Goal: Task Accomplishment & Management: Complete application form

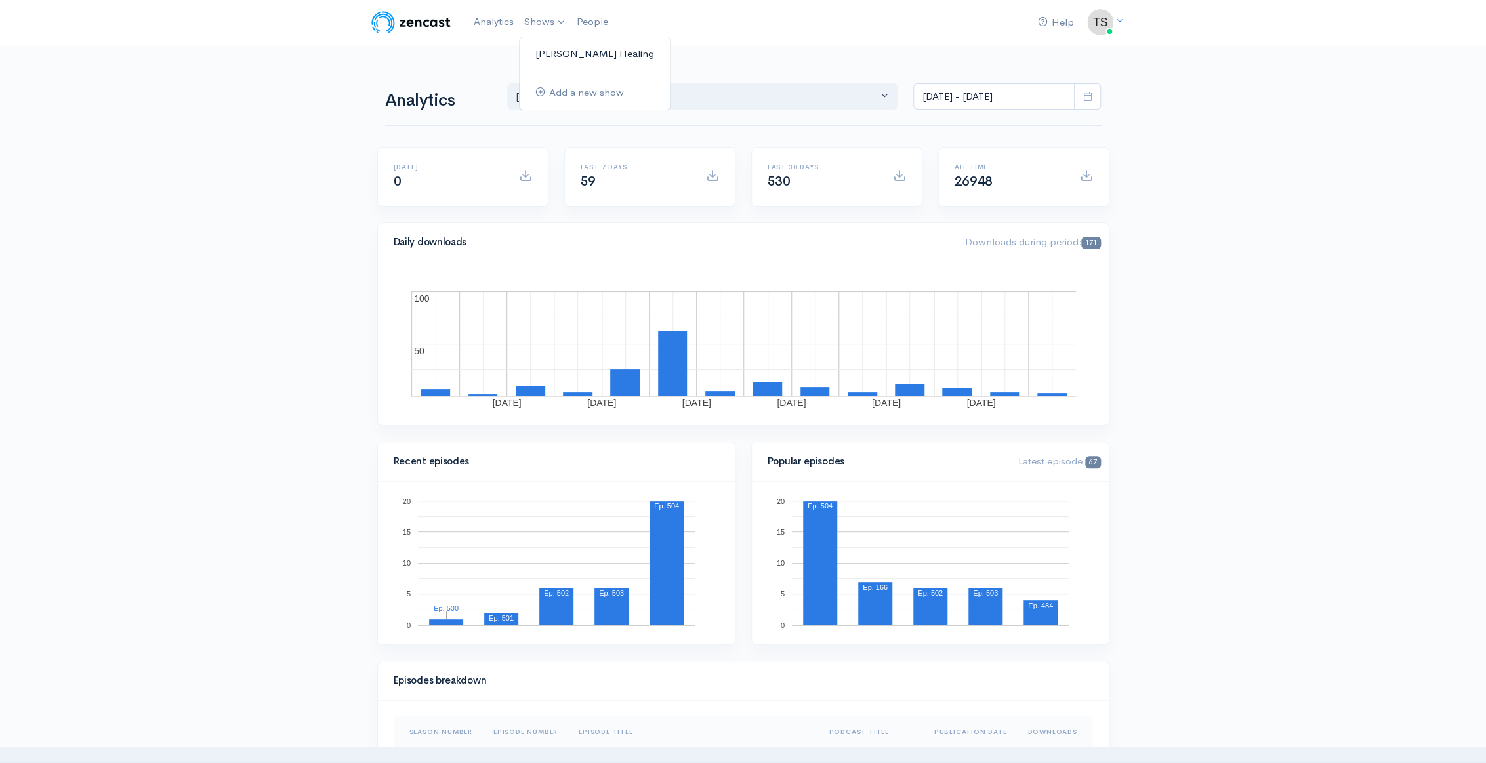
click at [556, 52] on link "[PERSON_NAME] Healing" at bounding box center [595, 54] width 150 height 23
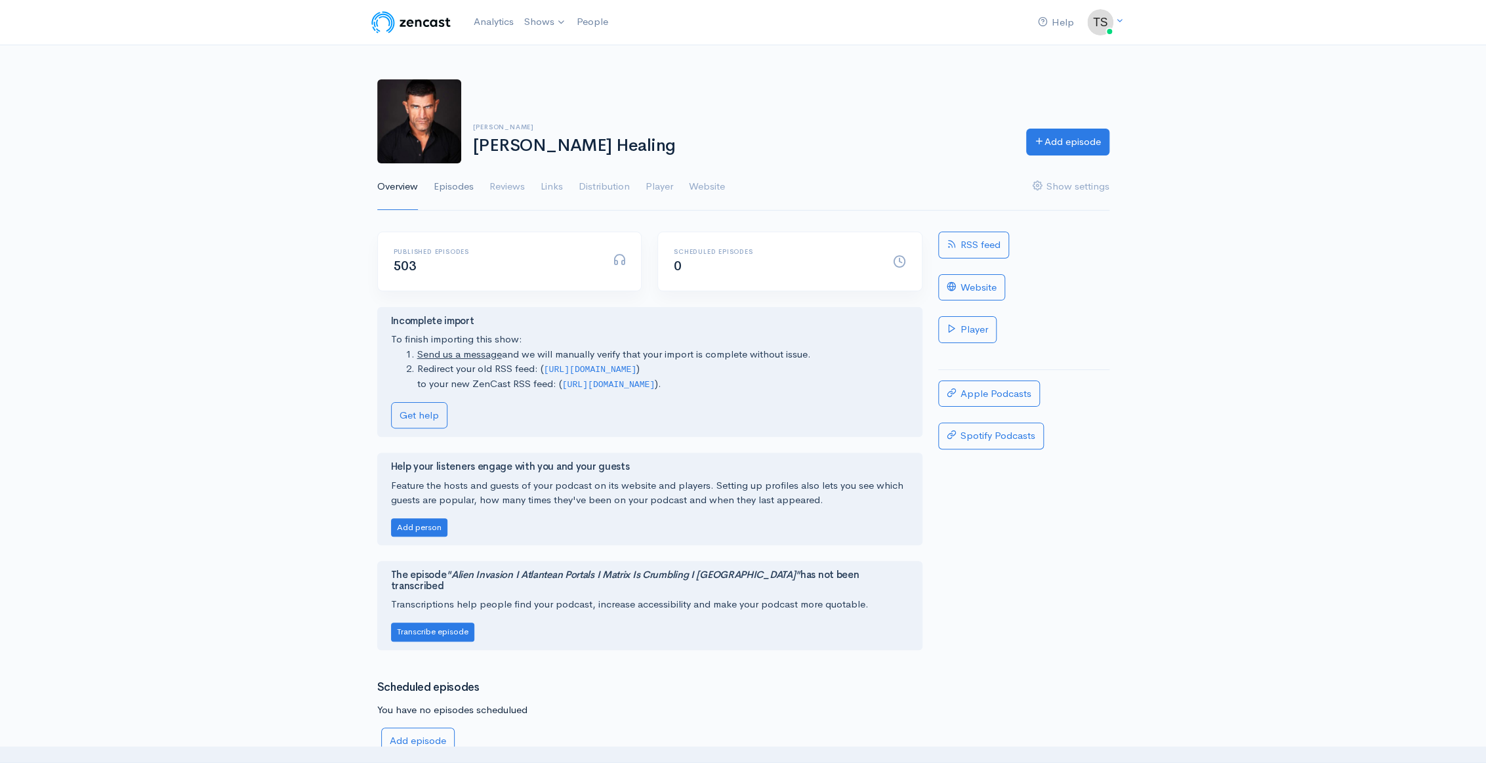
click at [442, 189] on link "Episodes" at bounding box center [454, 186] width 40 height 47
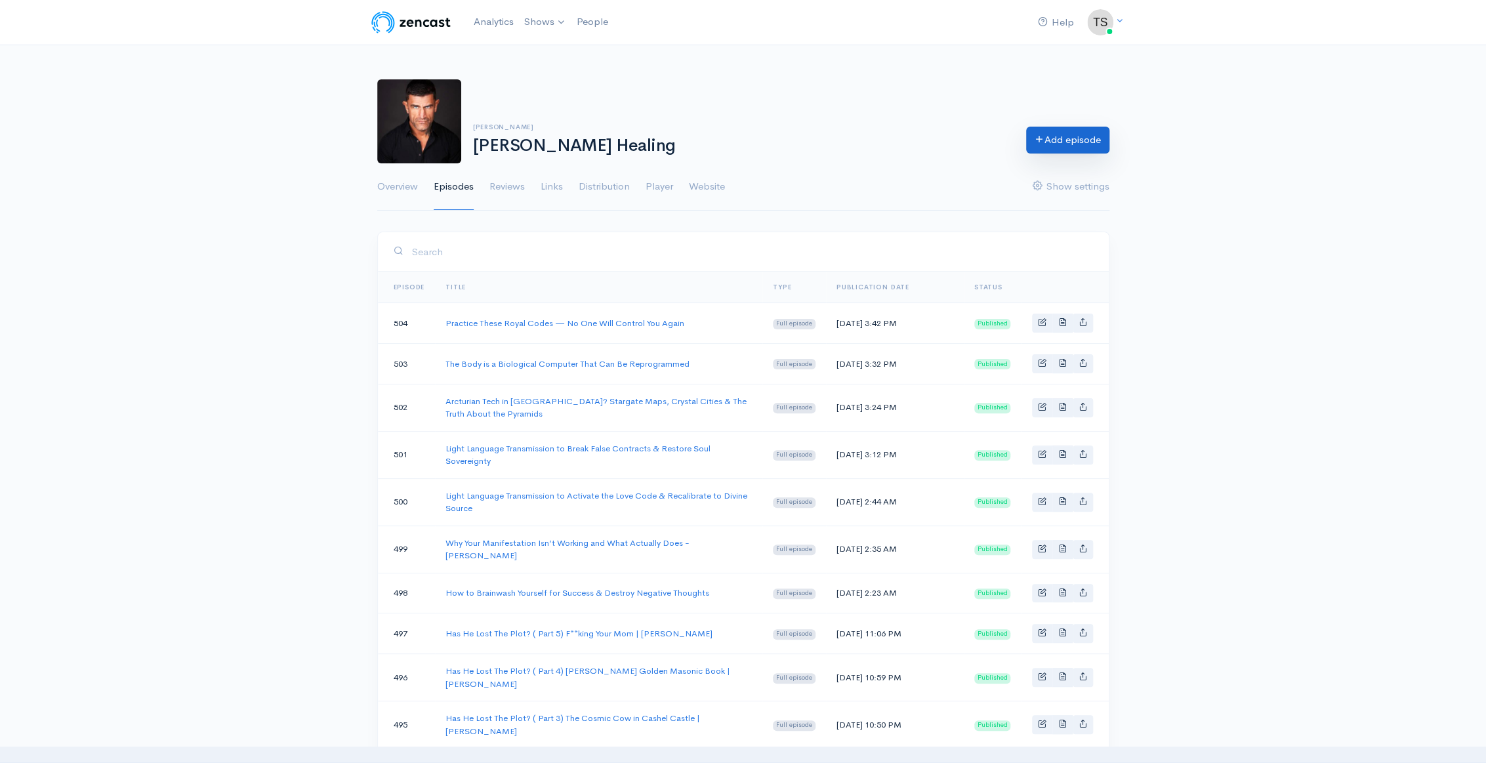
click at [1058, 149] on link "Add episode" at bounding box center [1067, 140] width 83 height 27
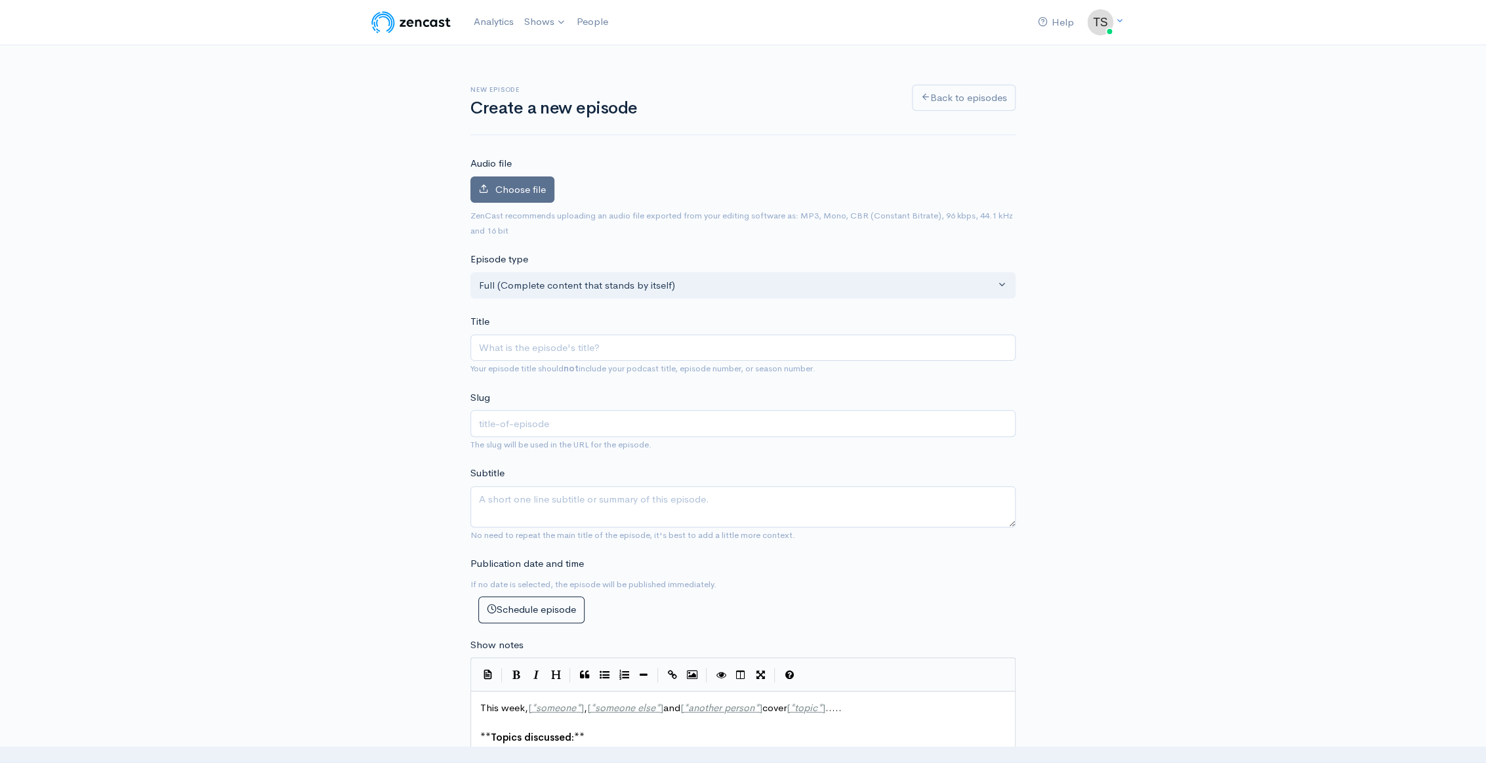
click at [519, 189] on span "Choose file" at bounding box center [520, 189] width 51 height 12
click at [0, 0] on input "Choose file" at bounding box center [0, 0] width 0 height 0
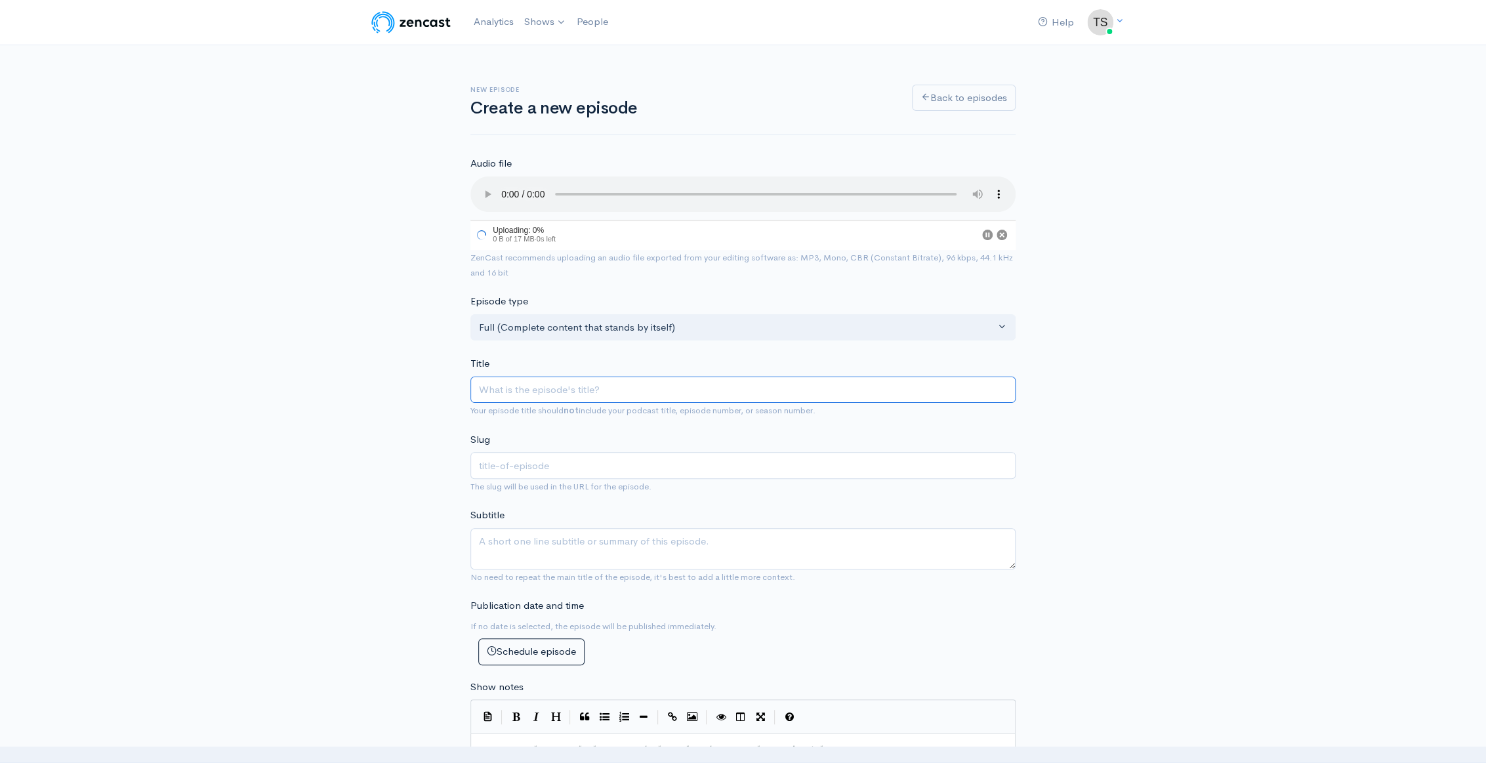
paste input "This 5-Step Formula Manifests Anything Fast | [PERSON_NAME]"
type input "This 5-Step Formula Manifests Anything Fast | [PERSON_NAME]"
type input "this-5-step-formula-manifests-anything-fast-jerry-sargeant"
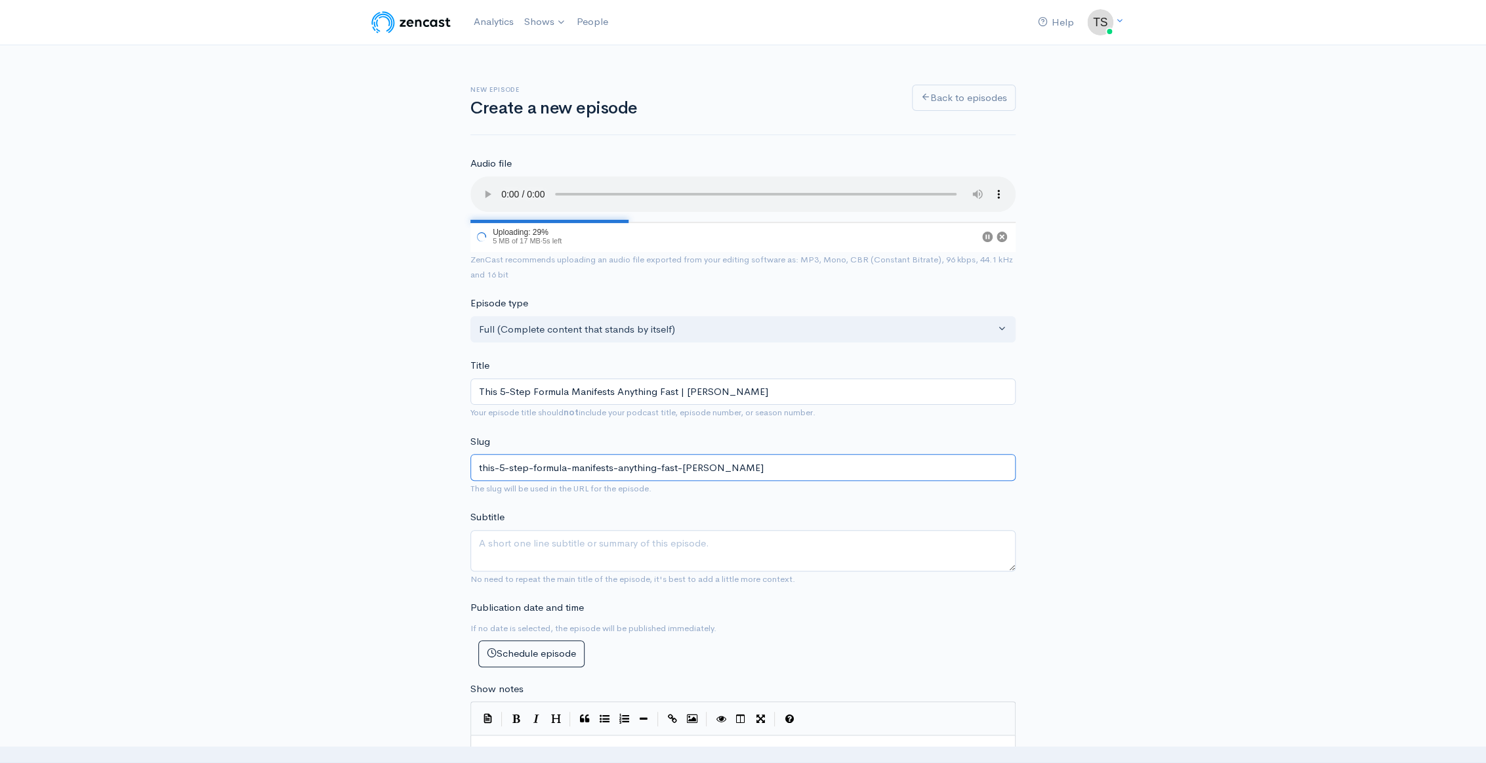
click at [562, 469] on input "this-5-step-formula-manifests-anything-fast-jerry-sargeant" at bounding box center [742, 467] width 545 height 27
click at [558, 553] on textarea "Subtitle" at bounding box center [742, 548] width 545 height 41
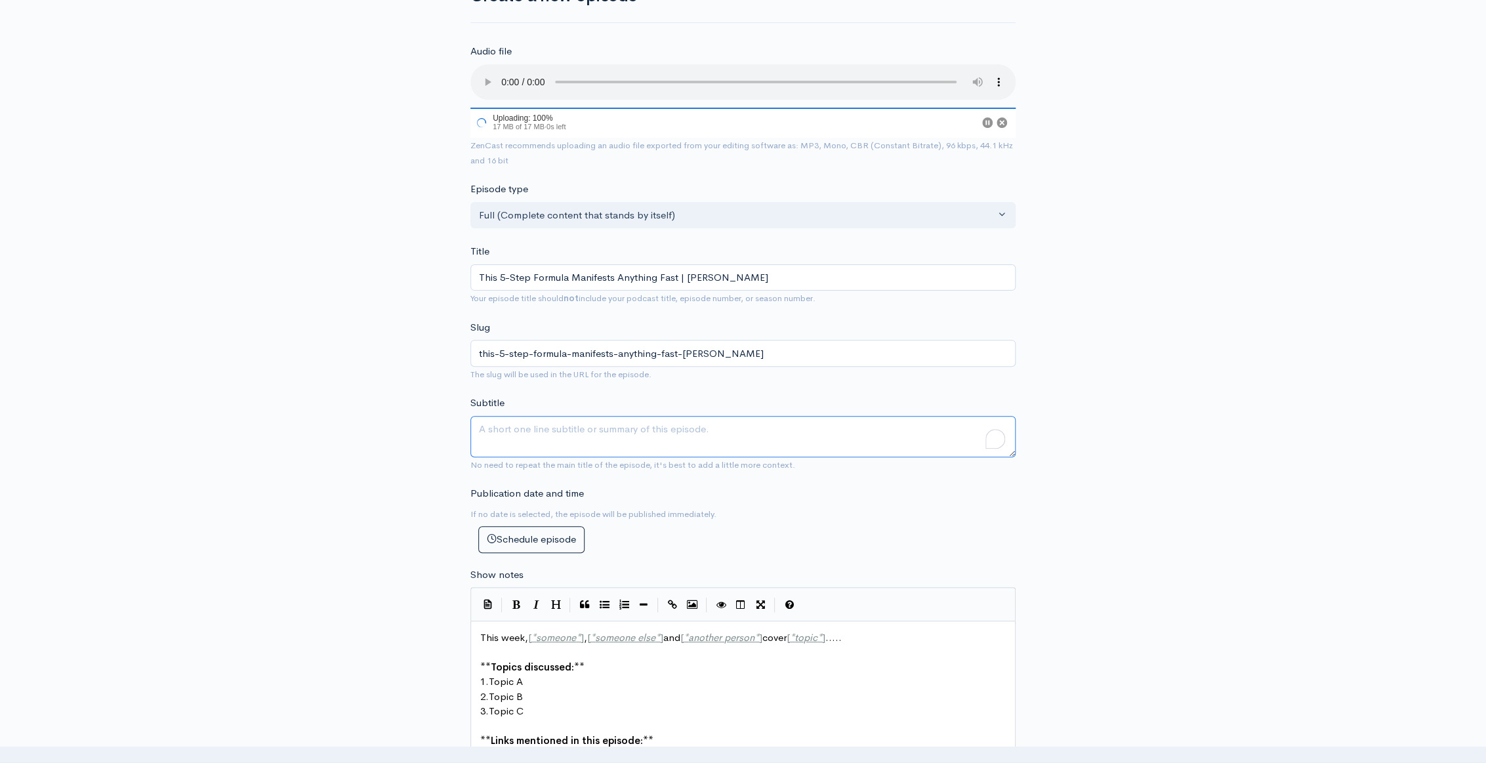
scroll to position [119, 0]
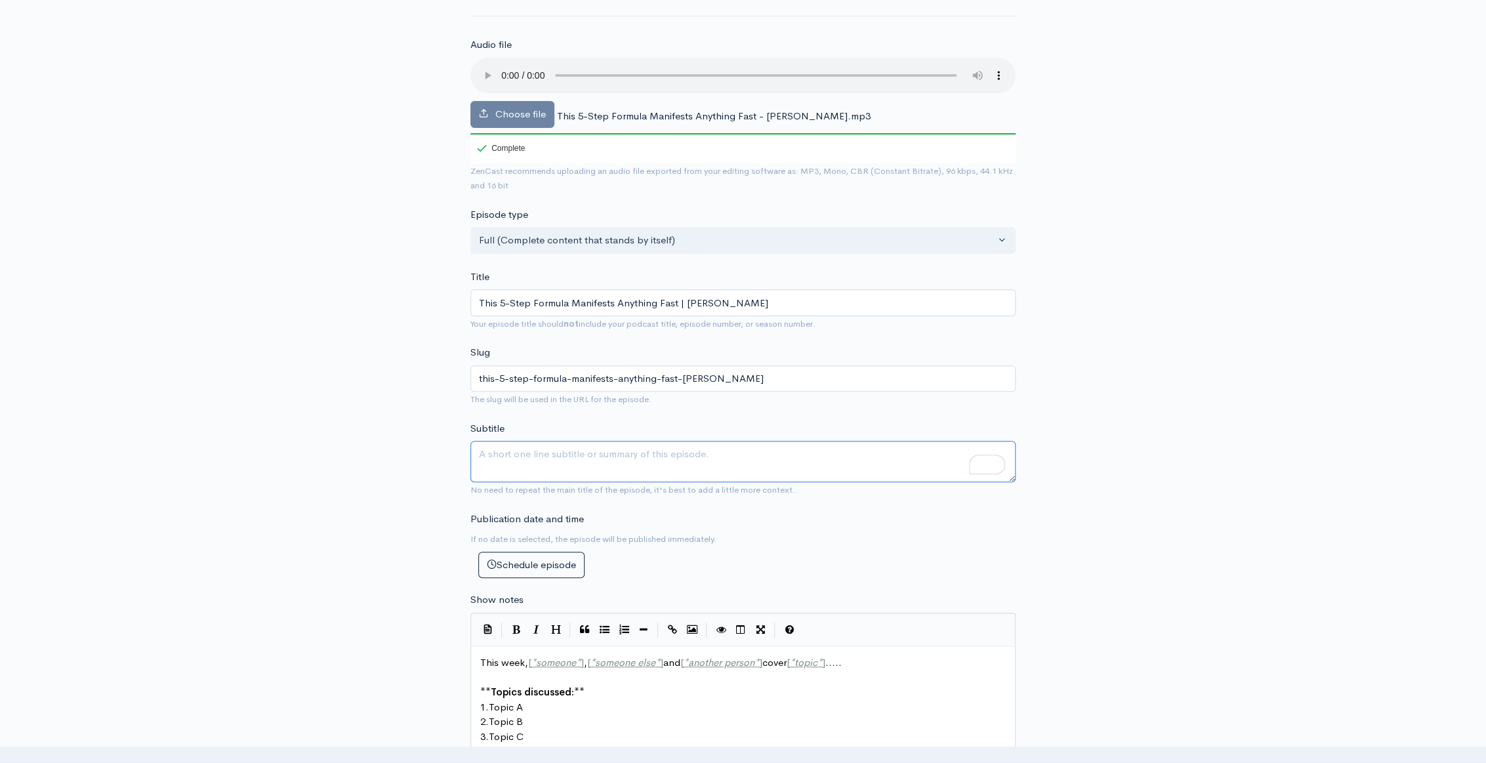
paste textarea "Manifest like a God with this five-step formula to manifest anything in your li…"
drag, startPoint x: 848, startPoint y: 452, endPoint x: 953, endPoint y: 451, distance: 105.0
click at [953, 451] on textarea "Manifest like a God with this five-step formula to manifest anything in your li…" at bounding box center [742, 461] width 545 height 41
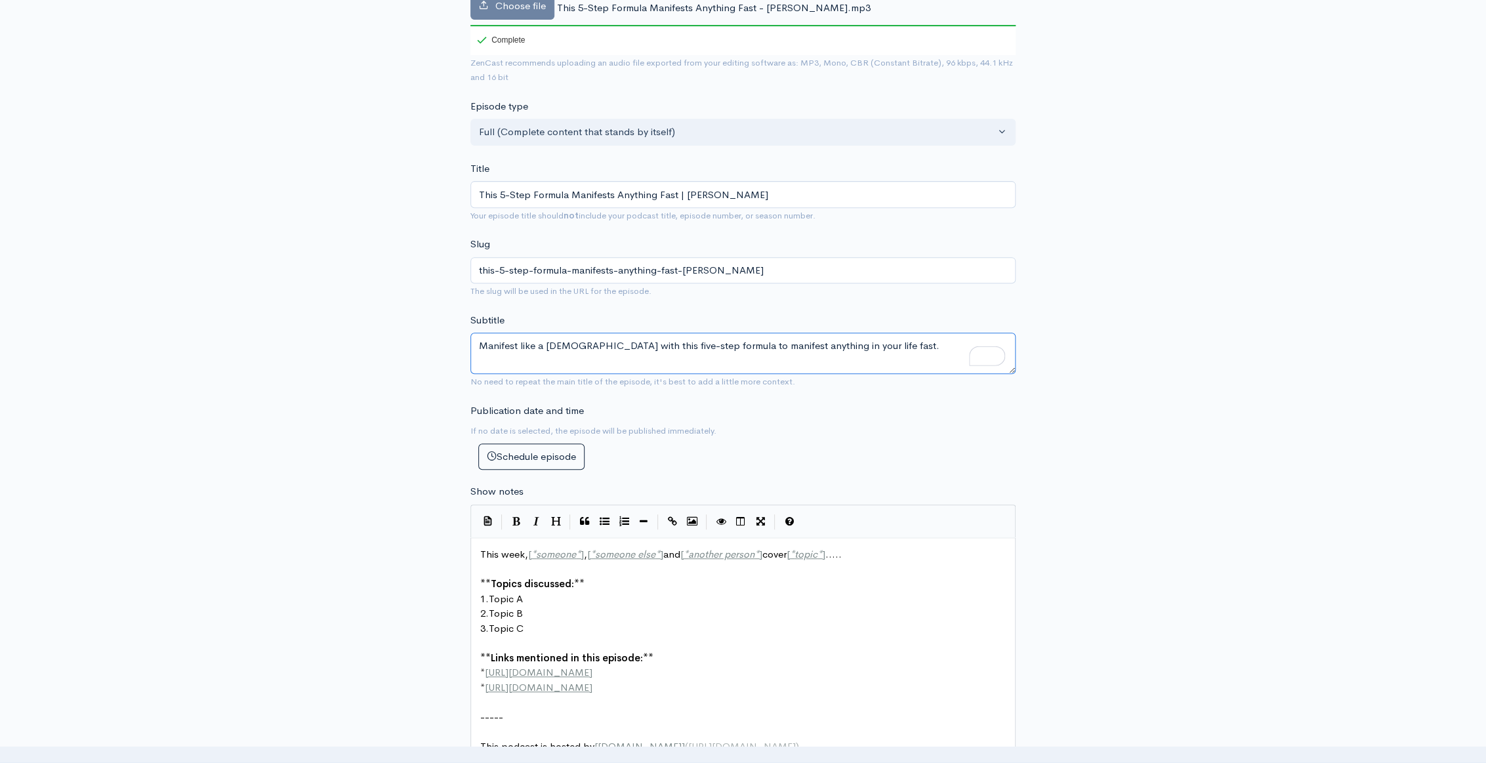
scroll to position [358, 0]
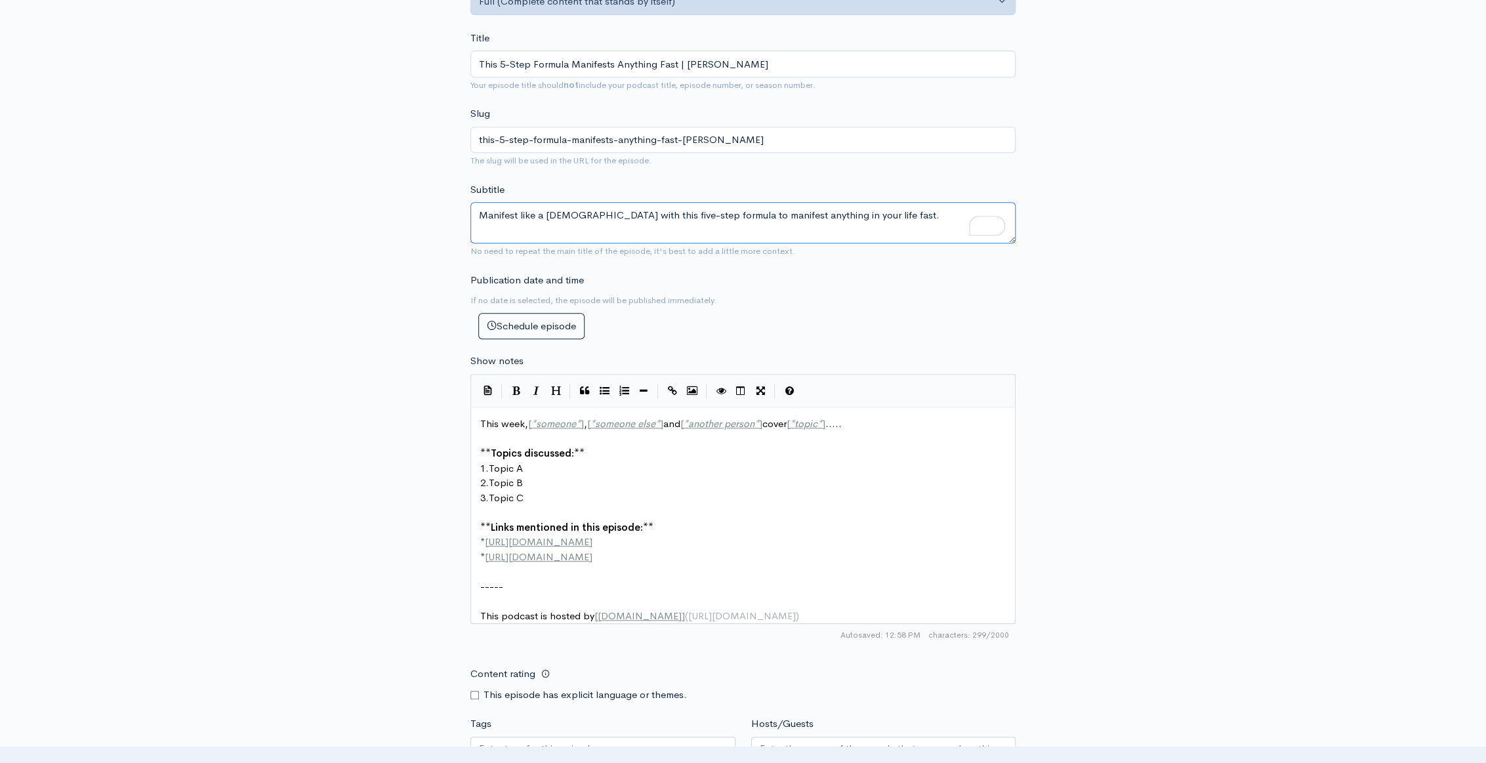
type textarea "Manifest like a God with this five-step formula to manifest anything in your li…"
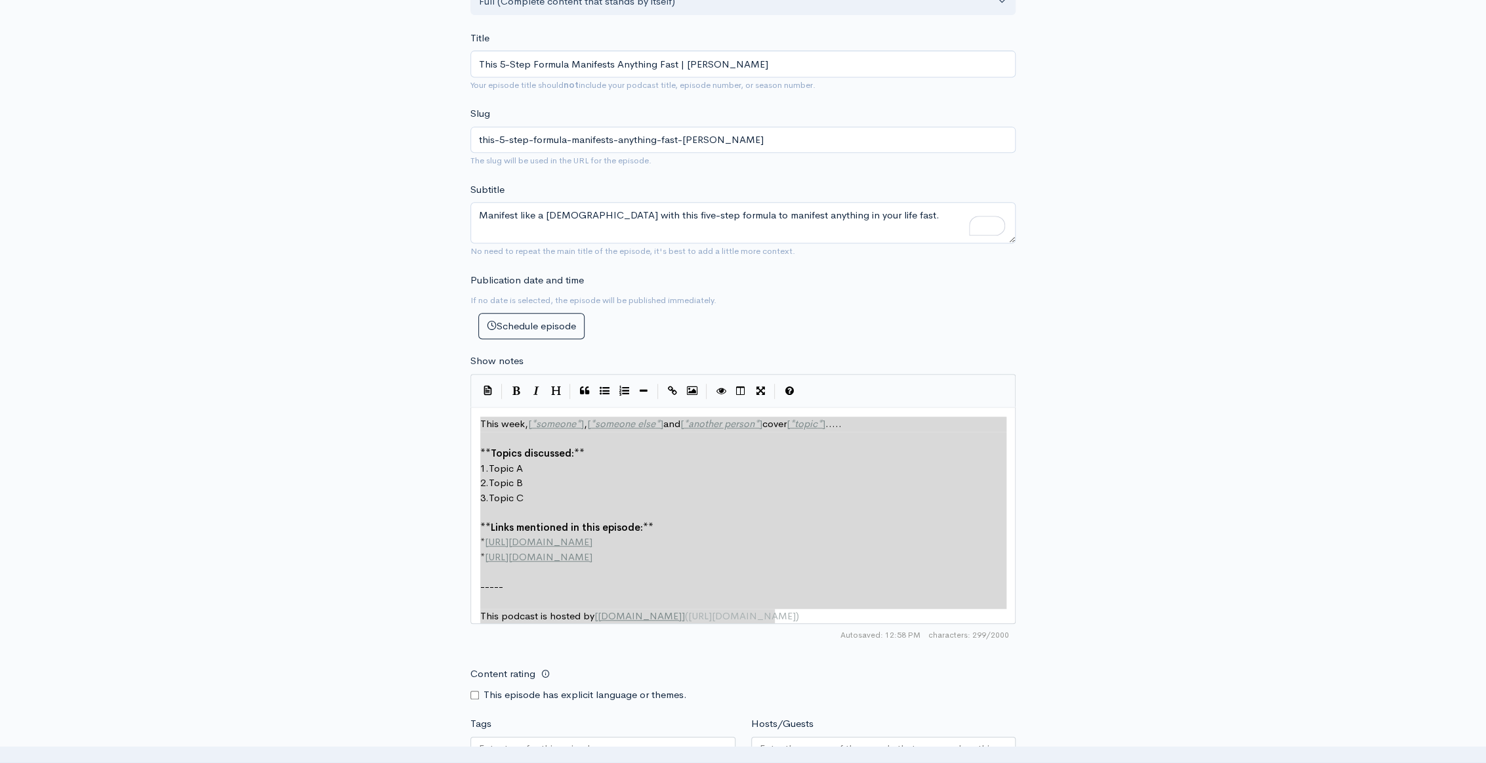
drag, startPoint x: 478, startPoint y: 423, endPoint x: 789, endPoint y: 616, distance: 366.4
type textarea "​This week, [*someone*], [*someone else*] and [*another person*] cover [*topic*…"
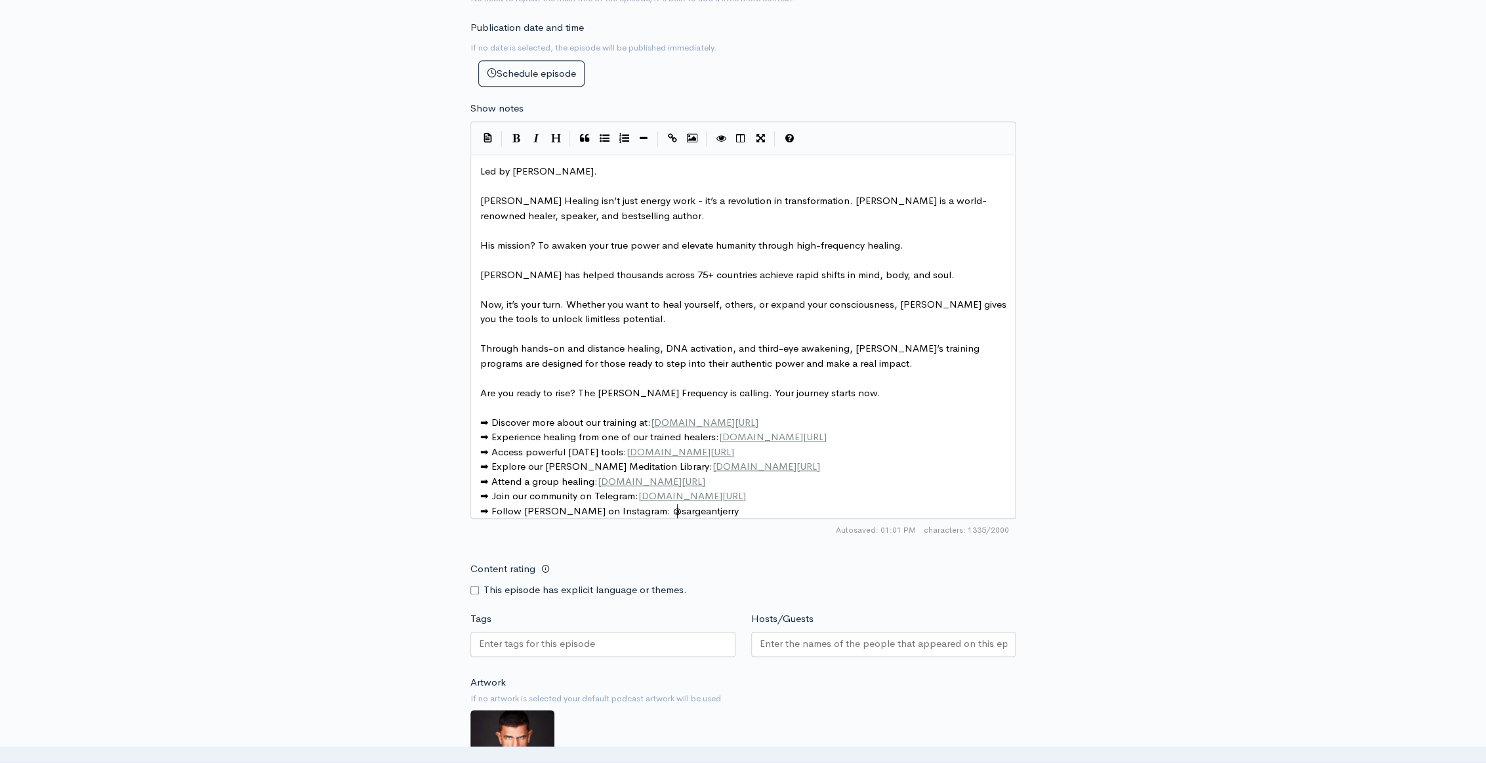
scroll to position [672, 0]
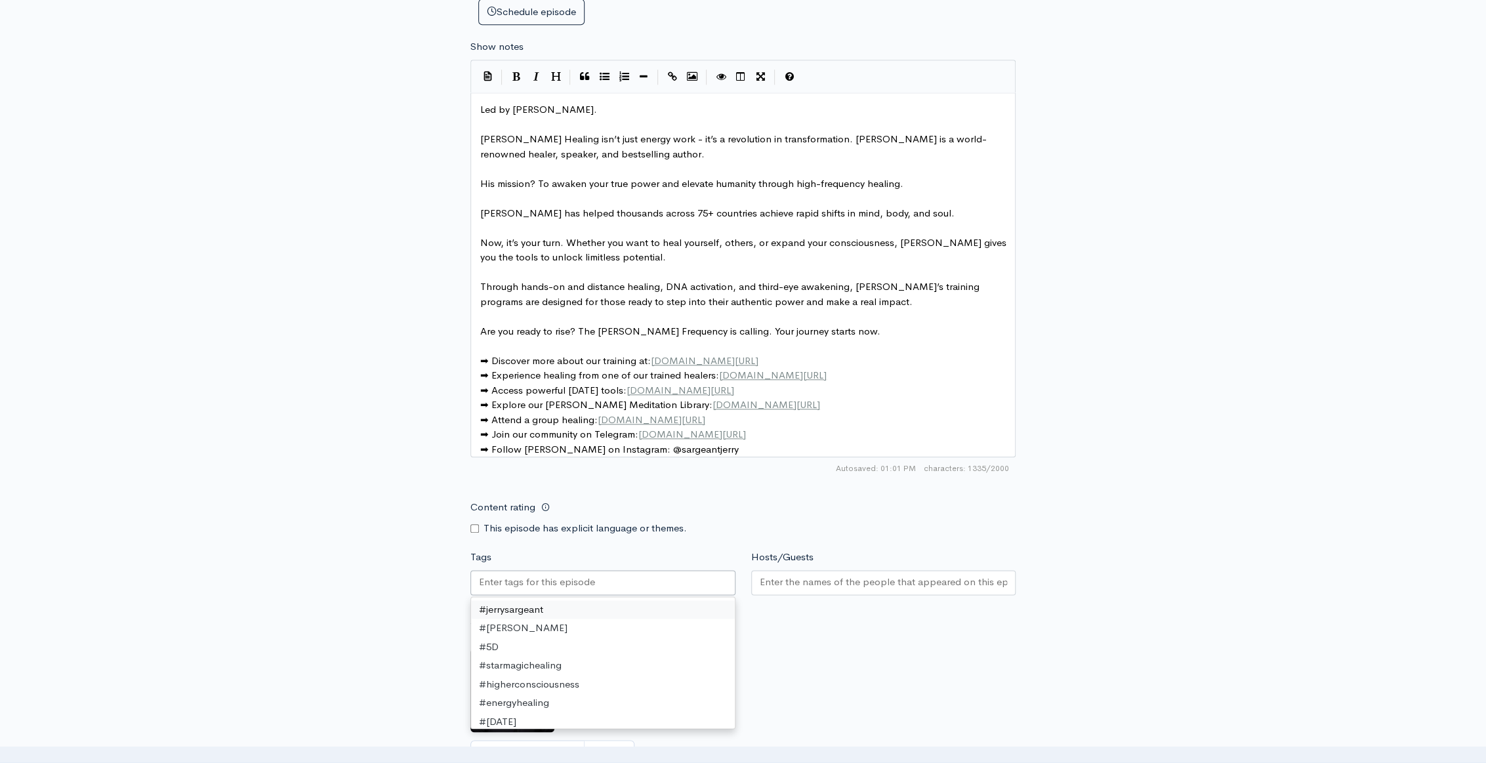
paste input "text"
click at [843, 667] on div "Artwork If no artwork is selected your default podcast artwork will be used Cho…" at bounding box center [742, 696] width 545 height 161
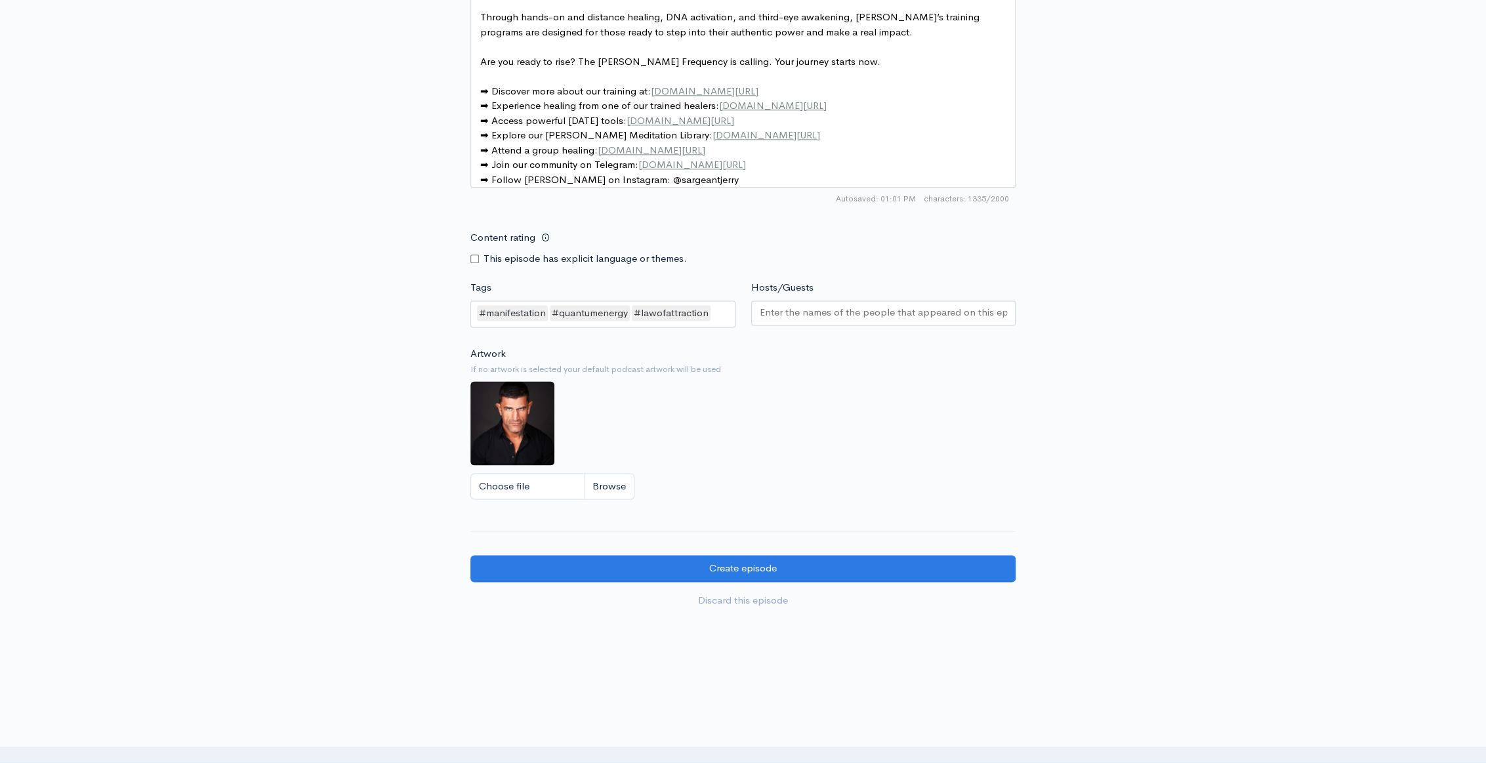
scroll to position [971, 0]
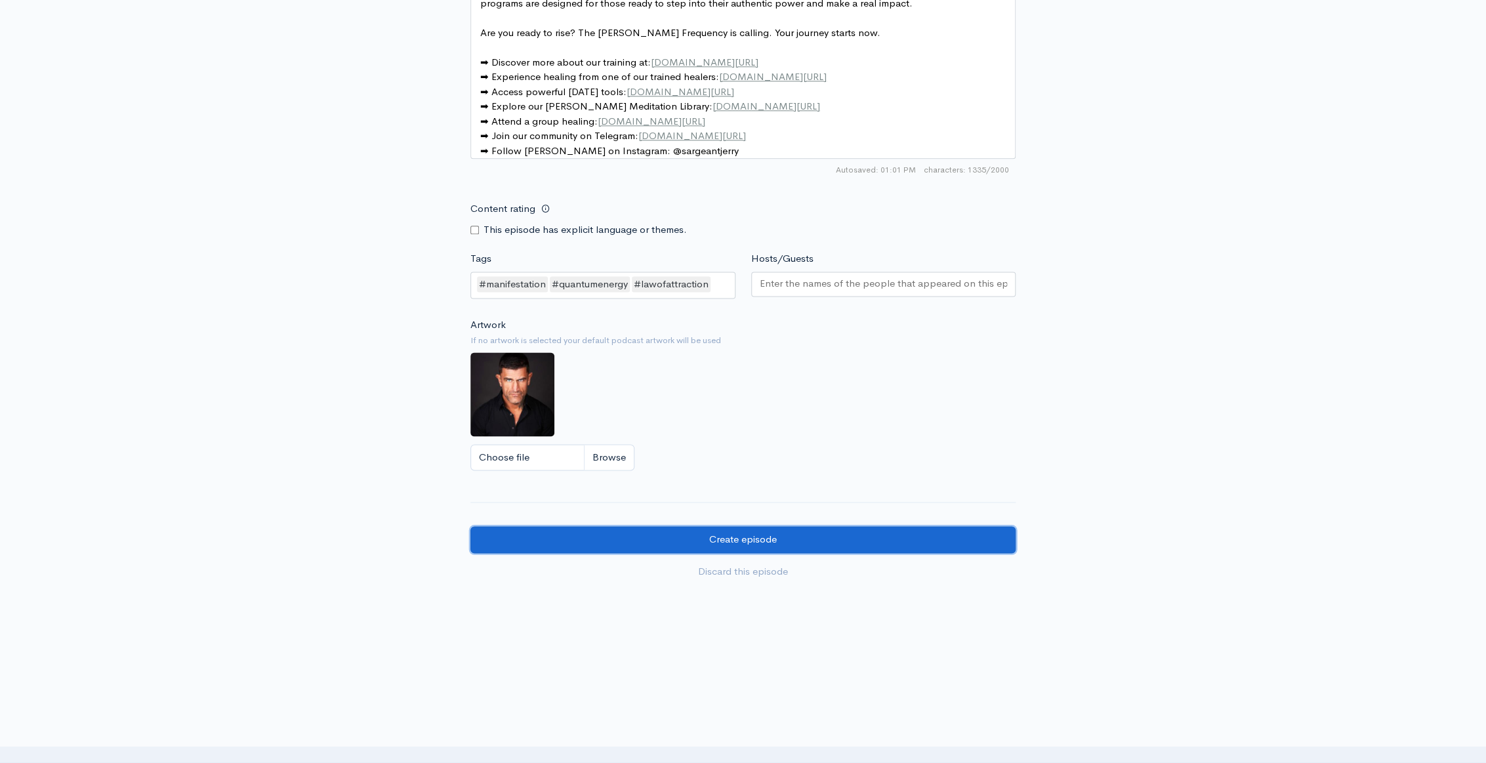
click at [696, 545] on input "Create episode" at bounding box center [742, 539] width 545 height 27
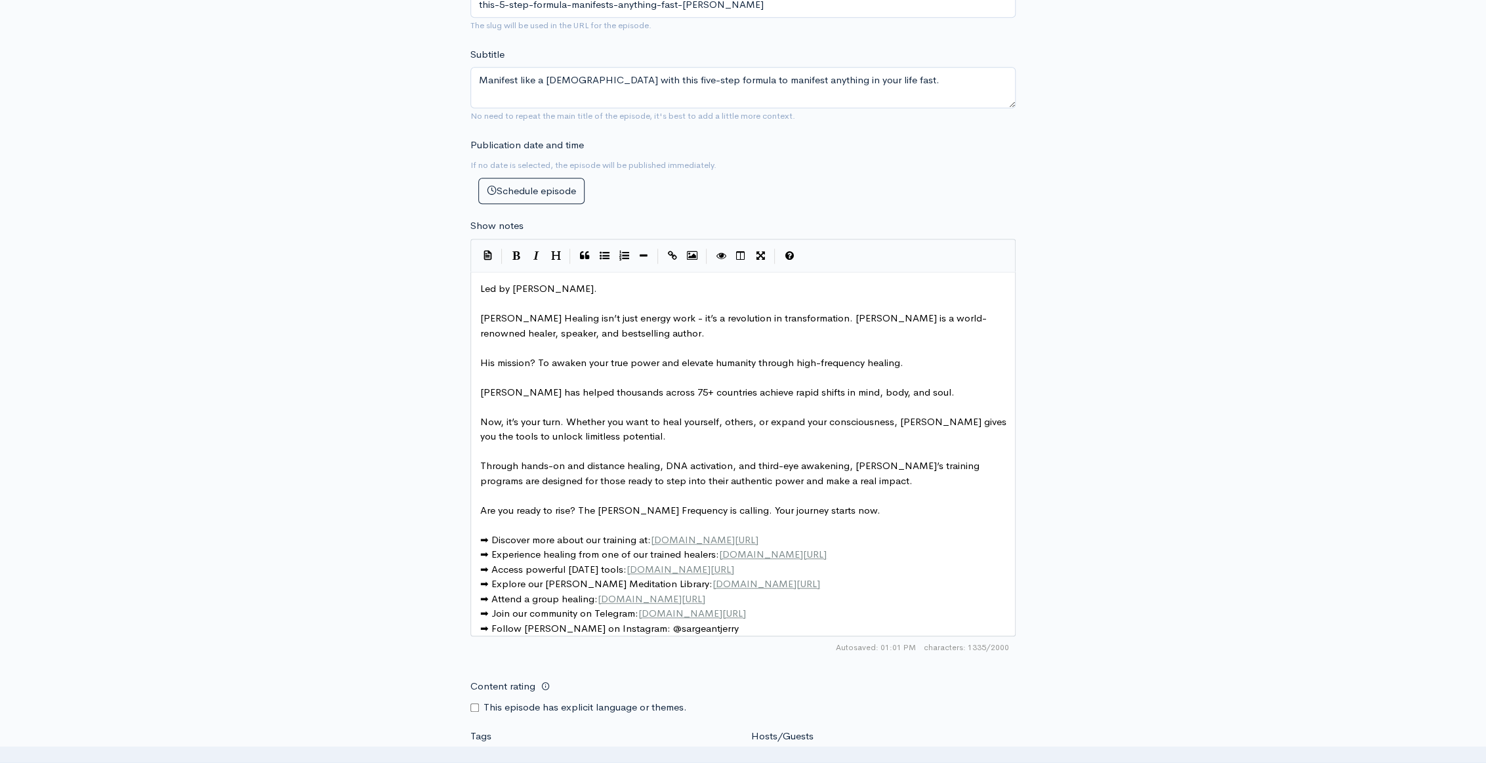
scroll to position [402, 0]
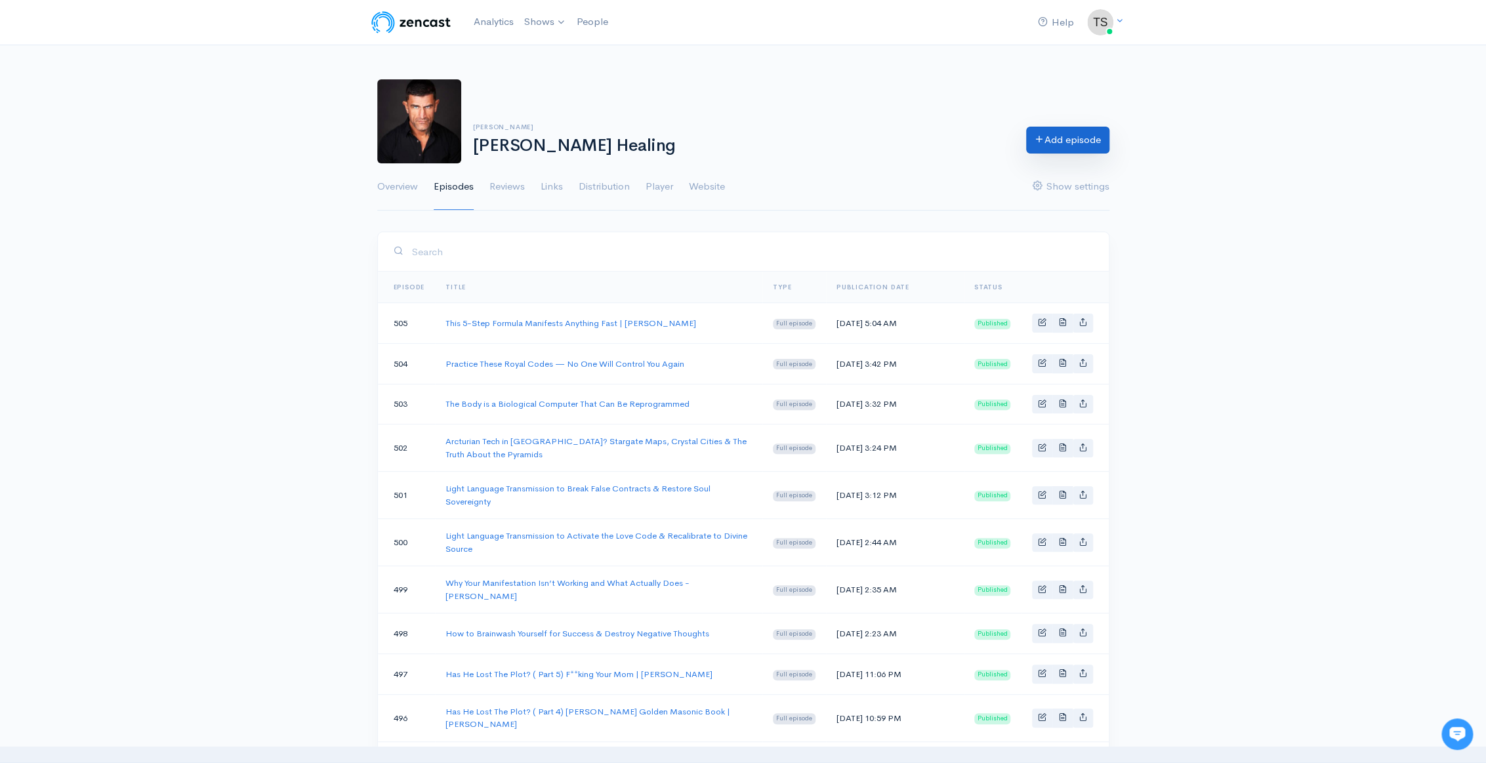
click at [1069, 135] on link "Add episode" at bounding box center [1067, 140] width 83 height 27
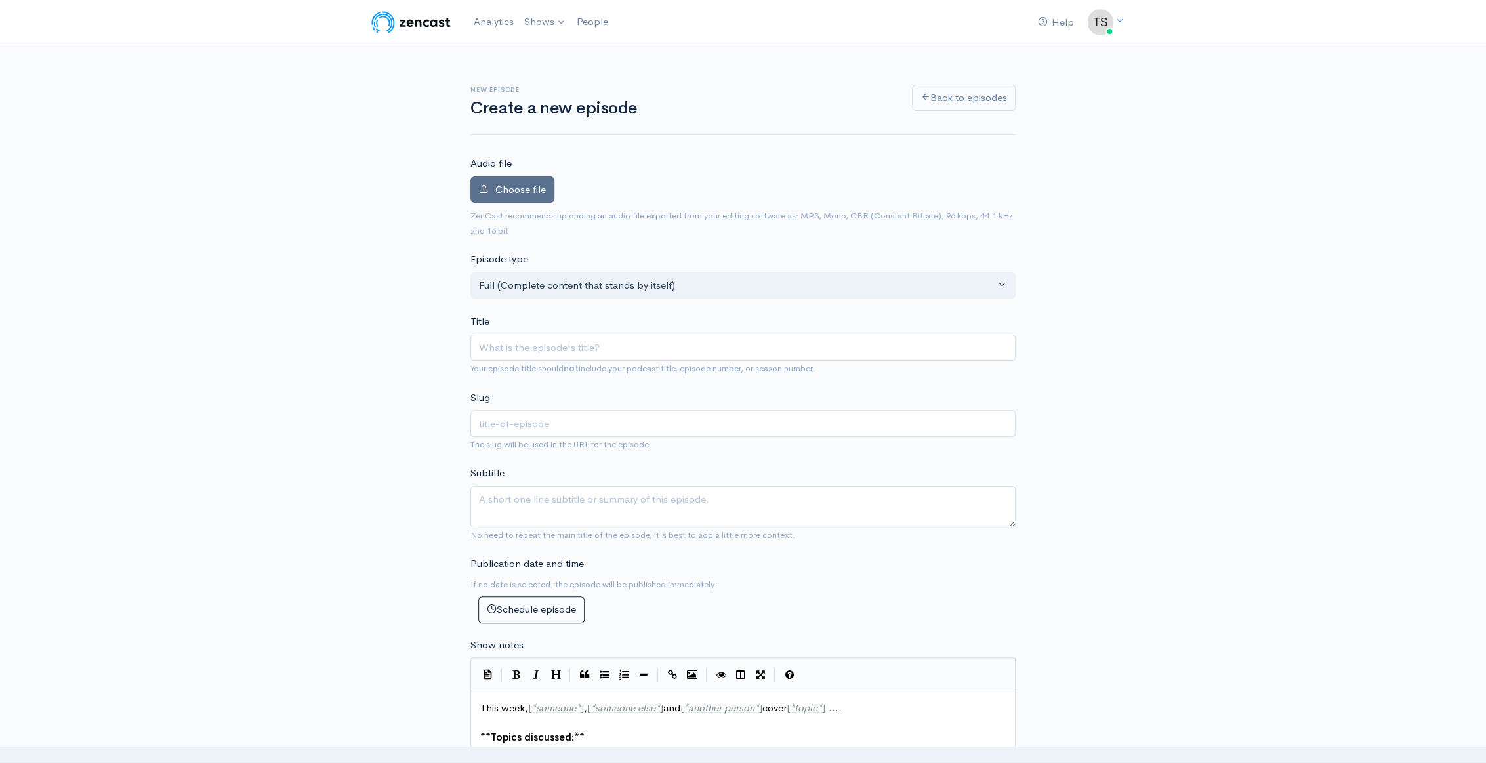
click at [501, 186] on span "Choose file" at bounding box center [520, 189] width 51 height 12
click at [0, 0] on input "Choose file" at bounding box center [0, 0] width 0 height 0
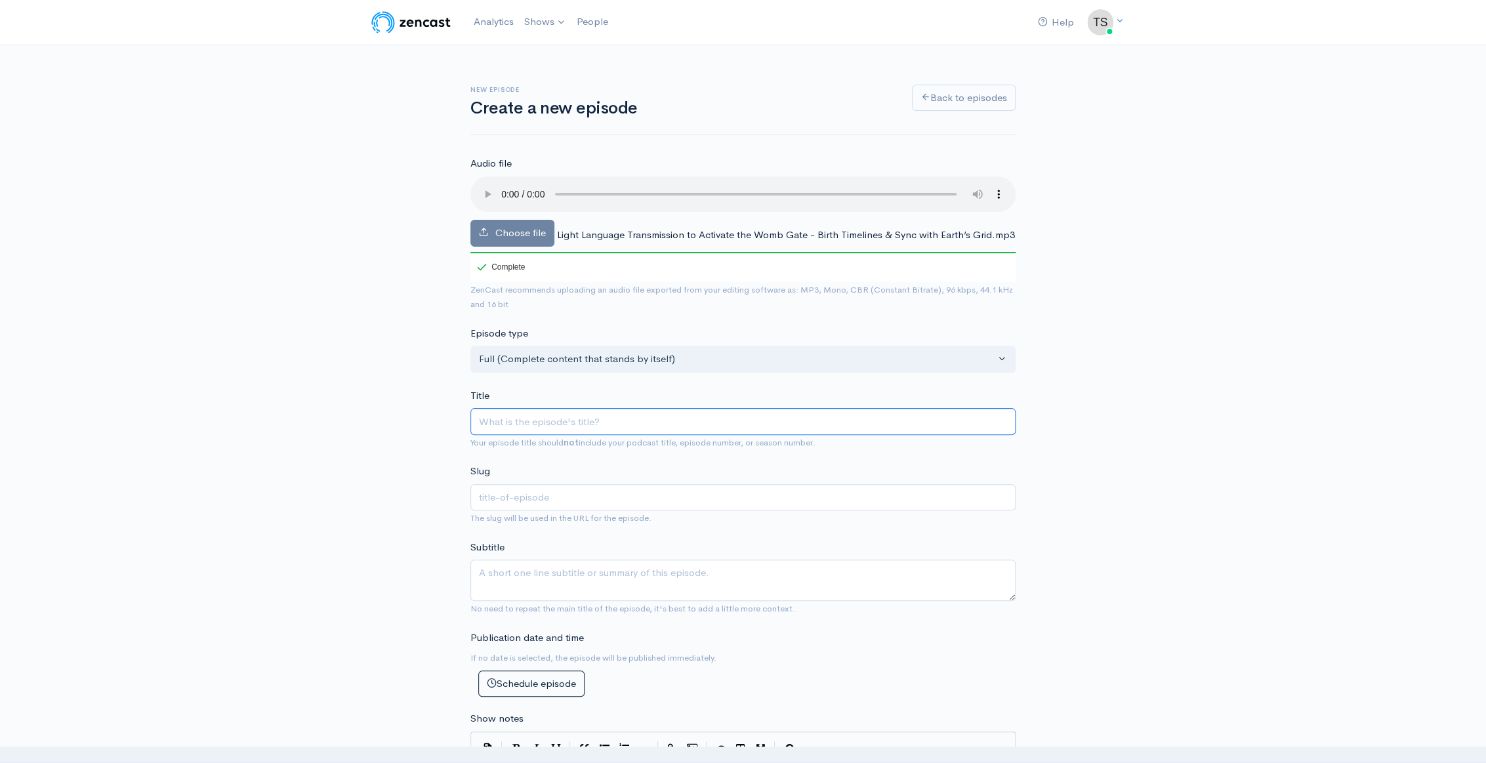
paste input "Light Language Transmission to Activate the Womb Gate | Birth Timelines & Sync …"
type input "Light Language Transmission to Activate the Womb Gate | Birth Timelines & Sync …"
type input "light-language-transmission-to-activate-the-womb-gate-birth-timelines-sync-with…"
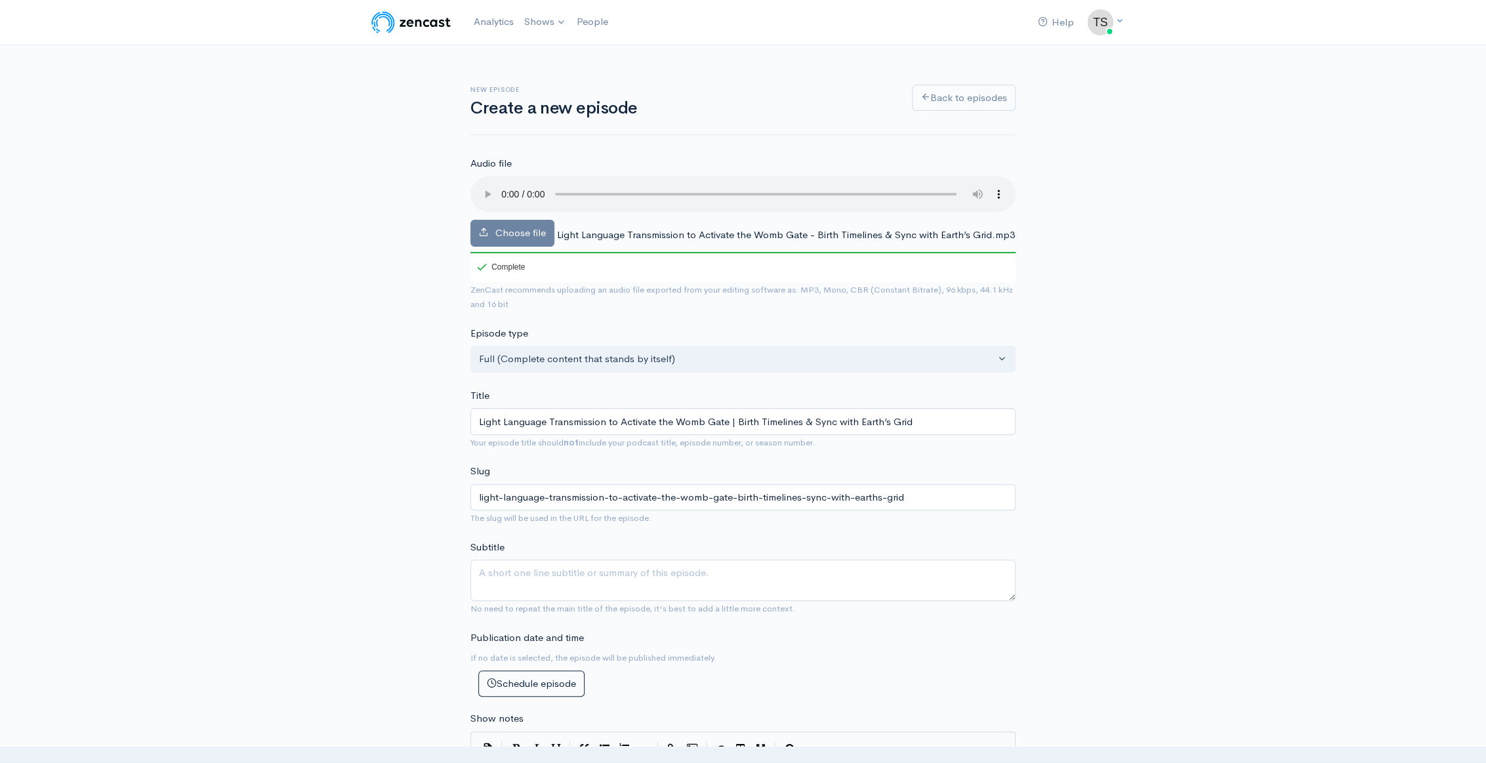
click at [400, 432] on div "New episode Create a new episode Back to episodes Audio file Choose file Light …" at bounding box center [743, 733] width 748 height 1376
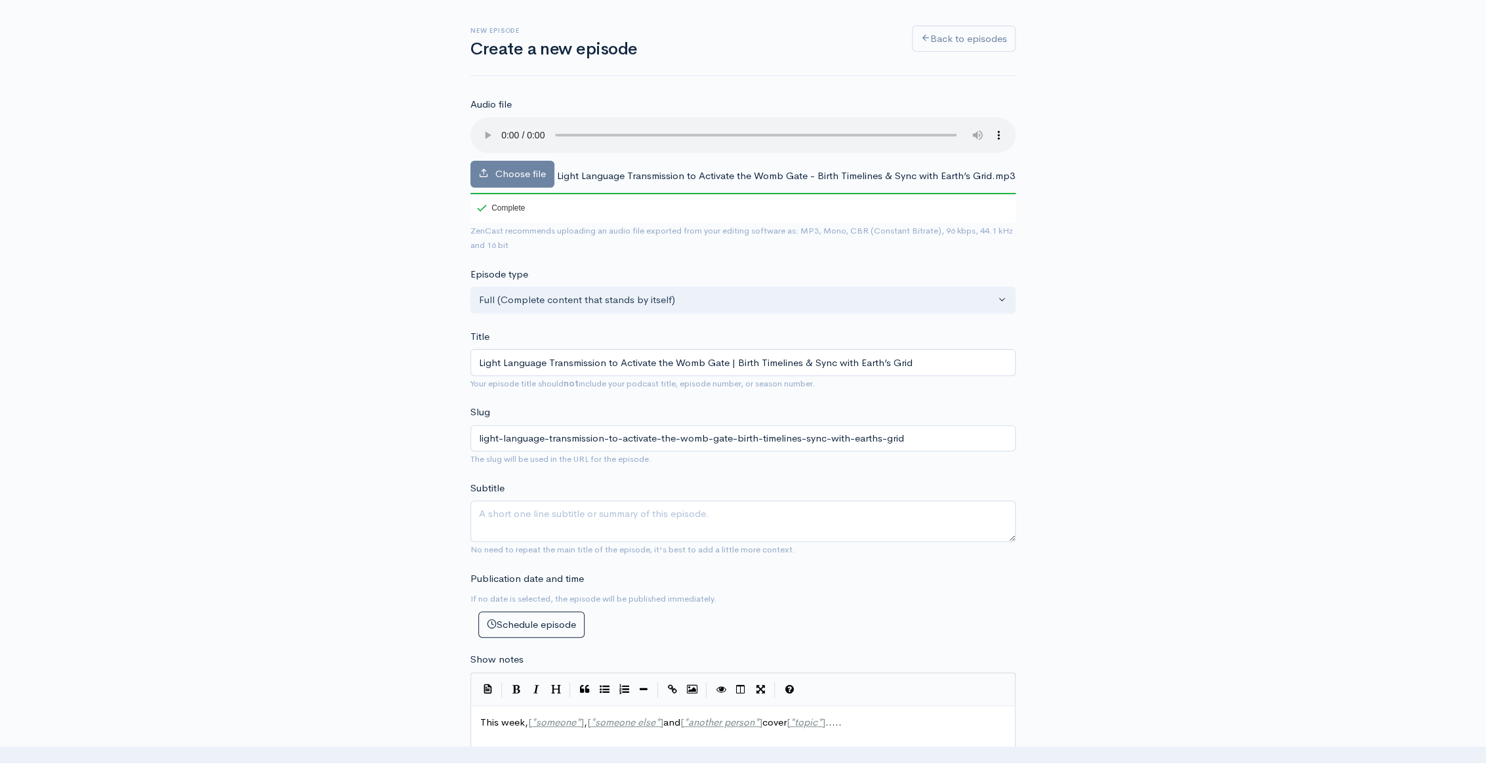
scroll to position [119, 0]
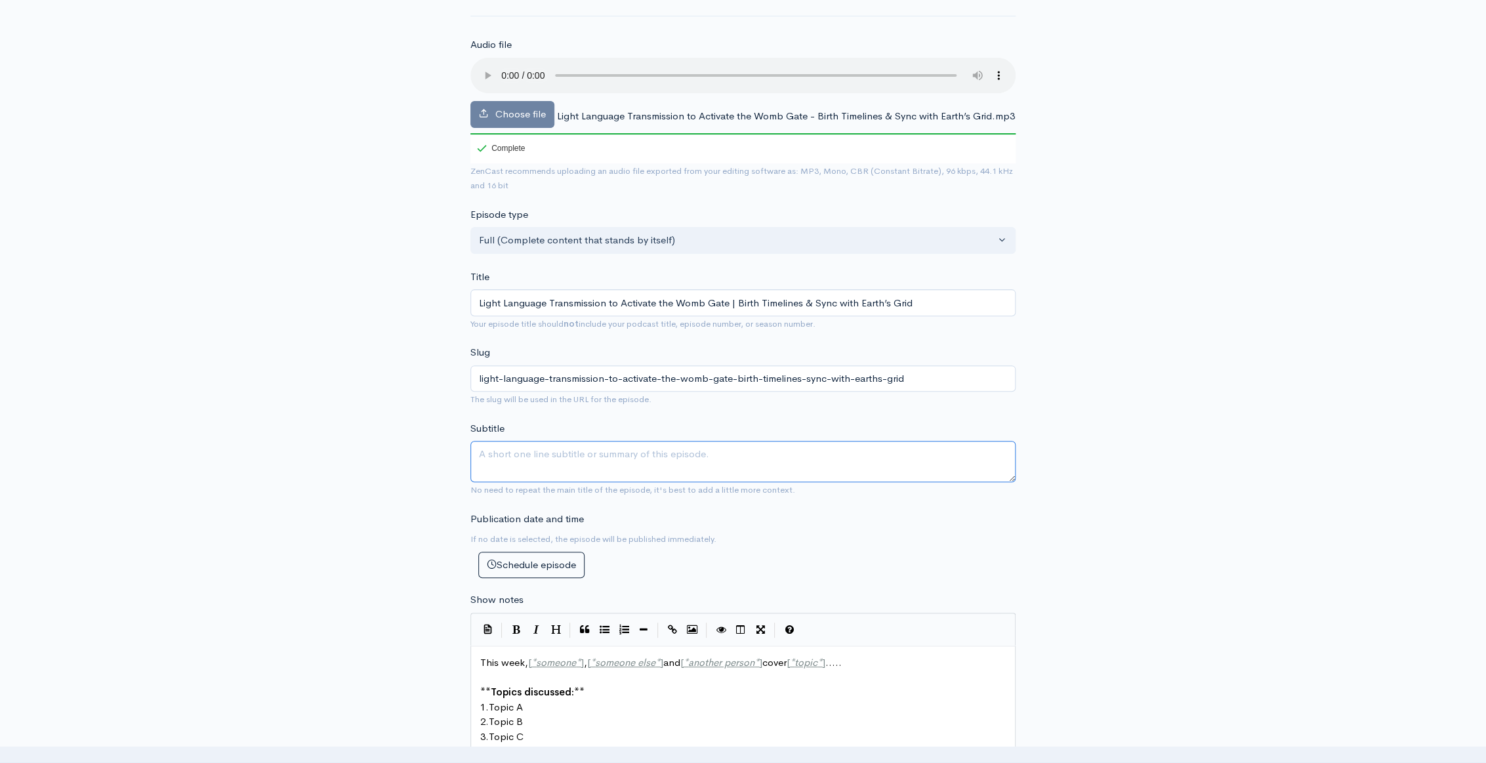
click at [533, 453] on textarea "Subtitle" at bounding box center [742, 461] width 545 height 41
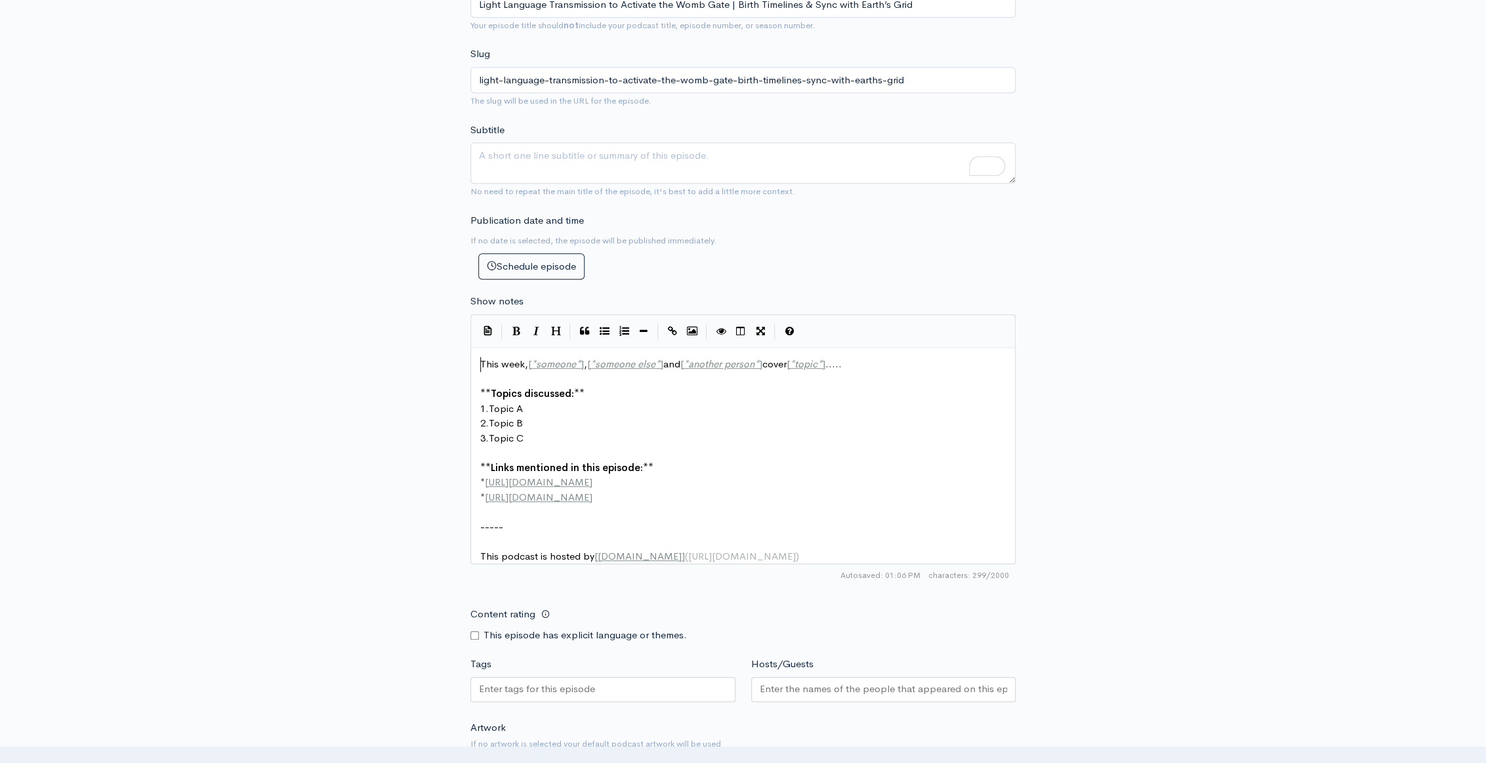
scroll to position [5, 0]
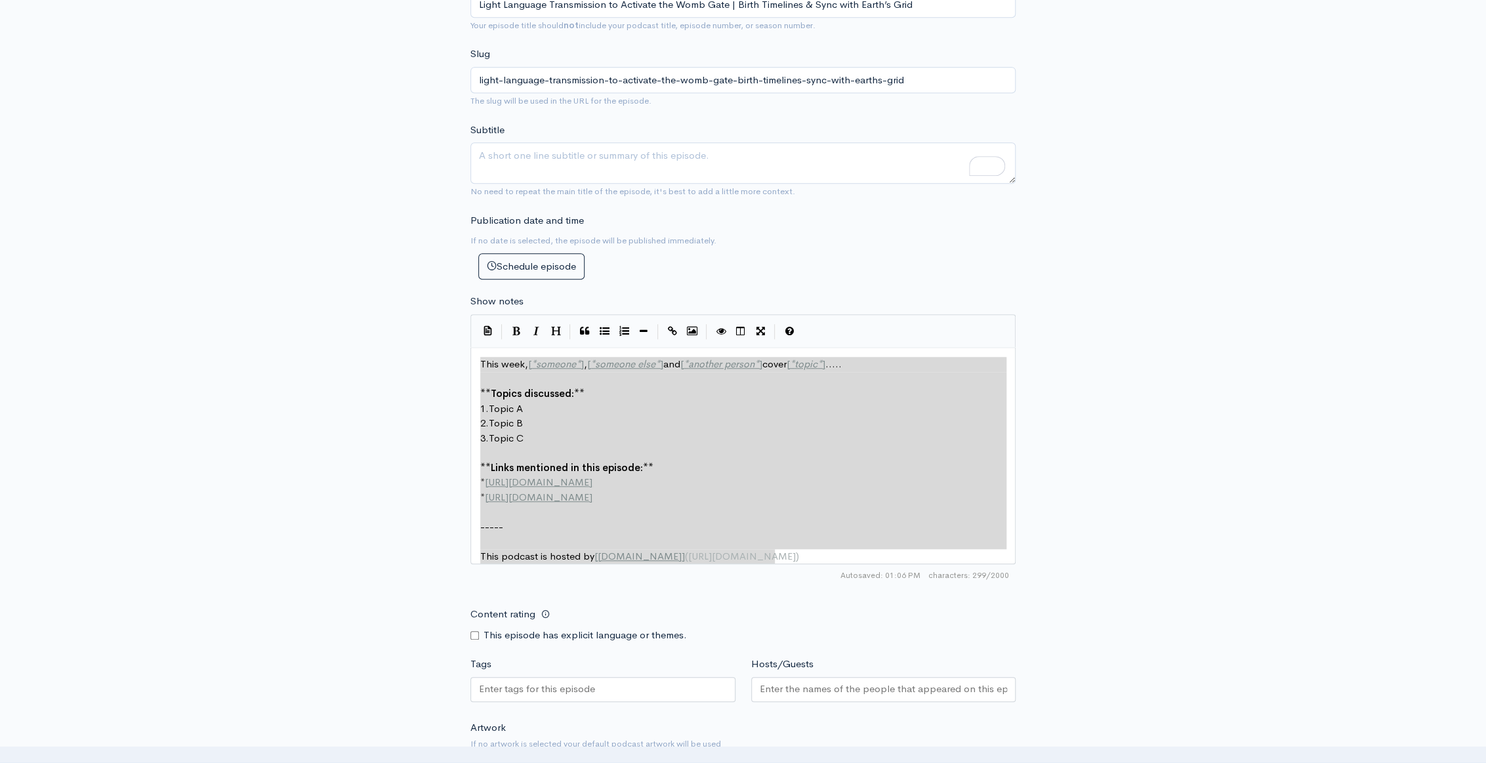
drag, startPoint x: 480, startPoint y: 362, endPoint x: 781, endPoint y: 554, distance: 357.0
type textarea "​This week, [*someone*], [*someone else*] and [*another person*] cover [*topic*…"
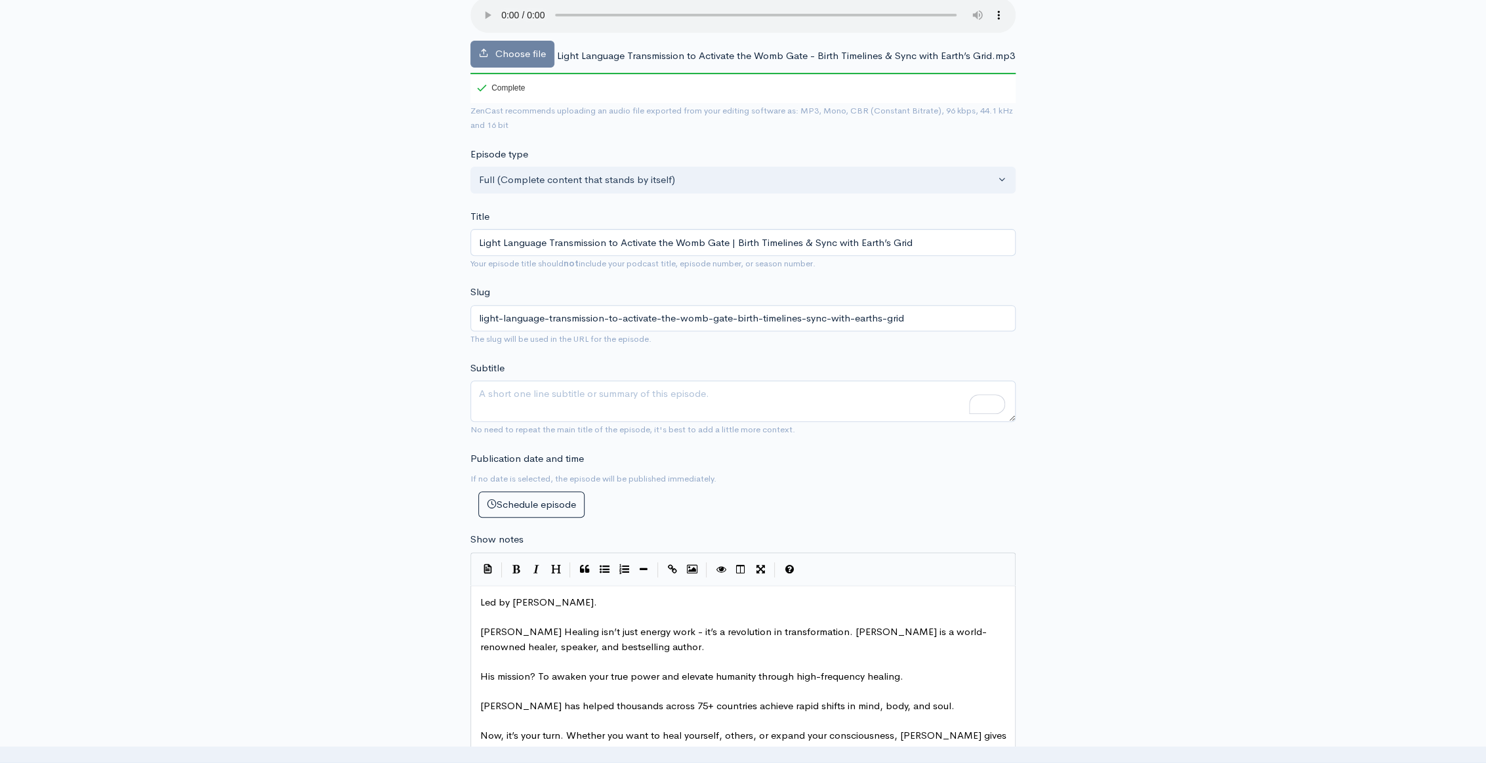
scroll to position [178, 0]
click at [548, 398] on textarea "Subtitle" at bounding box center [742, 401] width 545 height 41
paste textarea "A light language transmission to activate the sacred womb gate, heal birth time…"
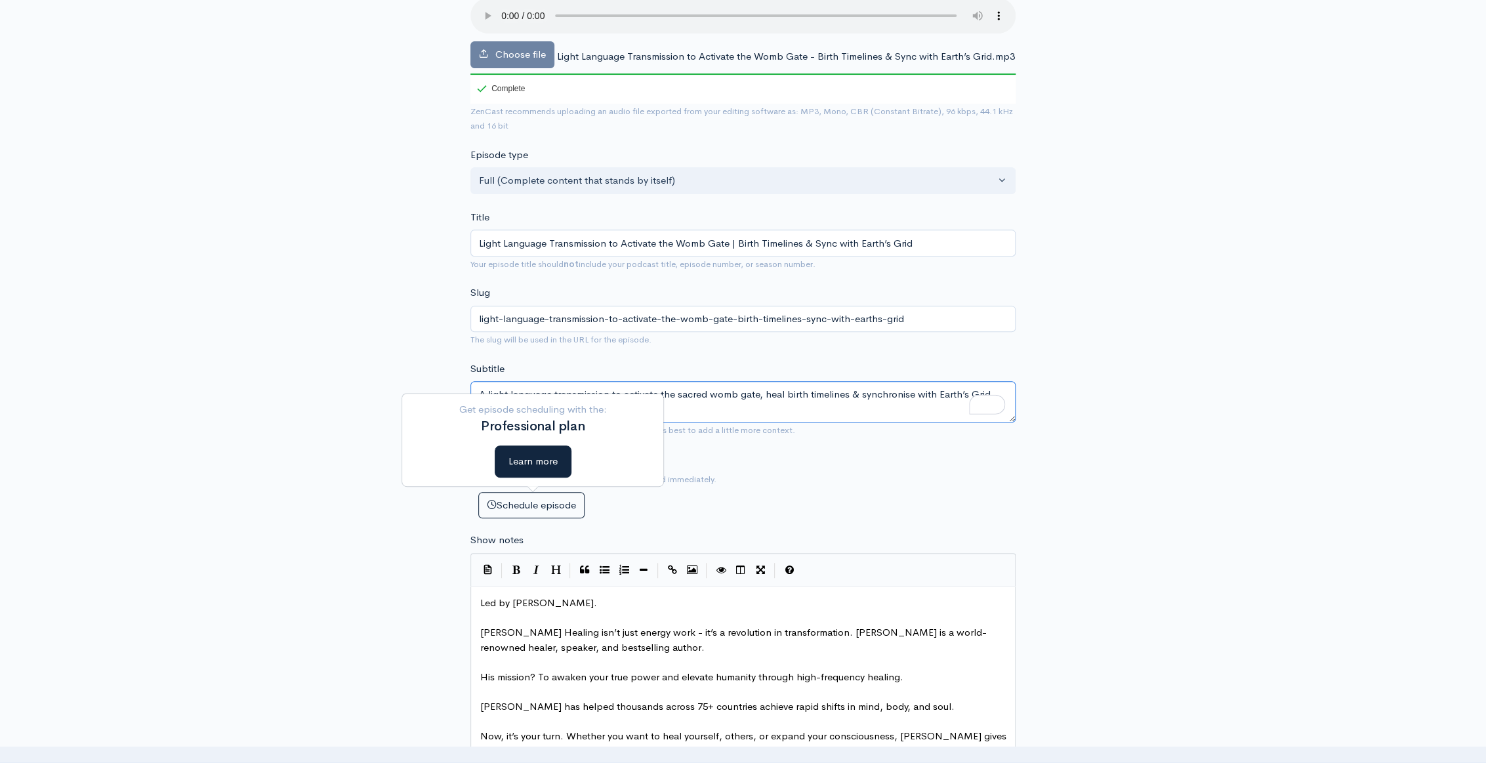
type textarea "A light language transmission to activate the sacred womb gate, heal birth time…"
click at [918, 500] on div "Publication date and time If no date is selected, the episode will be published…" at bounding box center [743, 485] width 561 height 67
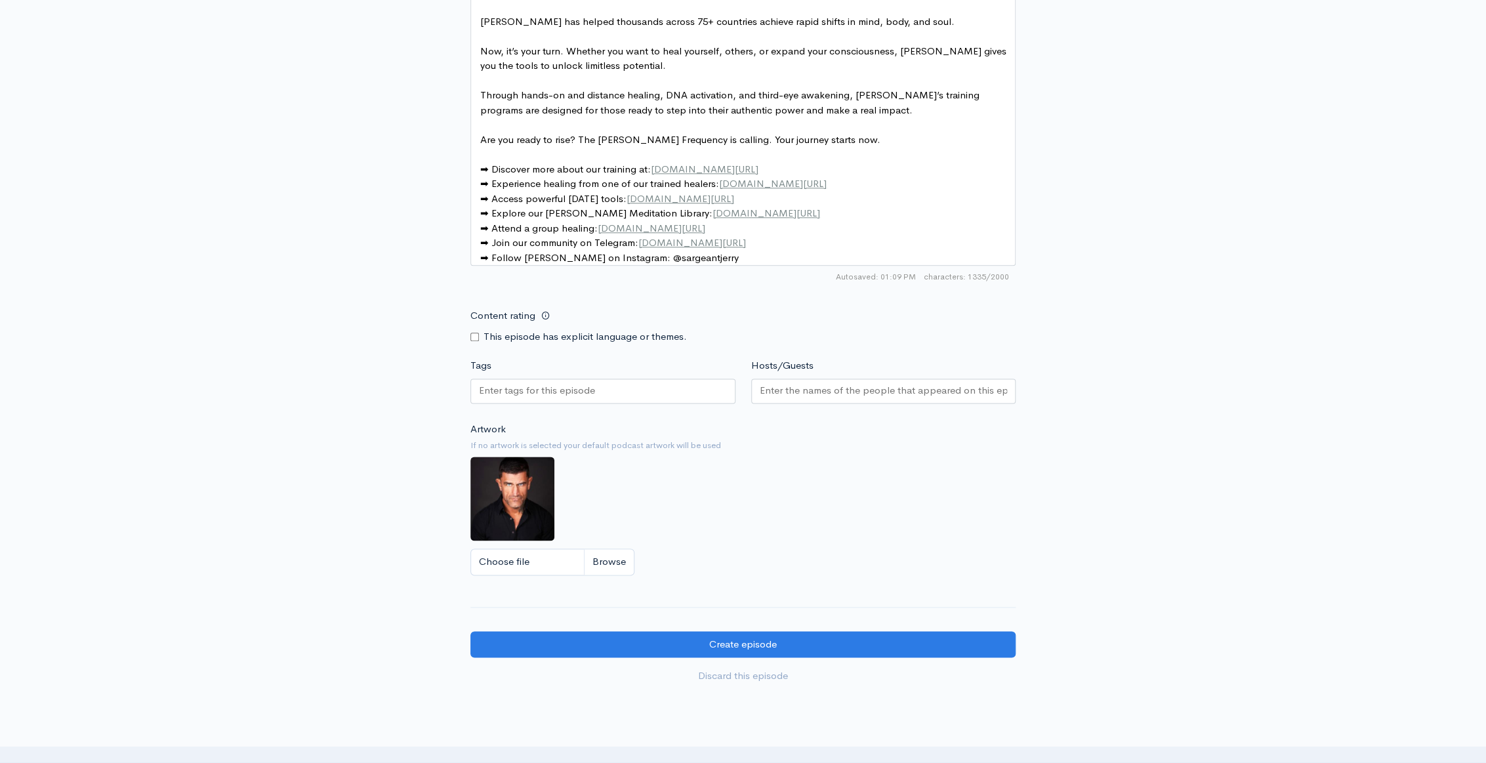
scroll to position [894, 0]
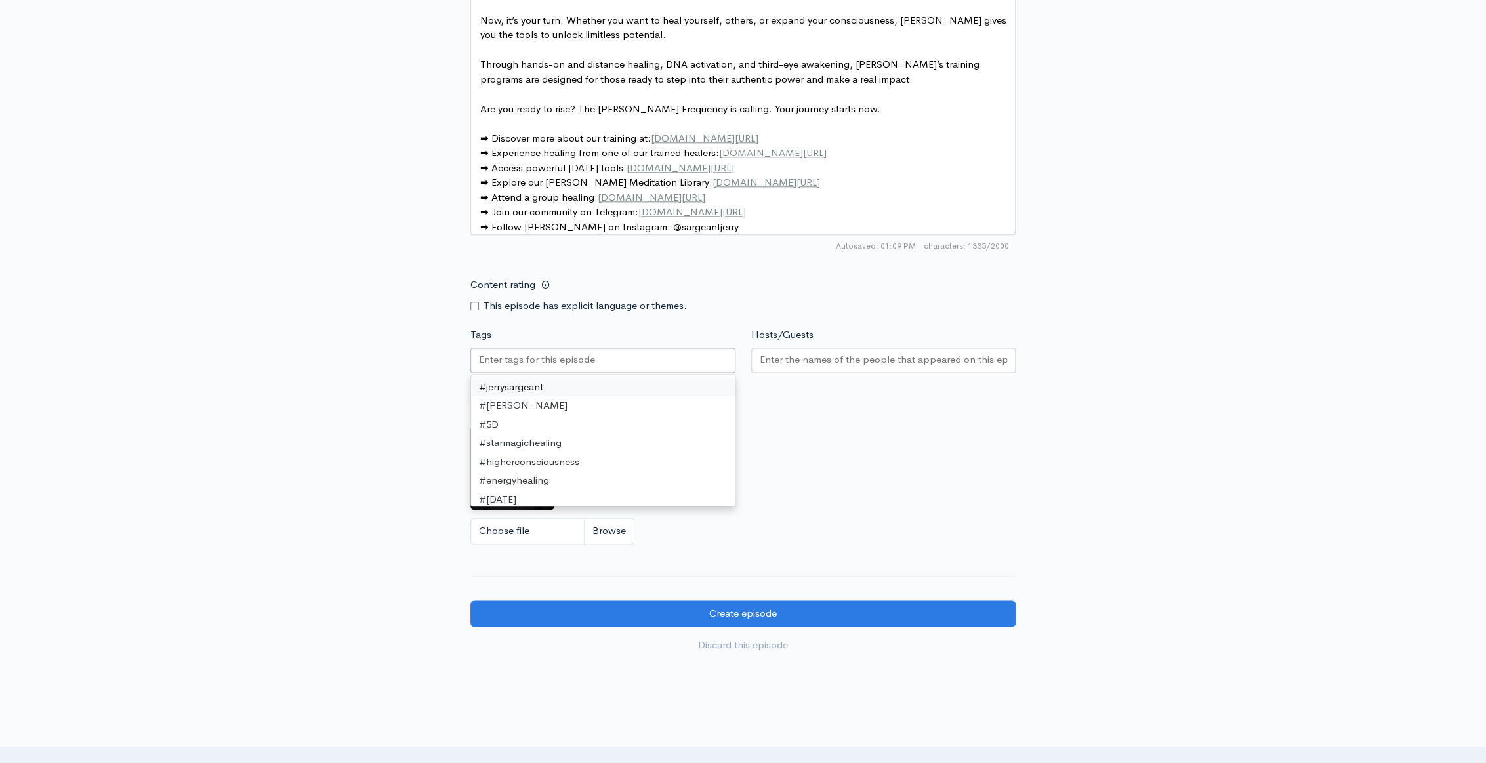
paste input "#lightlanguage﻿ ﻿#sacredwomb﻿ ﻿#energyhealing﻿"
type input "#lightlanguage﻿ ﻿#sacredwomb﻿ ﻿#energyhealing﻿"
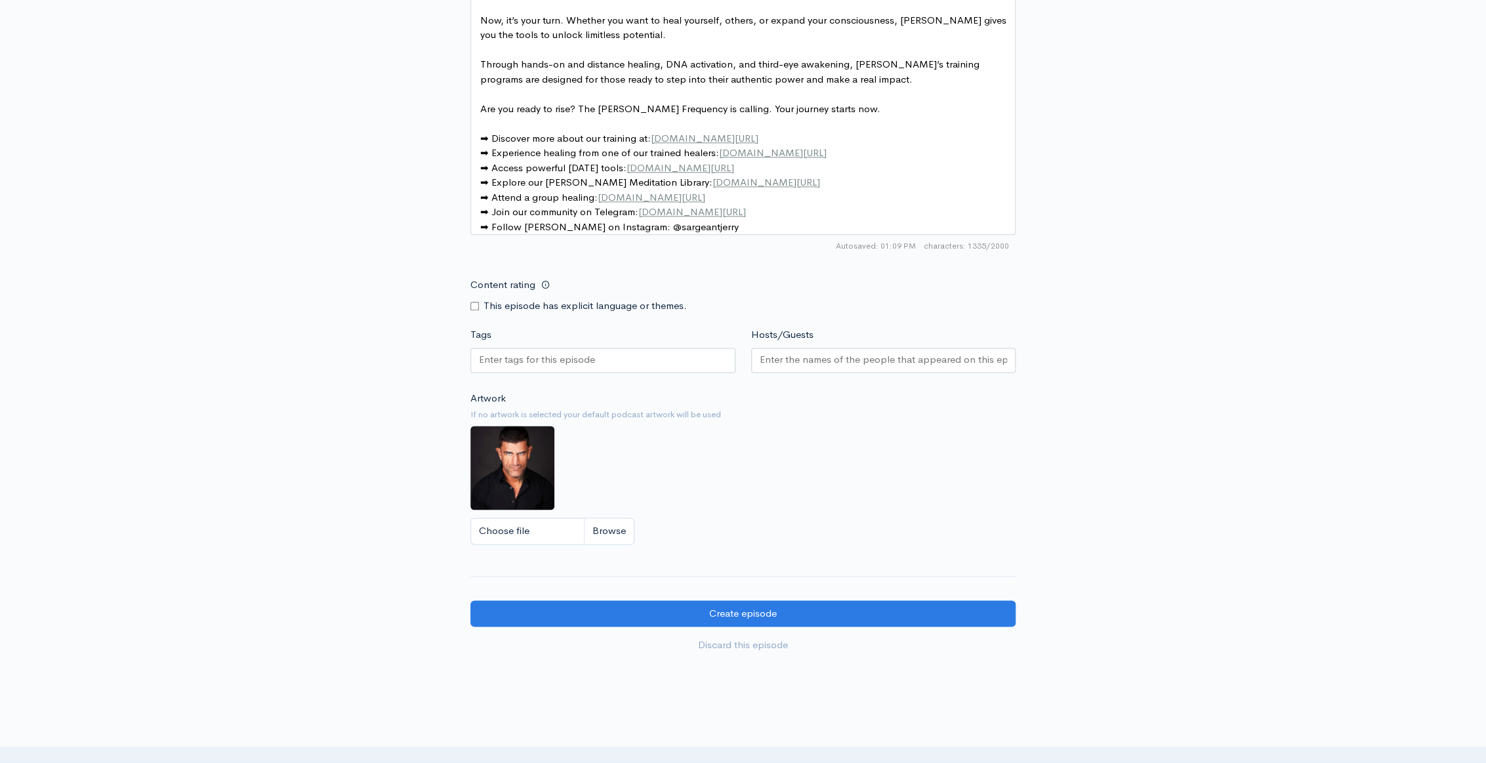
click at [619, 367] on div at bounding box center [602, 360] width 265 height 25
drag, startPoint x: 619, startPoint y: 367, endPoint x: 550, endPoint y: 367, distance: 68.9
click at [550, 367] on input "Tags" at bounding box center [538, 359] width 118 height 15
paste input "#lightlanguage﻿ ﻿#sacredwomb﻿ ﻿#energyhealing﻿"
type input "#lightlanguage﻿ ﻿#sacredwomb﻿ ﻿#energyhealing﻿"
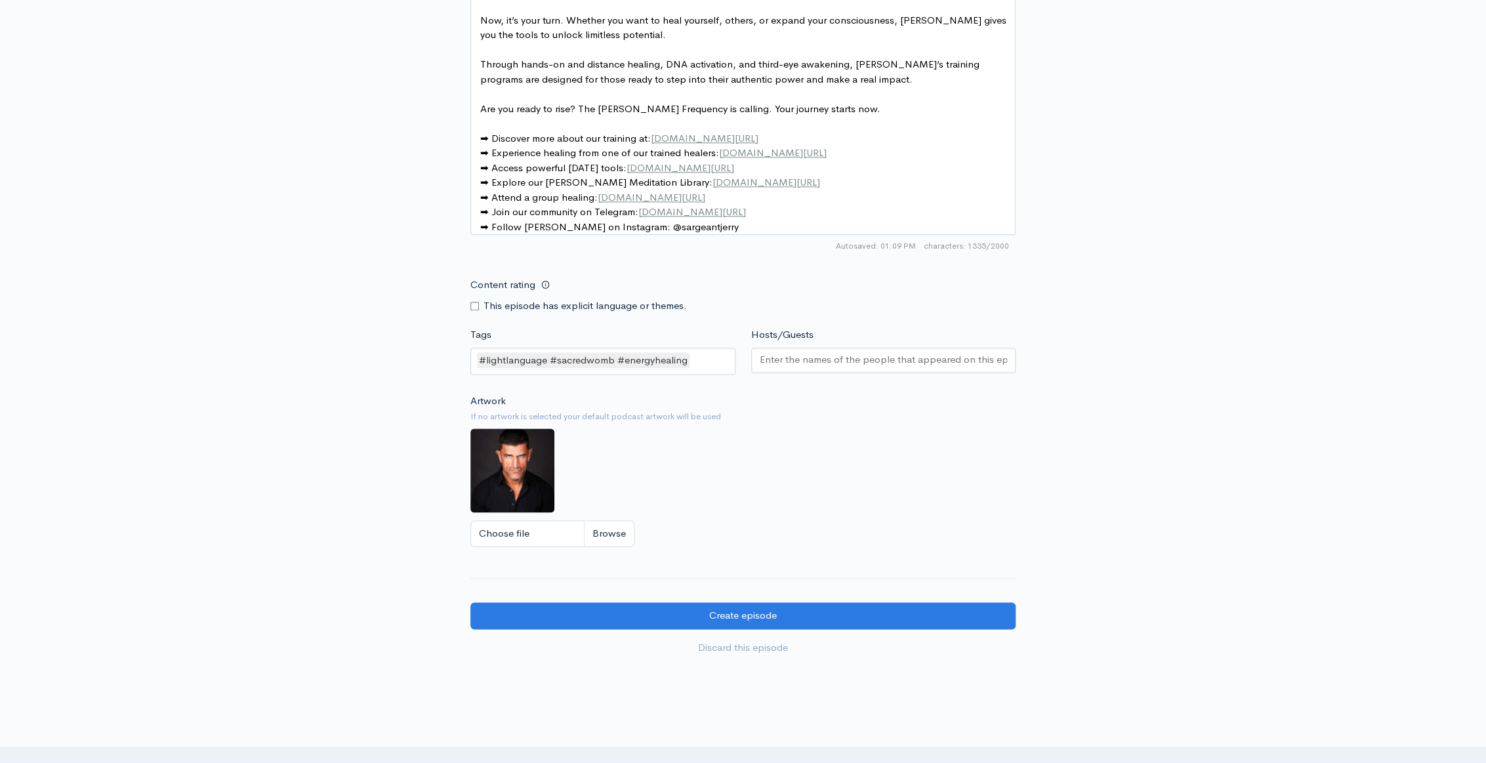
click at [888, 448] on div "Artwork If no artwork is selected your default podcast artwork will be used Cho…" at bounding box center [742, 474] width 545 height 161
click at [816, 420] on small "If no artwork is selected your default podcast artwork will be used" at bounding box center [742, 416] width 545 height 13
click at [703, 369] on div "#lightlanguage﻿ ﻿#sacredwomb﻿ ﻿#energyhealing" at bounding box center [602, 362] width 265 height 28
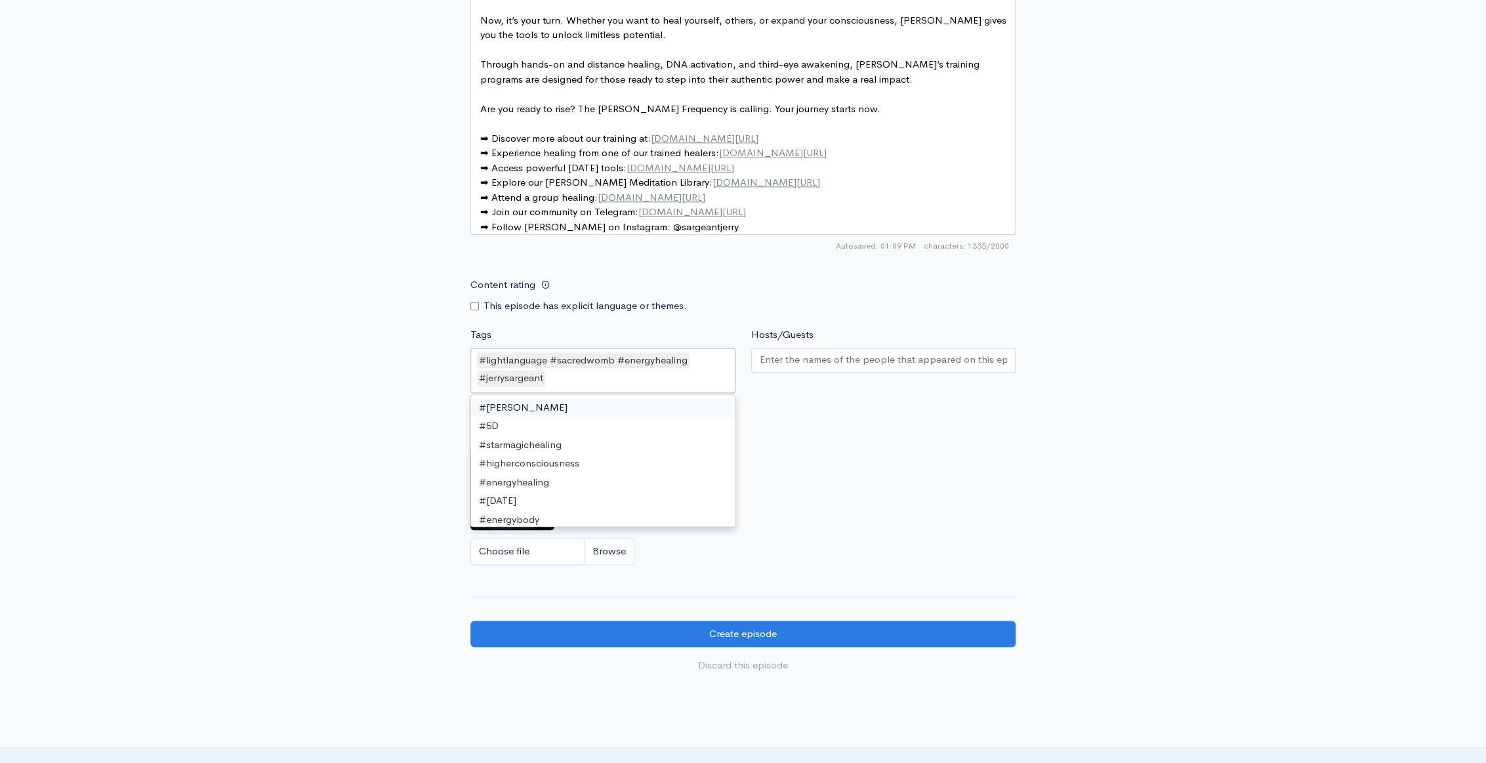
click at [598, 382] on div "#lightlanguage﻿ ﻿#sacredwomb﻿ ﻿#energyhealing #jerrysargeant" at bounding box center [602, 370] width 265 height 45
type input "#lightl"
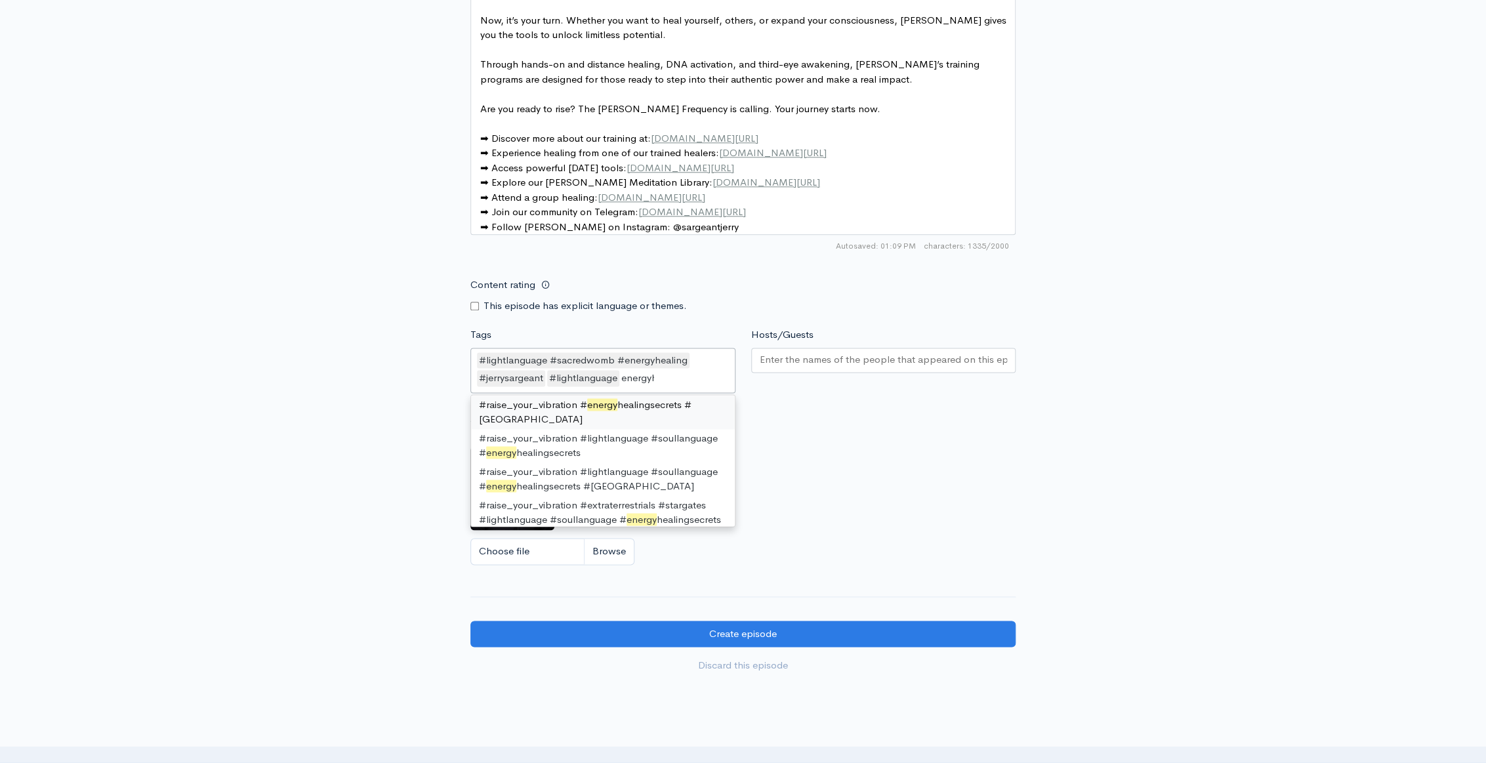
scroll to position [93, 0]
click at [623, 386] on input "energyhealing" at bounding box center [654, 378] width 66 height 15
type input "#energyhealing"
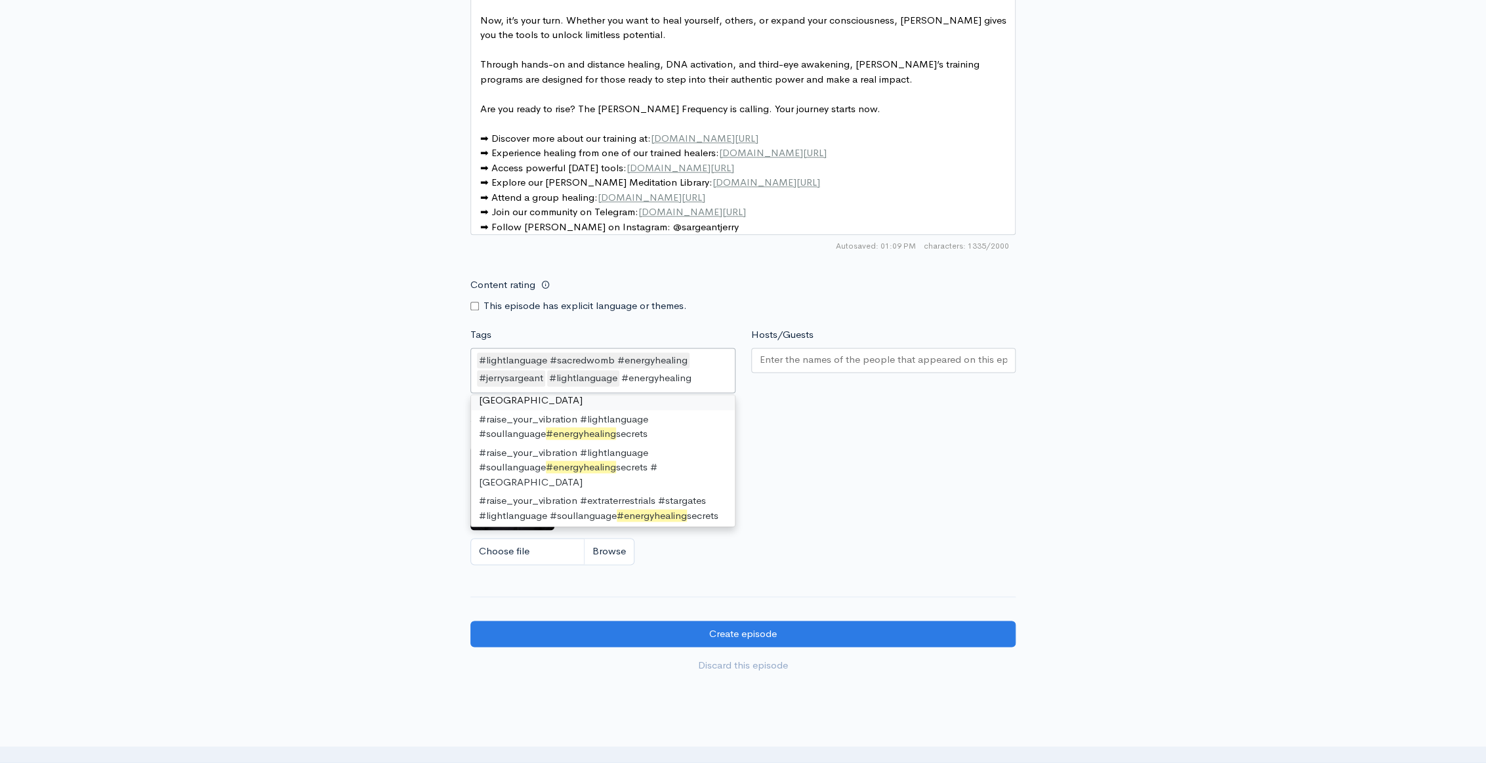
scroll to position [73, 0]
click at [696, 384] on div "#lightlanguage﻿ ﻿#sacredwomb﻿ ﻿#energyhealing #jerrysargeant #lightlanguage #en…" at bounding box center [602, 370] width 265 height 45
click at [696, 387] on div "#lightlanguage﻿ ﻿#sacredwomb﻿ ﻿#energyhealing #jerrysargeant #lightlanguage #en…" at bounding box center [602, 370] width 265 height 45
click at [694, 386] on input "#energyhealing" at bounding box center [657, 378] width 73 height 15
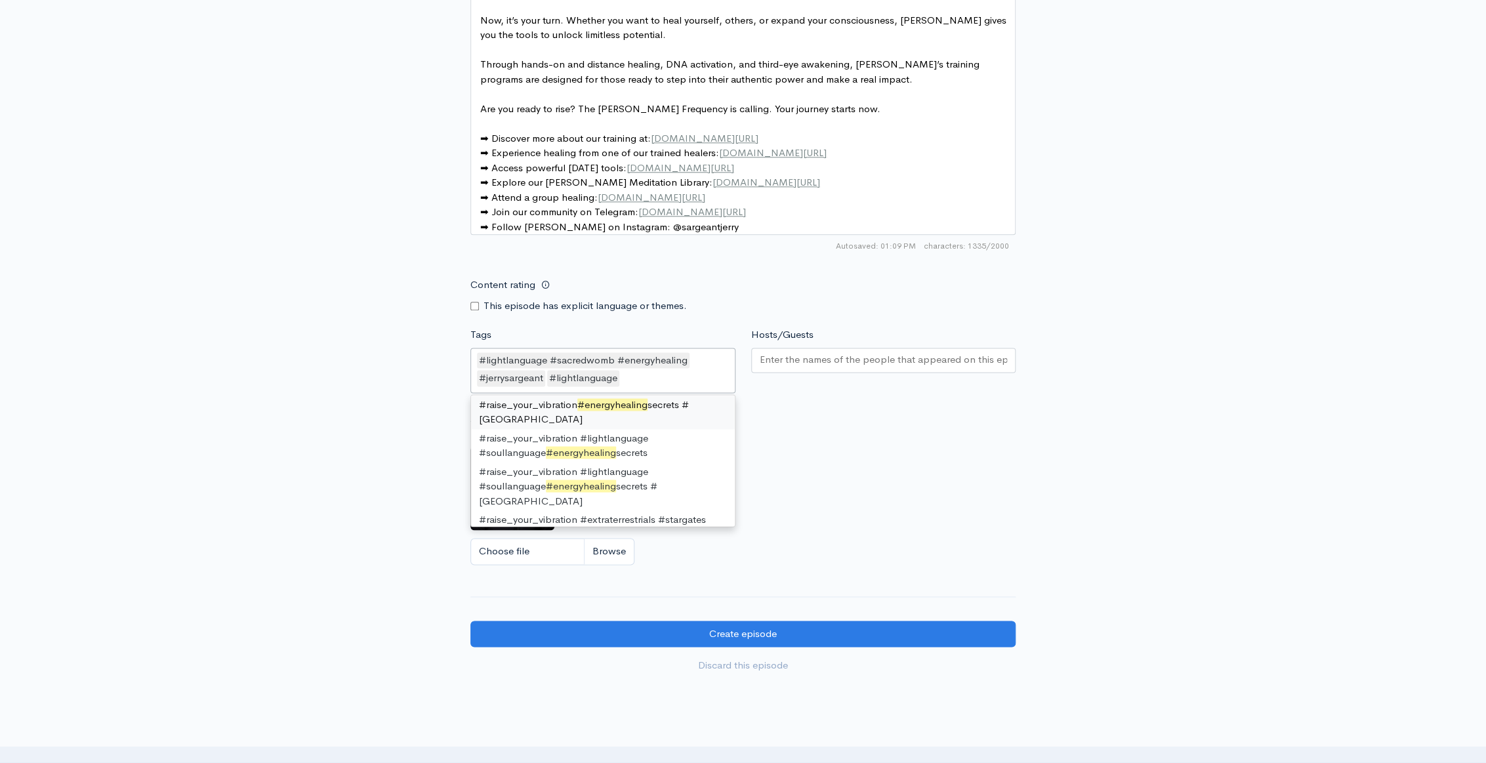
scroll to position [356, 0]
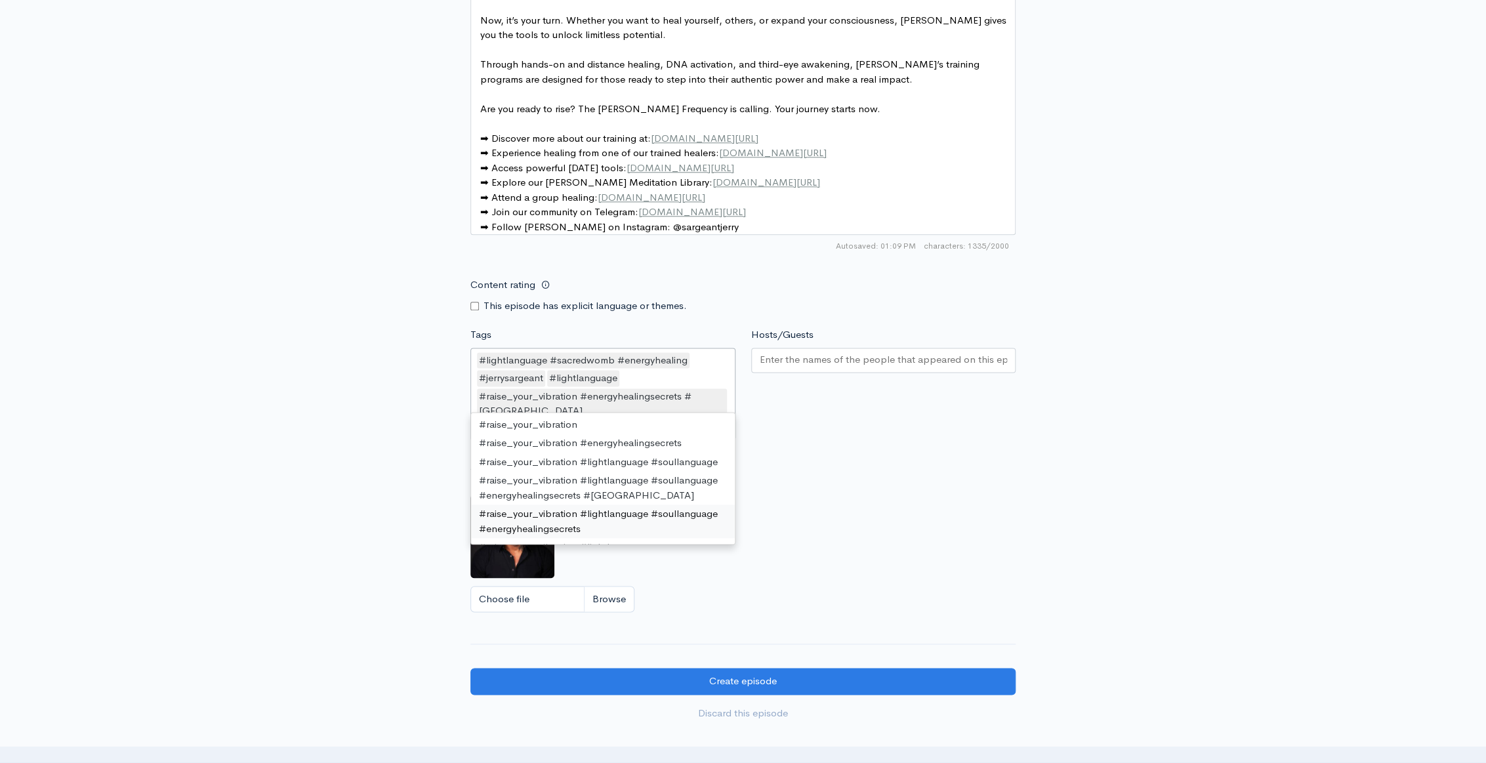
click at [709, 402] on div "#raise_your_vibration #energyhealingsecrets #[GEOGRAPHIC_DATA]" at bounding box center [602, 403] width 250 height 31
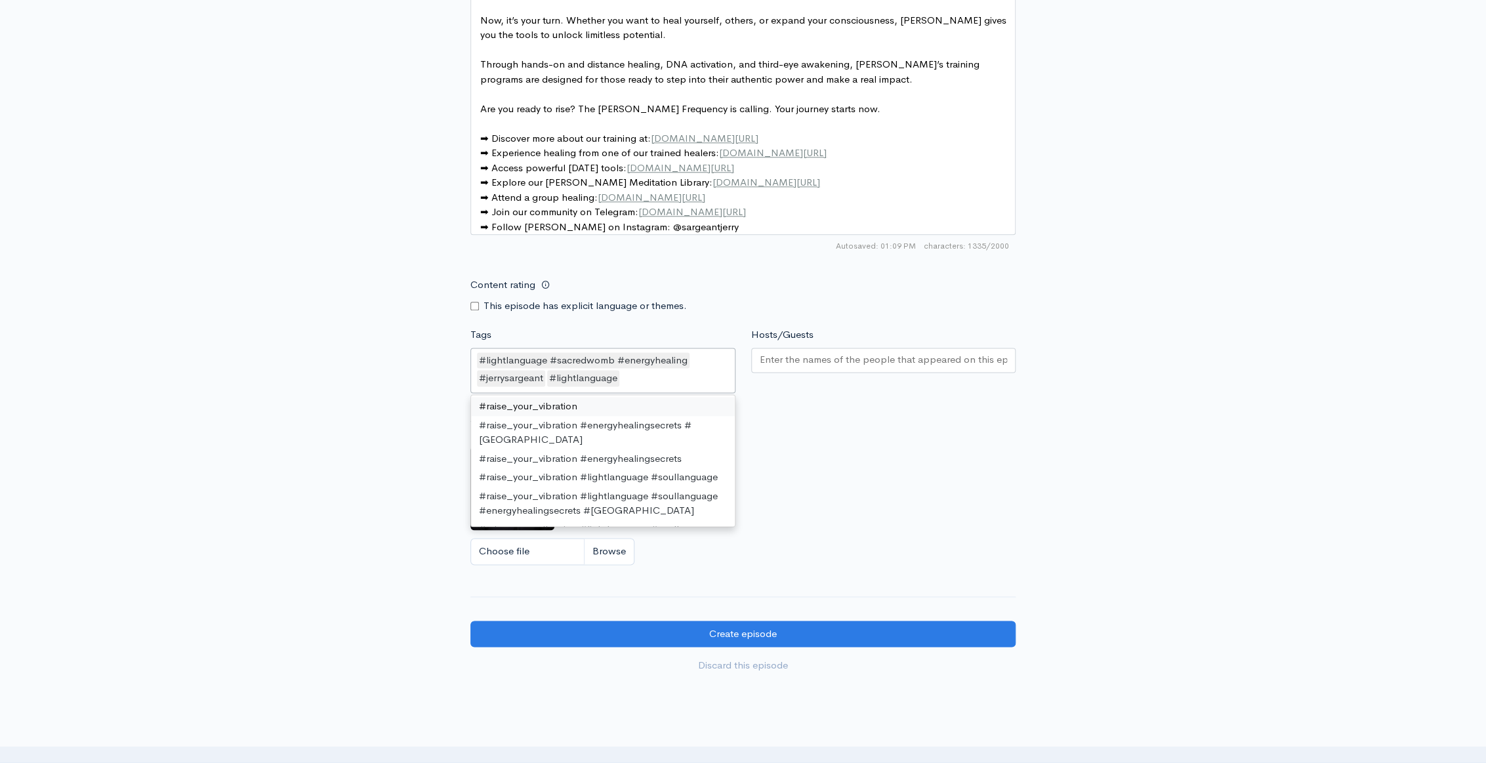
scroll to position [375, 0]
click at [662, 381] on div "#lightlanguage﻿ ﻿#sacredwomb﻿ ﻿#energyhealing #jerrysargeant #lightlanguage" at bounding box center [602, 370] width 265 height 45
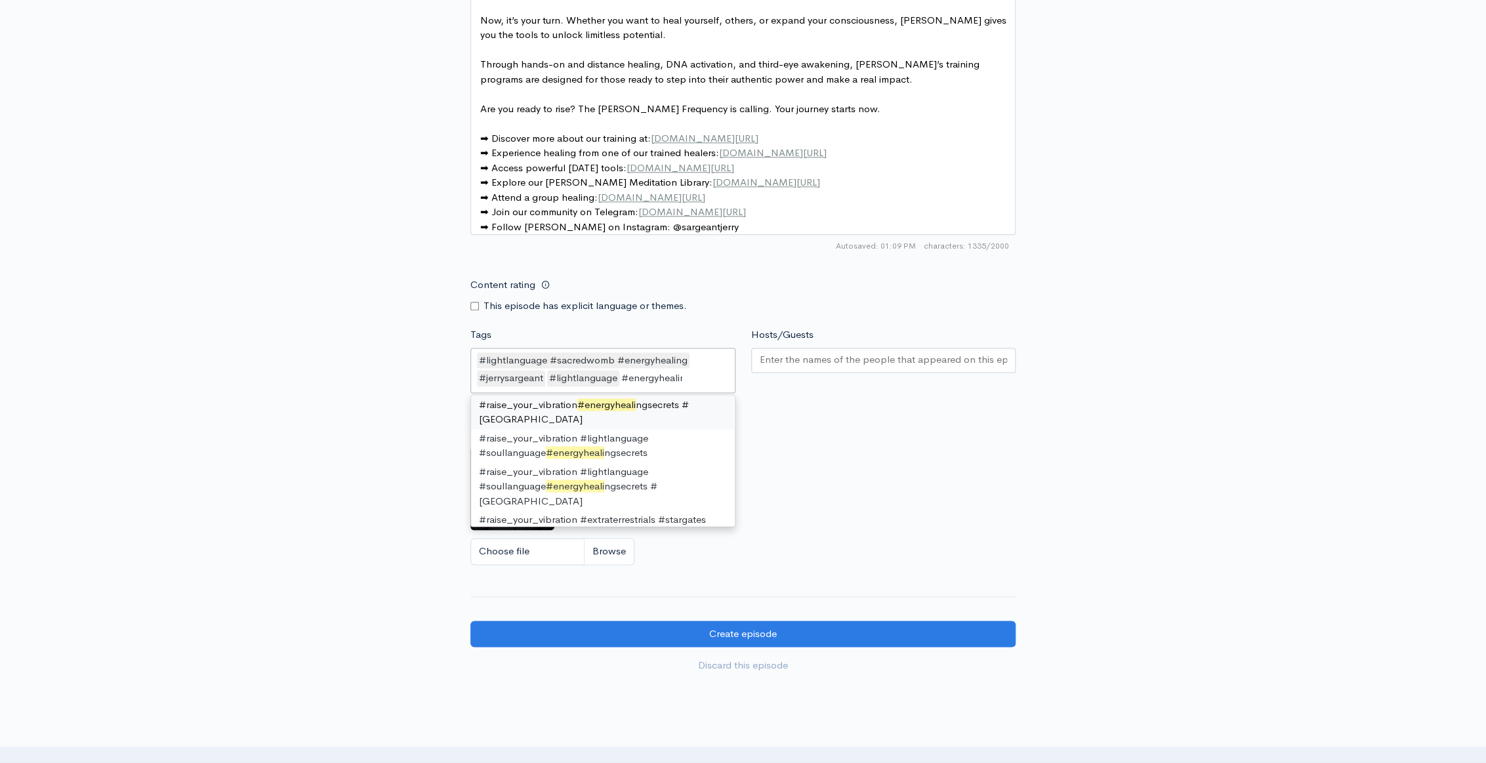
type input "#energyhealing"
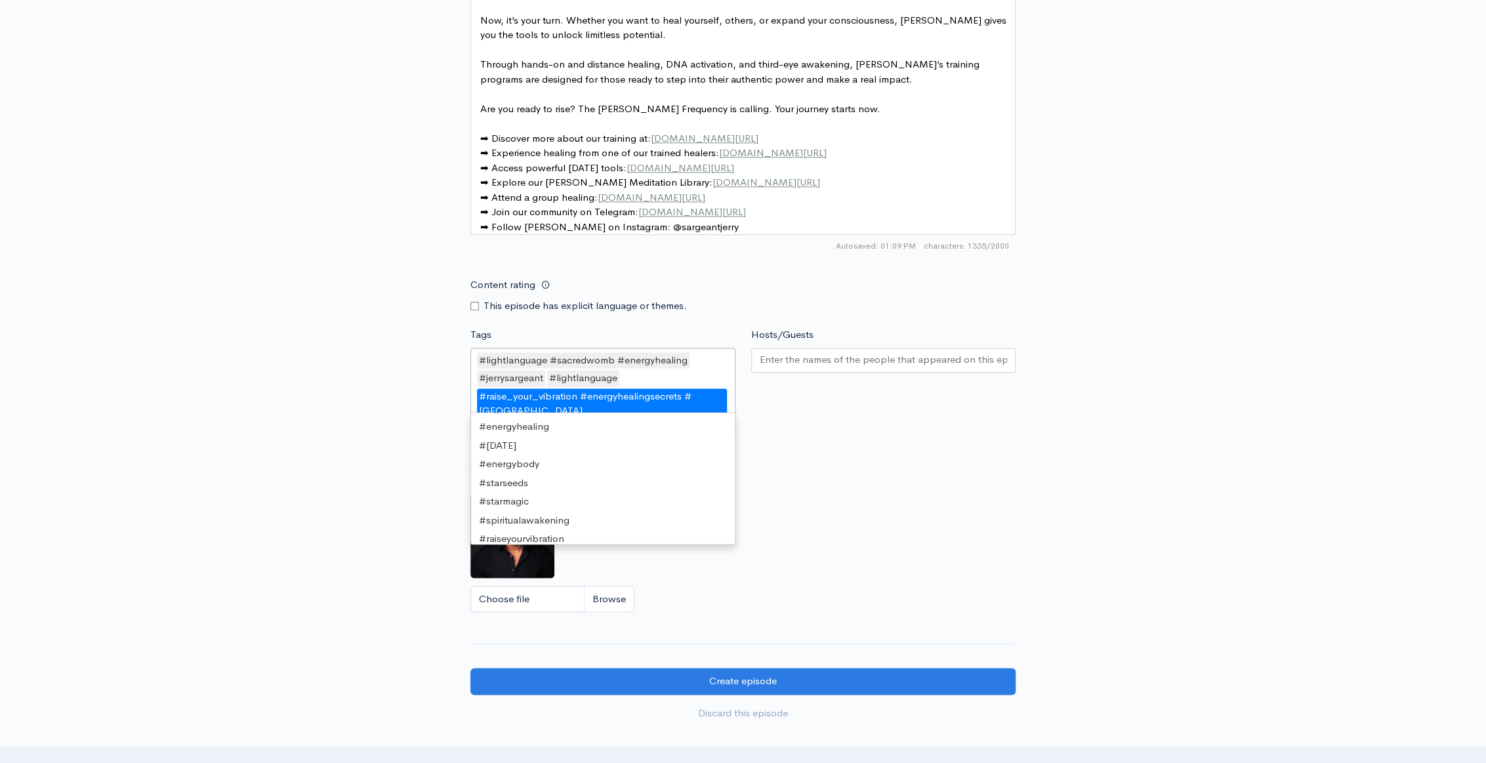
scroll to position [356, 0]
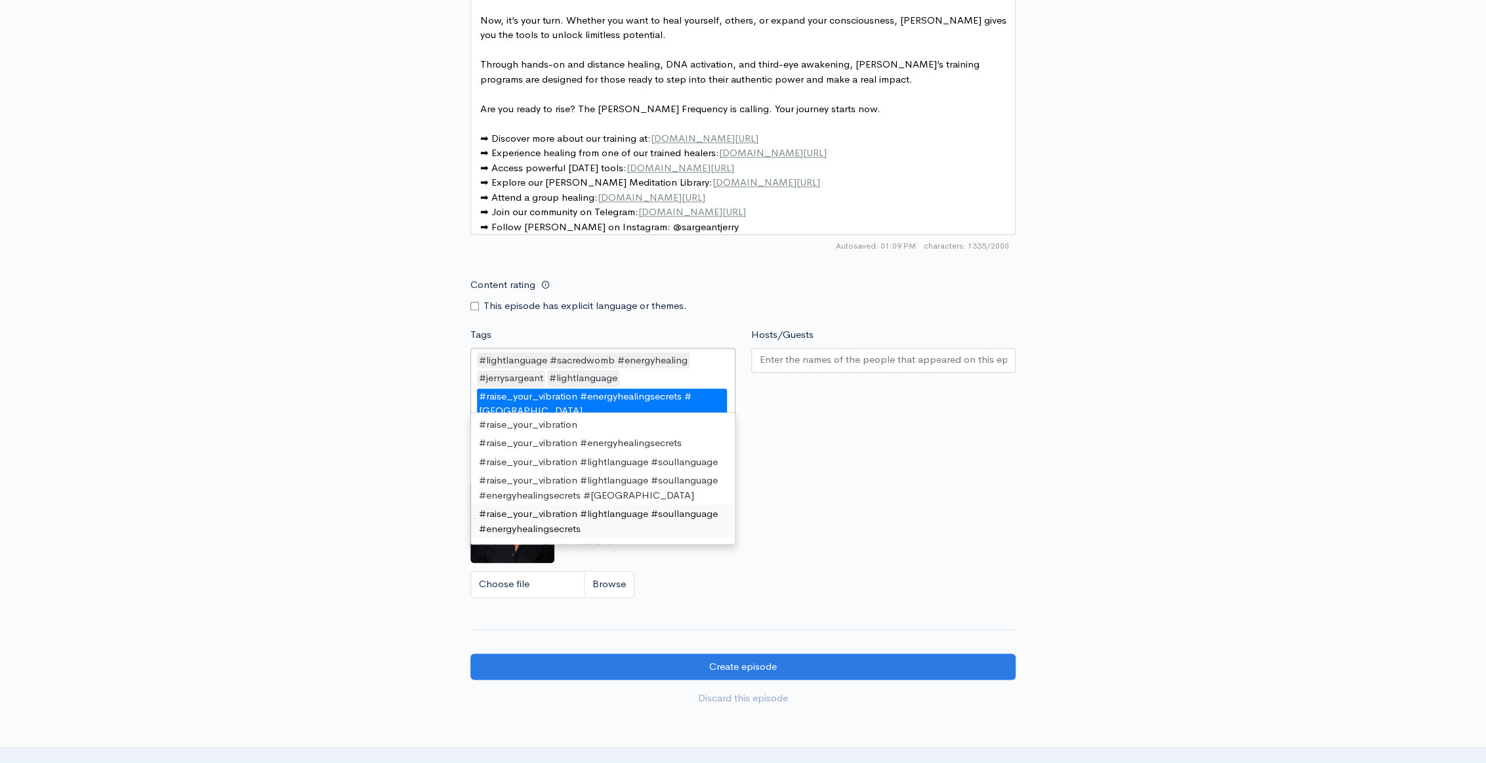
click at [664, 403] on div "#raise_your_vibration #energyhealingsecrets #[GEOGRAPHIC_DATA]" at bounding box center [602, 403] width 250 height 31
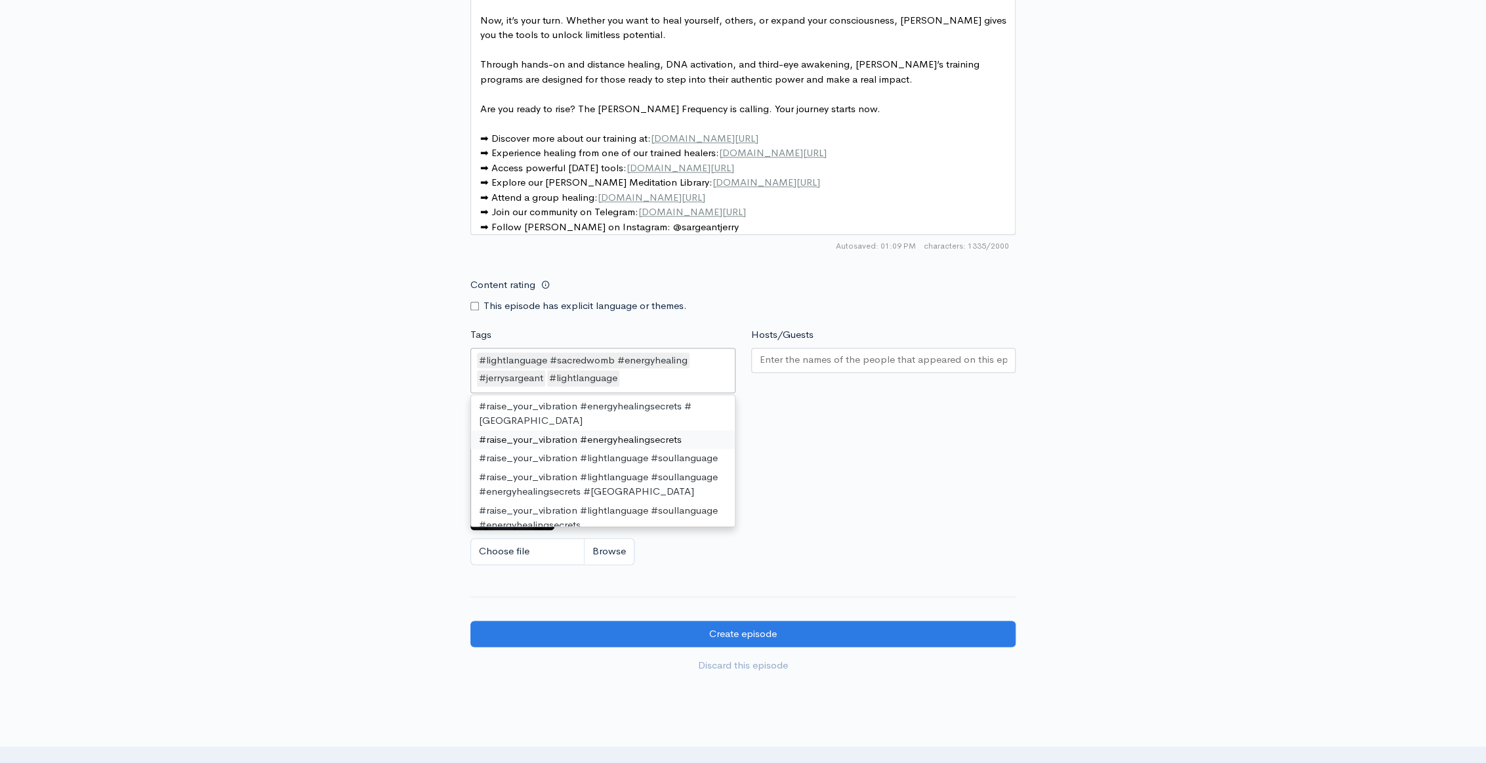
click at [829, 482] on div "Artwork If no artwork is selected your default podcast artwork will be used Cho…" at bounding box center [742, 491] width 545 height 161
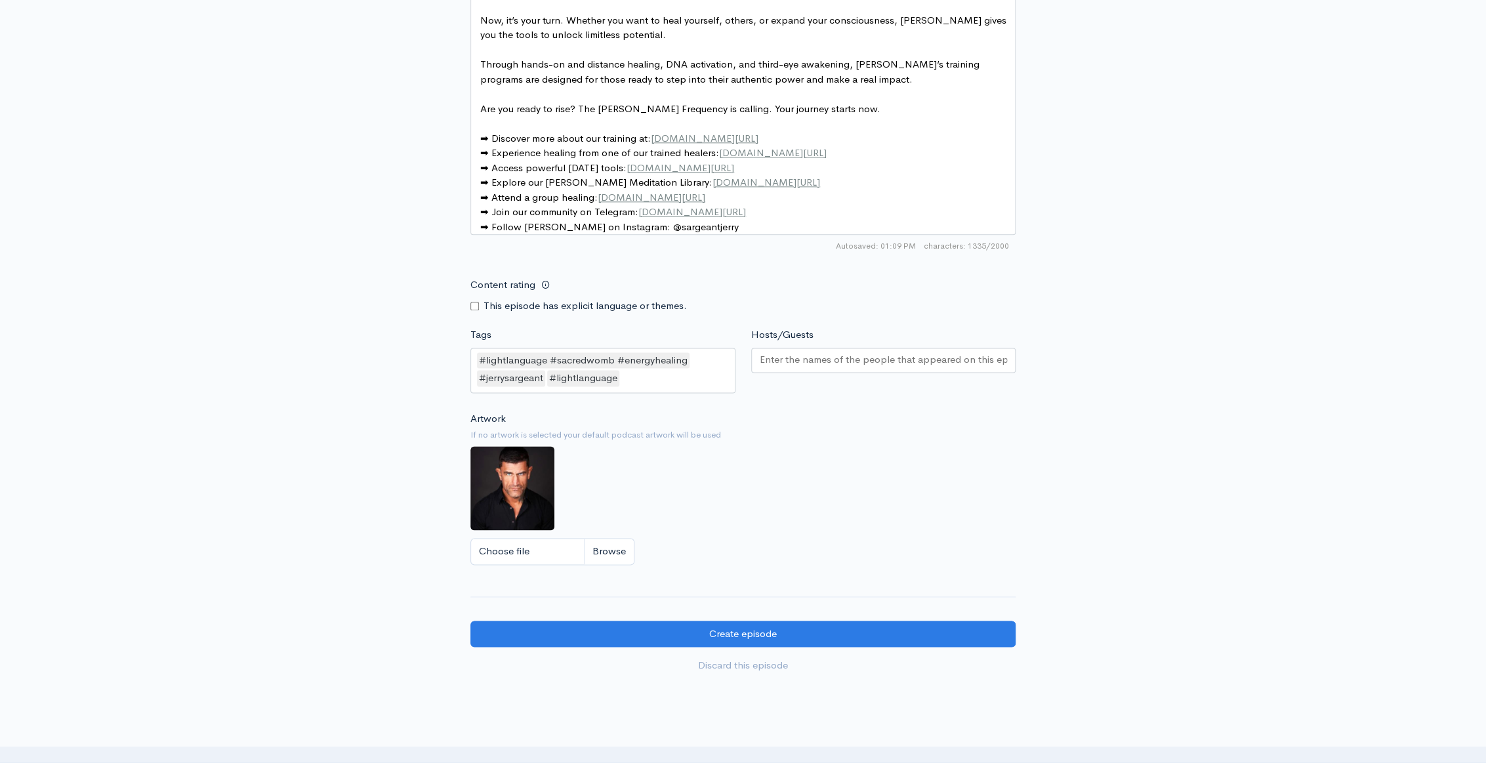
click at [659, 393] on div "#lightlanguage﻿ ﻿#sacredwomb﻿ ﻿#energyhealing #jerrysargeant #lightlanguage" at bounding box center [602, 370] width 265 height 45
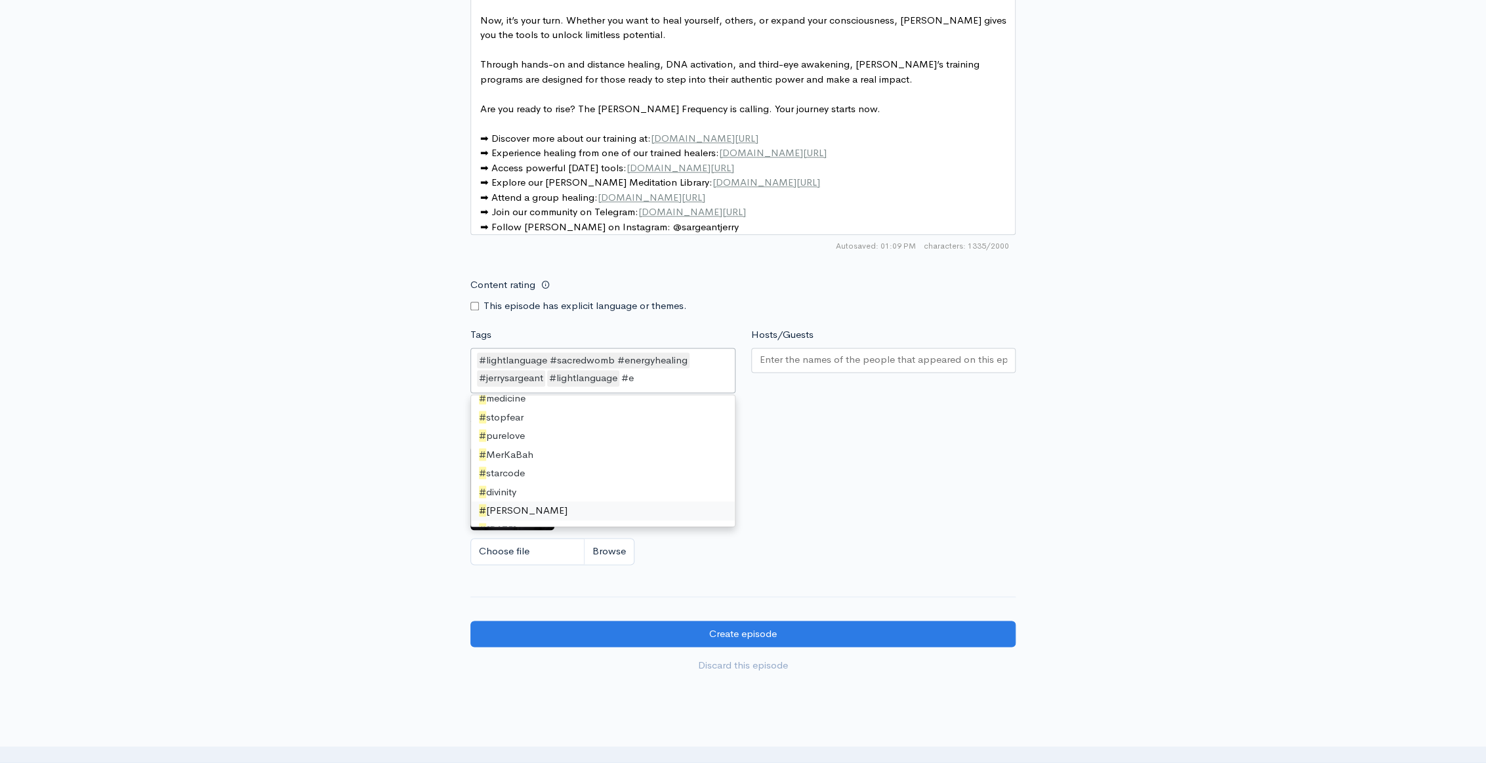
scroll to position [18, 0]
type input "#energy"
click at [674, 362] on div "#lightlanguage﻿ ﻿#sacredwomb﻿ ﻿#energyhealing" at bounding box center [583, 360] width 213 height 16
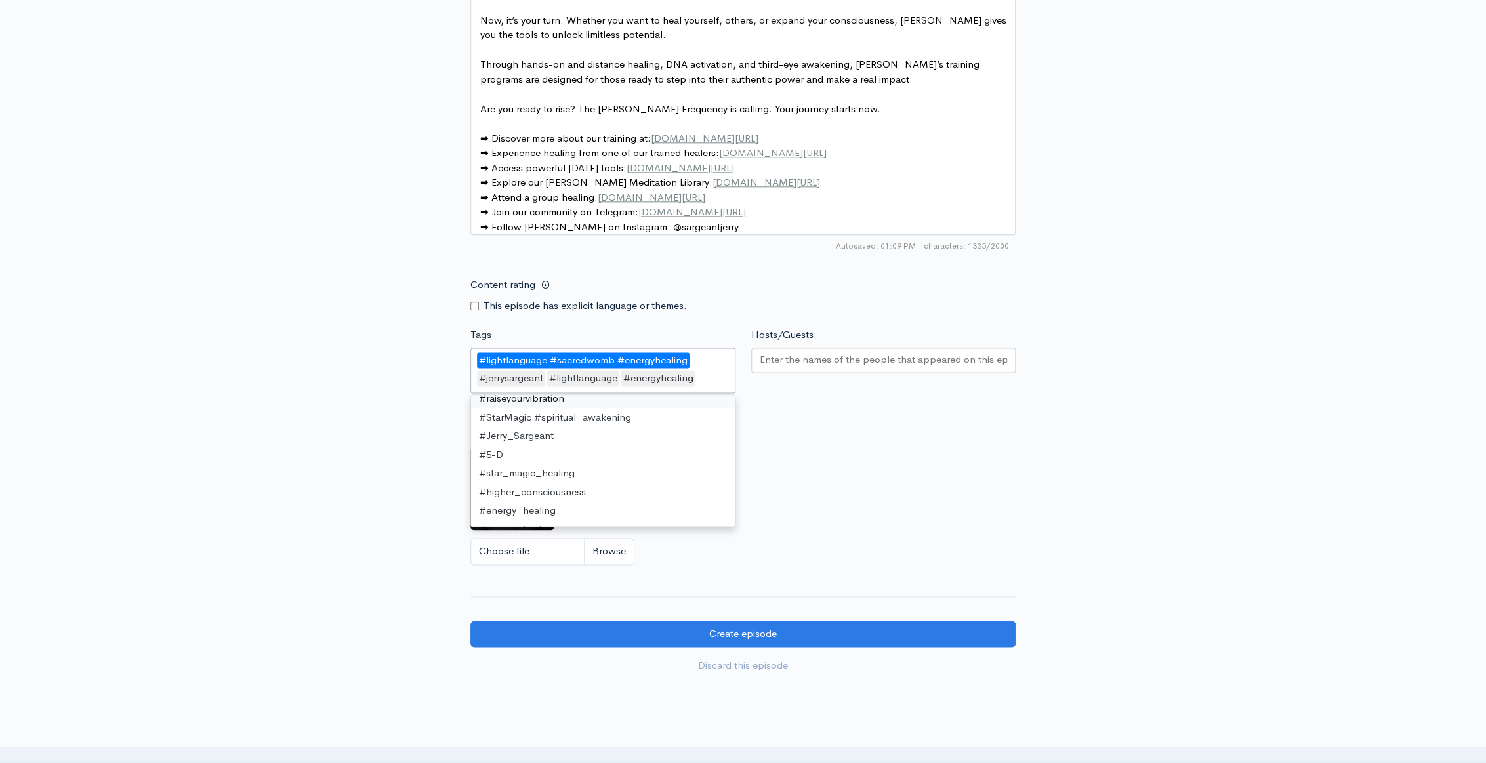
scroll to position [171, 0]
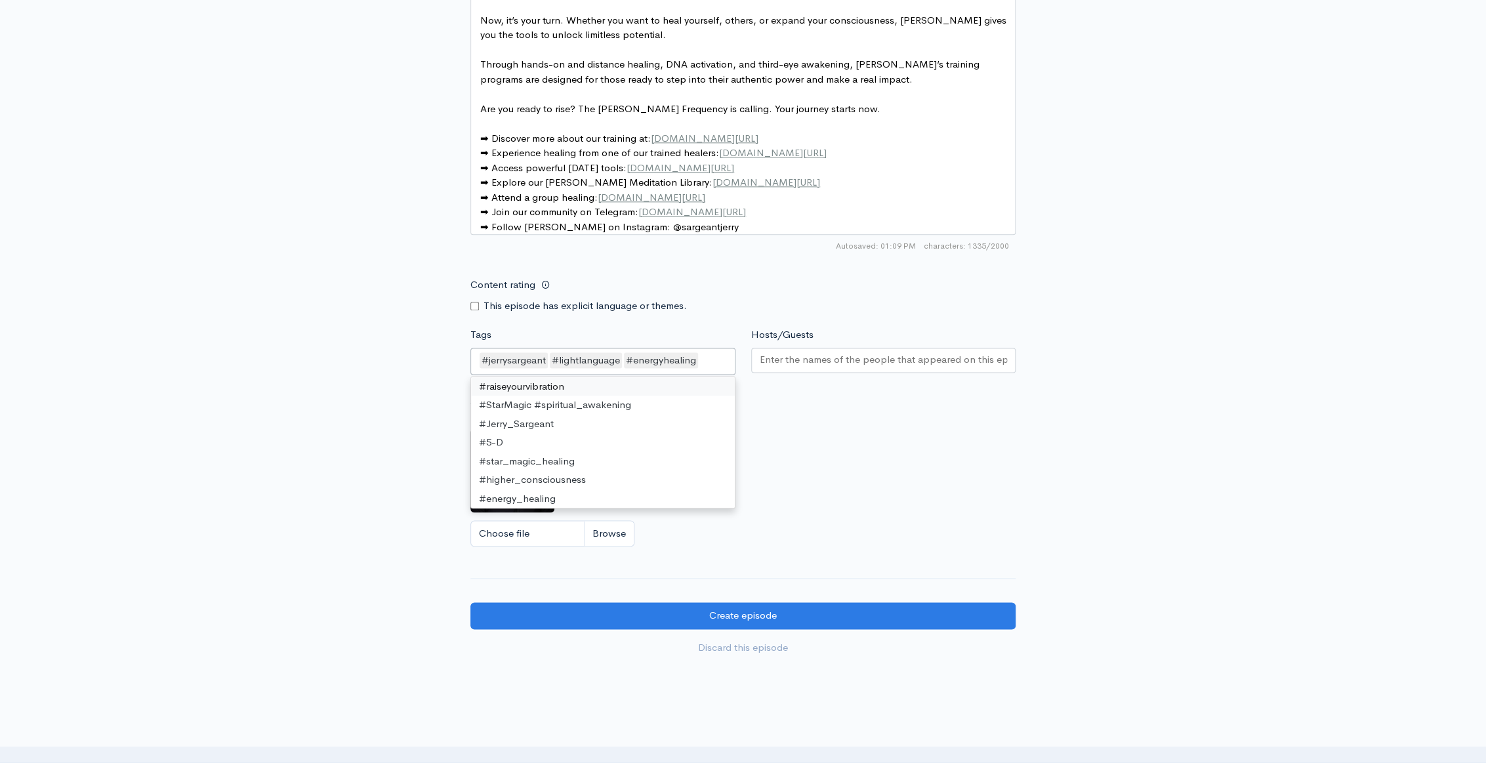
click at [707, 369] on div "#jerrysargeant #lightlanguage #energyhealing" at bounding box center [602, 362] width 265 height 28
click at [709, 367] on div "#jerrysargeant #lightlanguage #energyhealing" at bounding box center [602, 362] width 265 height 28
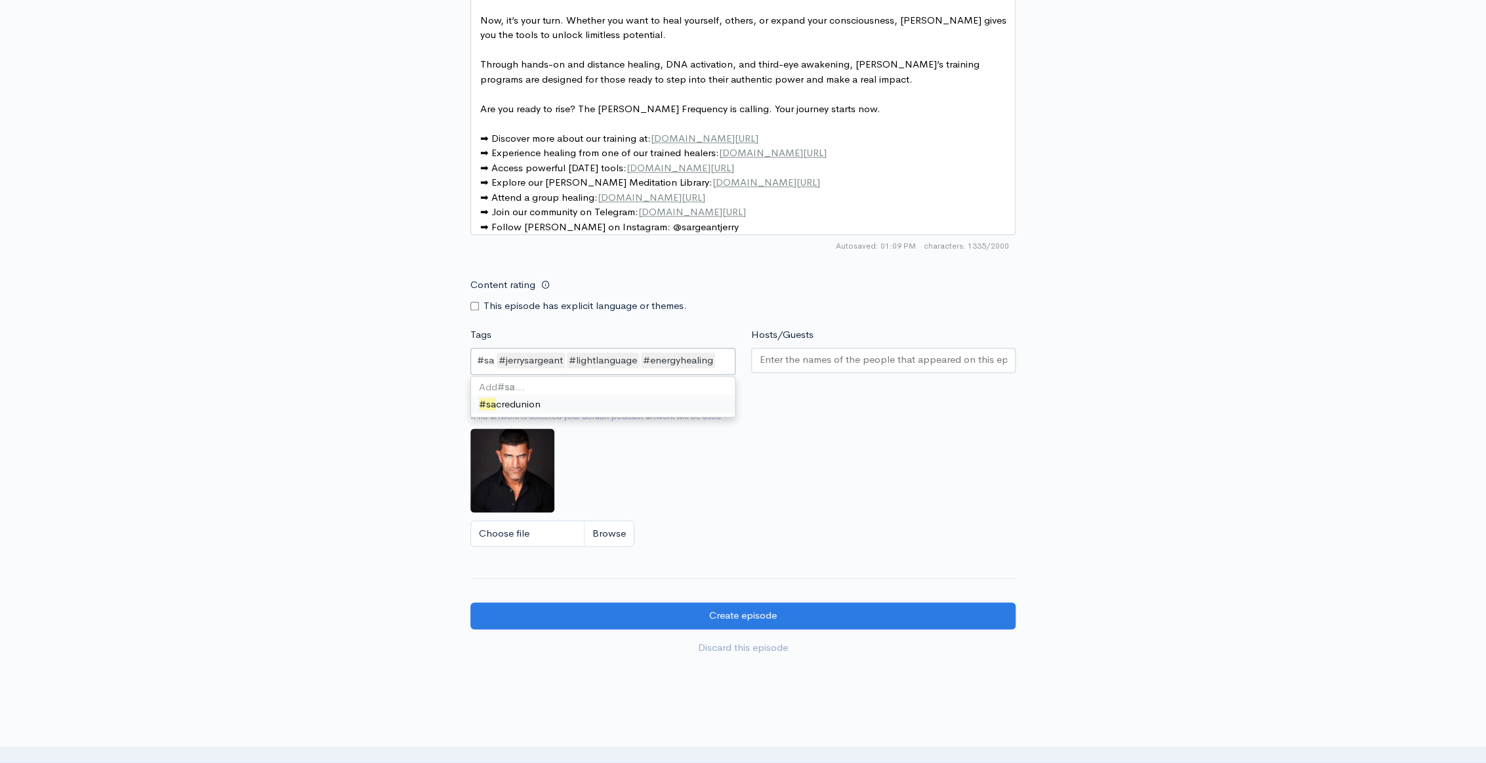
scroll to position [0, 0]
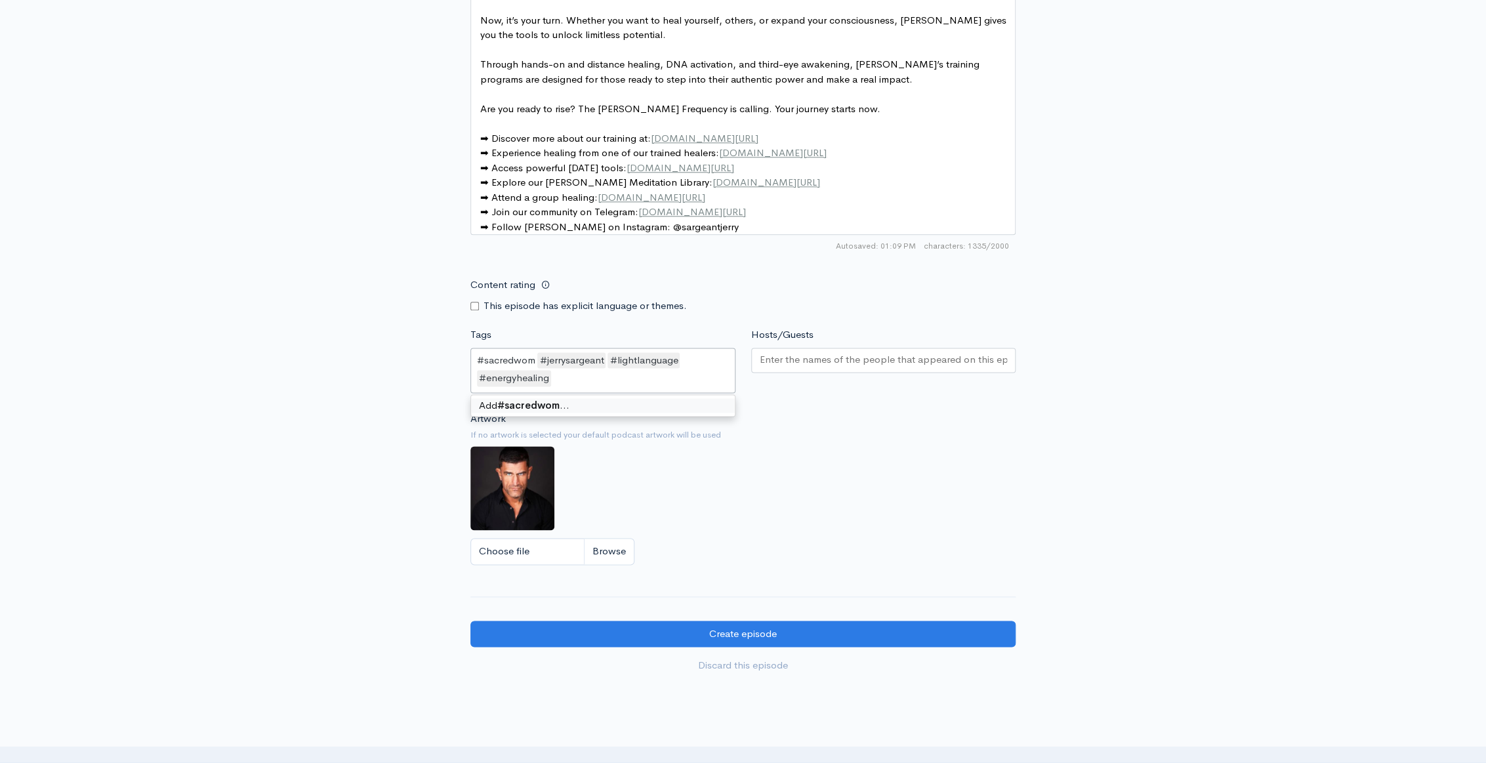
type input "#sacredwomb"
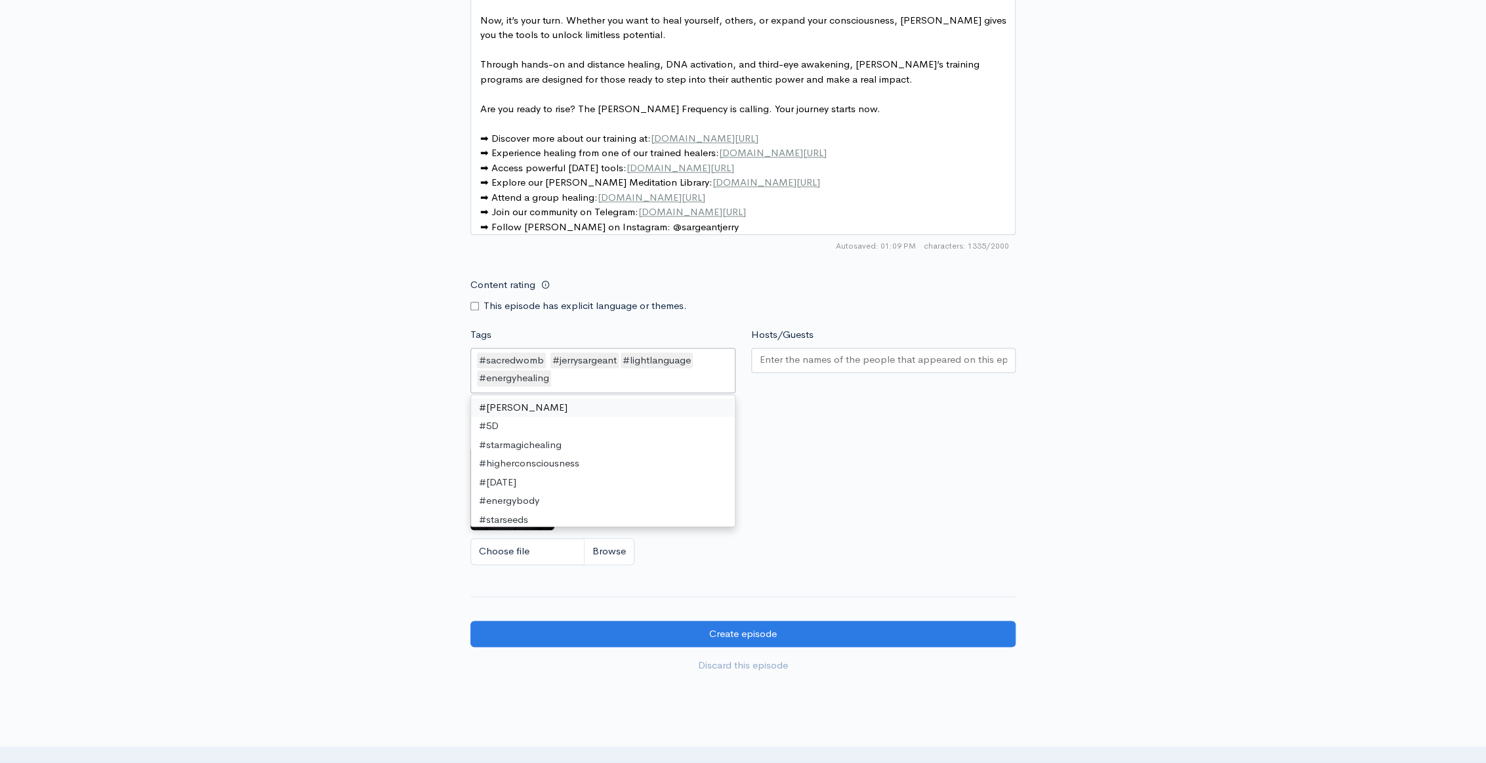
click at [889, 436] on small "If no artwork is selected your default podcast artwork will be used" at bounding box center [742, 434] width 545 height 13
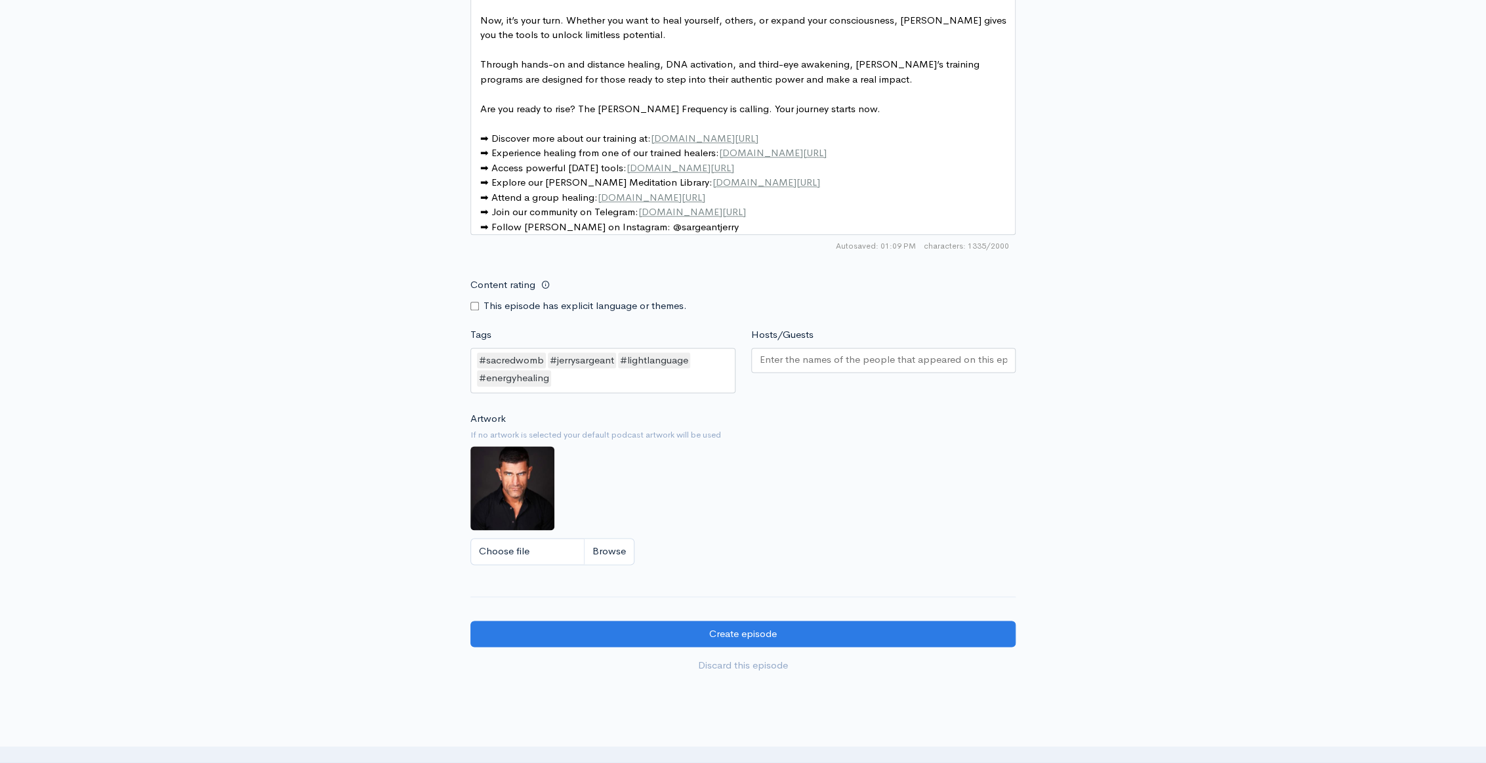
click at [801, 442] on small "If no artwork is selected your default podcast artwork will be used" at bounding box center [742, 434] width 545 height 13
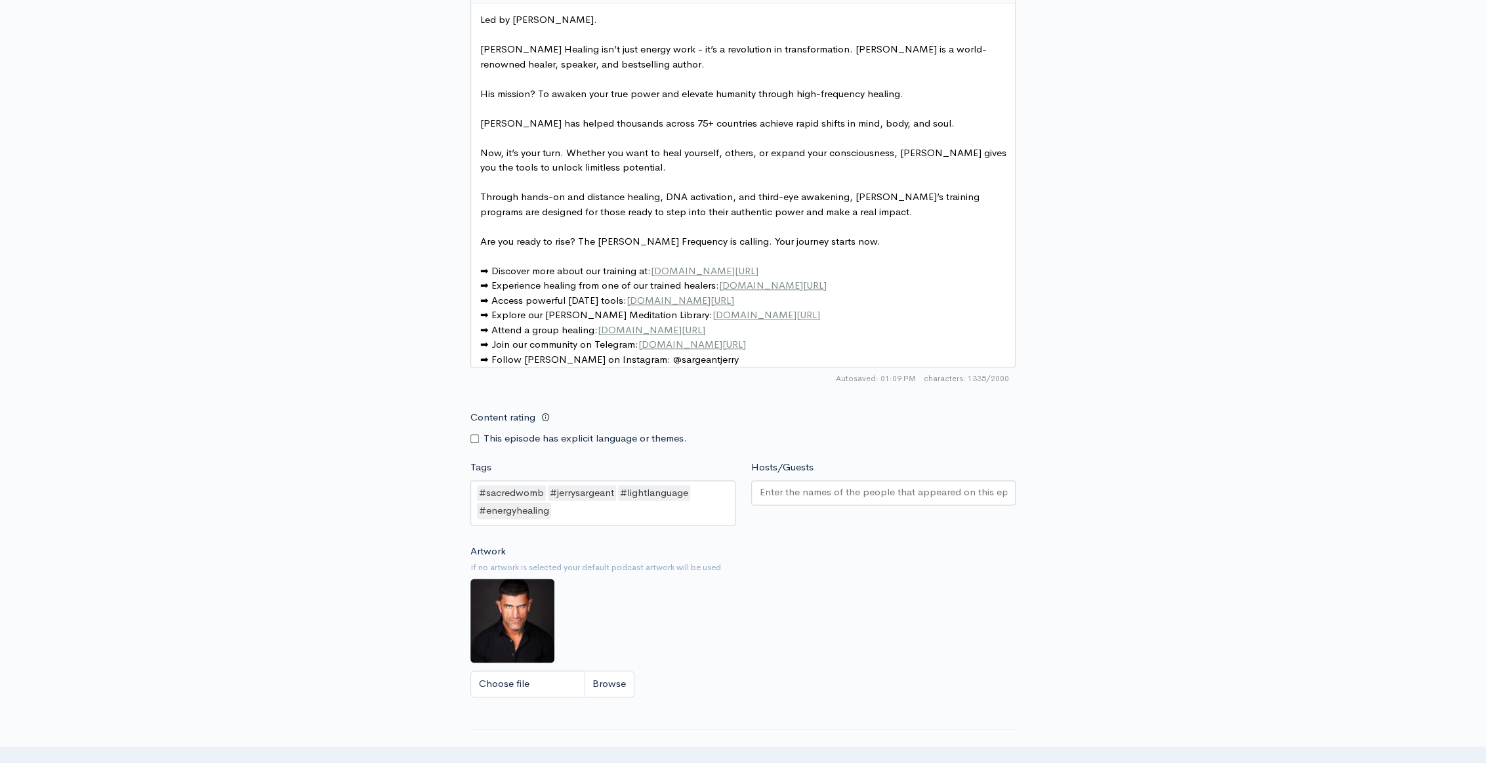
scroll to position [894, 0]
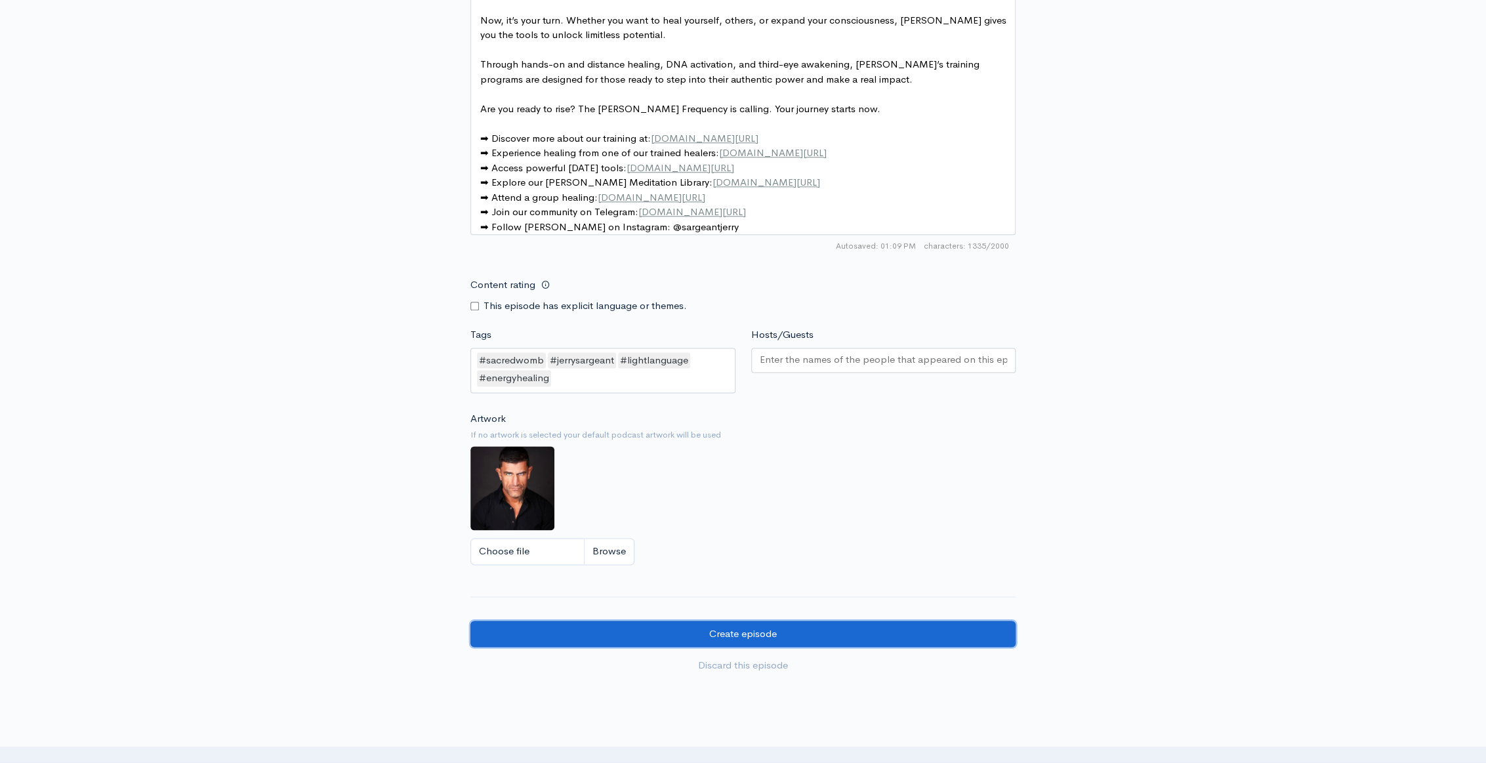
click at [801, 640] on input "Create episode" at bounding box center [742, 634] width 545 height 27
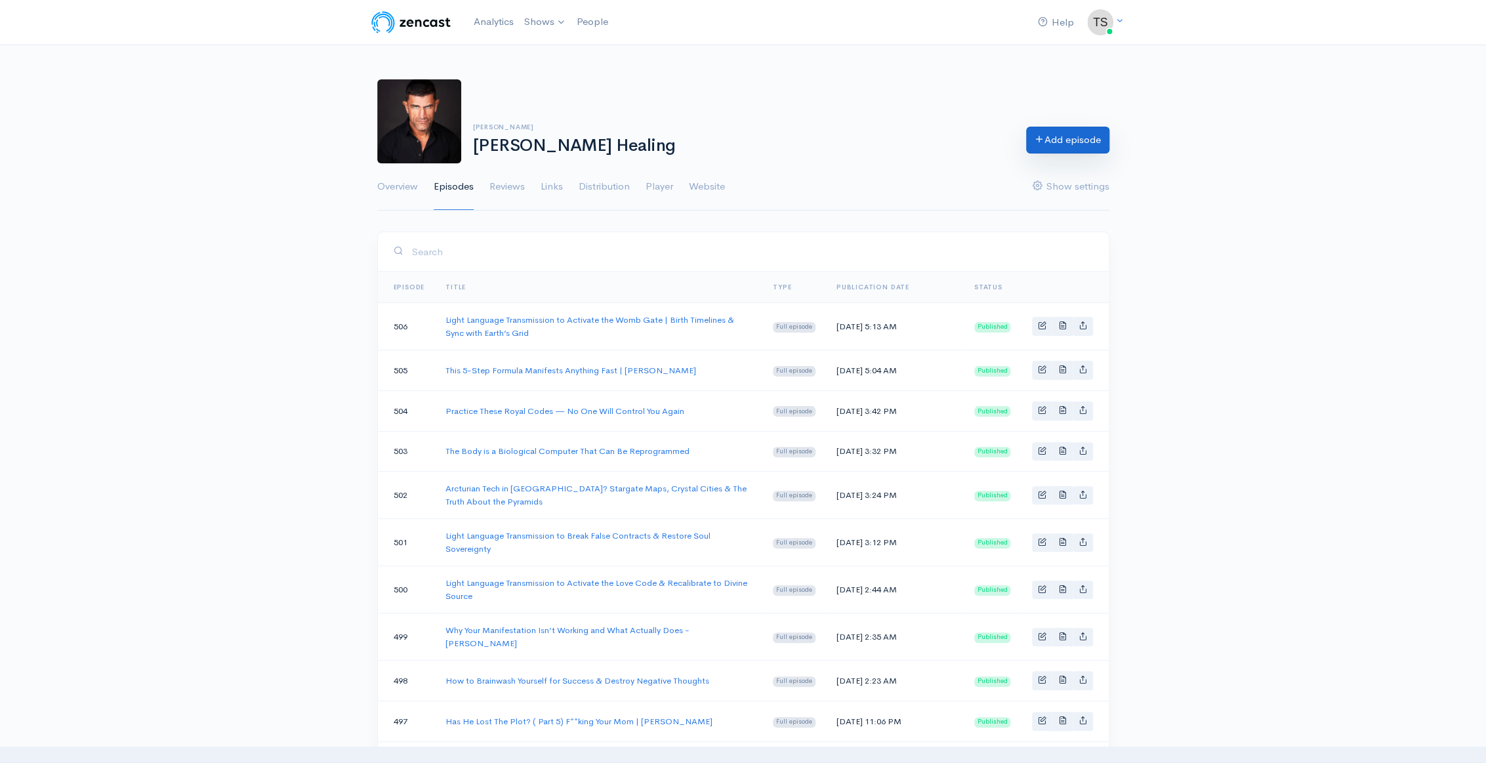
click at [1037, 135] on icon at bounding box center [1040, 139] width 10 height 10
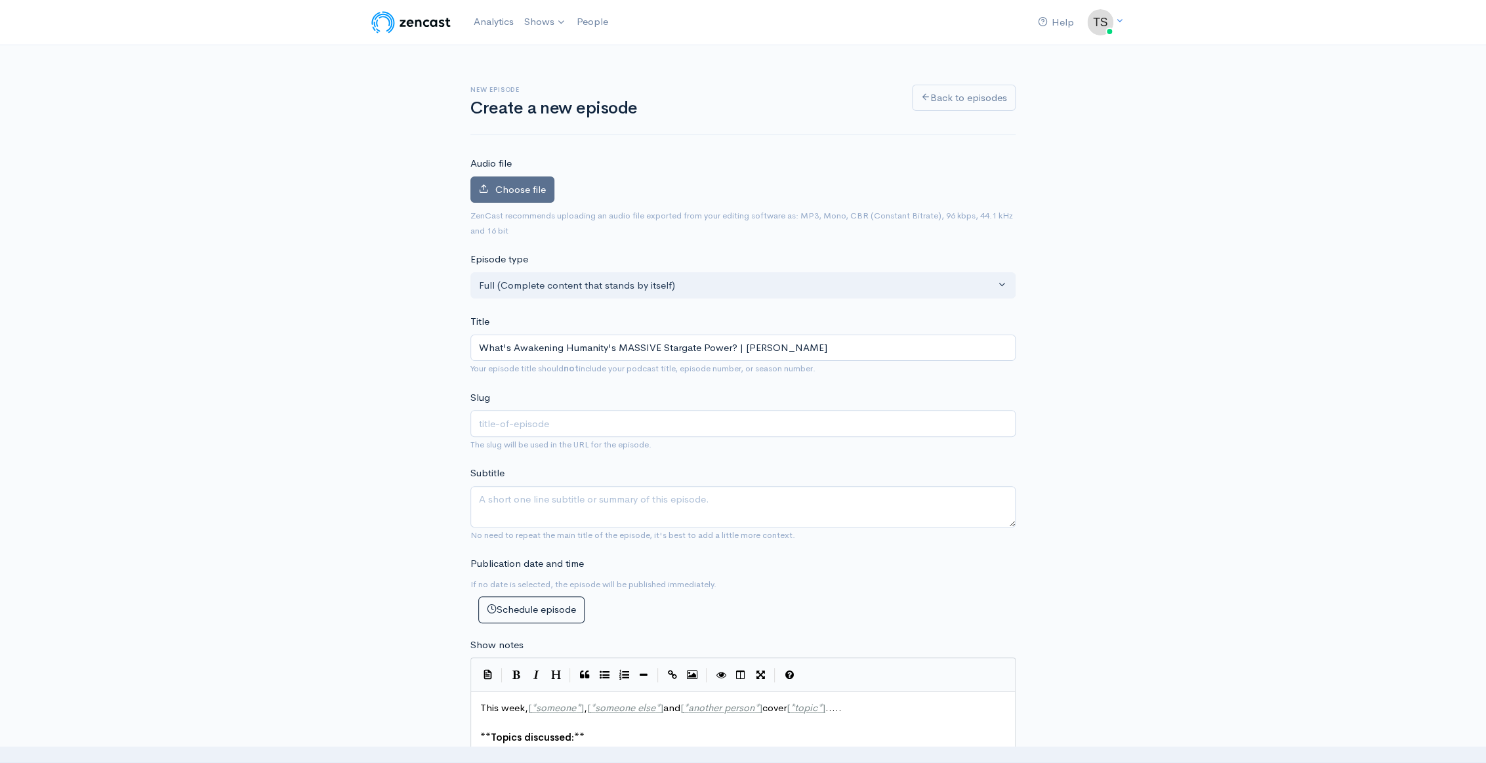
type input "What's Awakening Humanity's MASSIVE Stargate Power? | Jerry Sargeant"
type input "whats-awakening-humanitys-massive-stargate-power-jerry-sargeant"
click at [505, 191] on span "Choose file" at bounding box center [520, 189] width 51 height 12
click at [0, 0] on input "Choose file" at bounding box center [0, 0] width 0 height 0
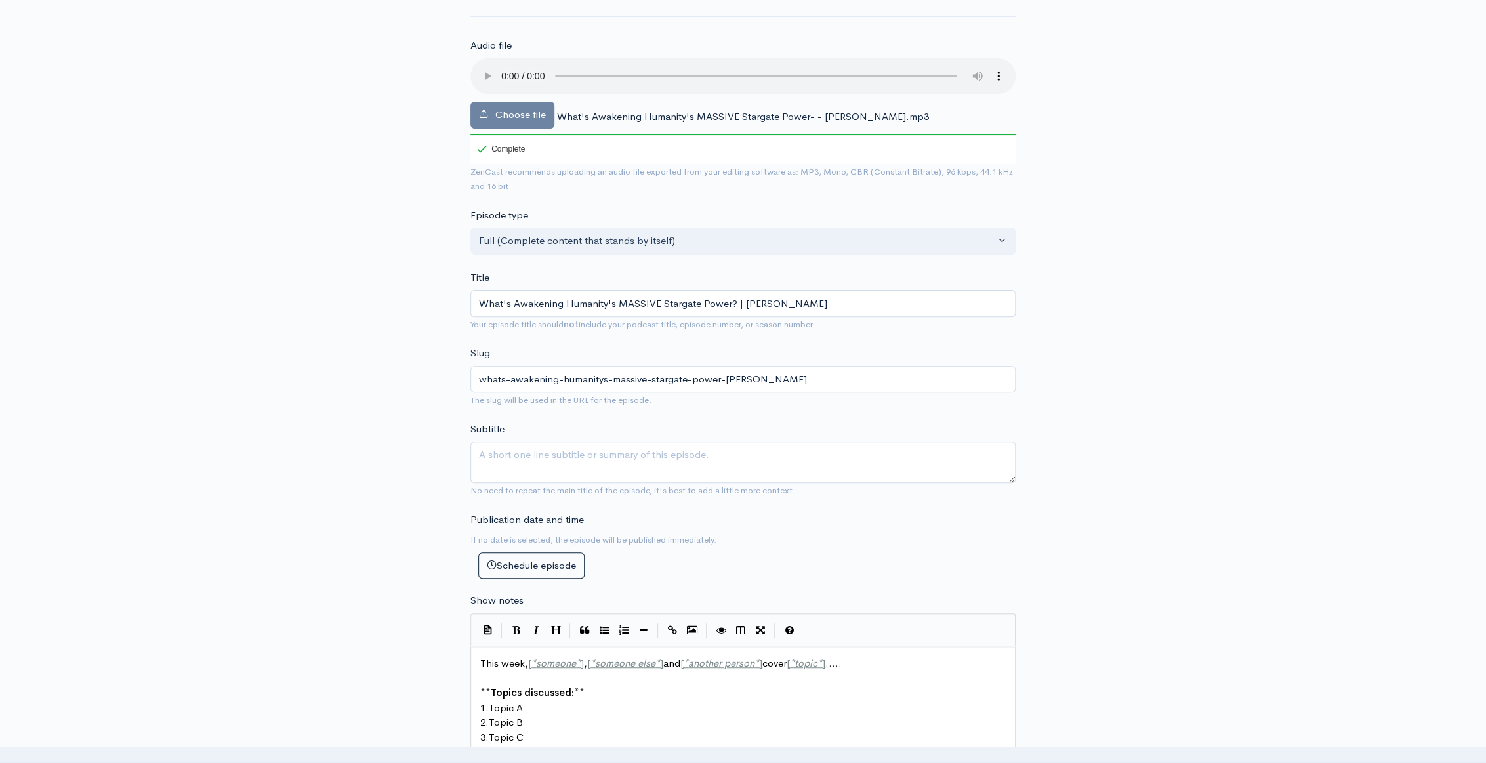
scroll to position [119, 0]
click at [619, 455] on textarea "Subtitle" at bounding box center [742, 461] width 545 height 41
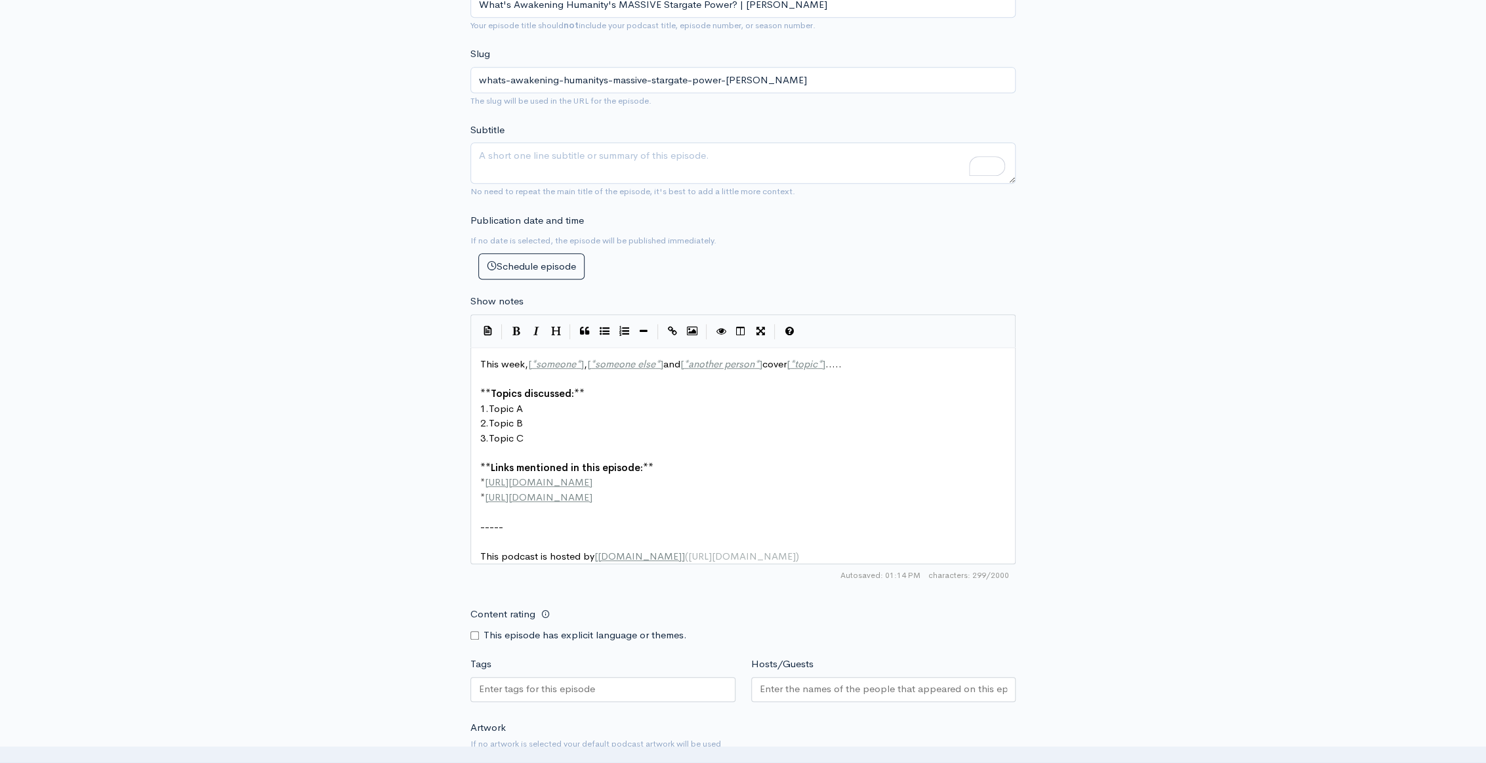
scroll to position [5, 0]
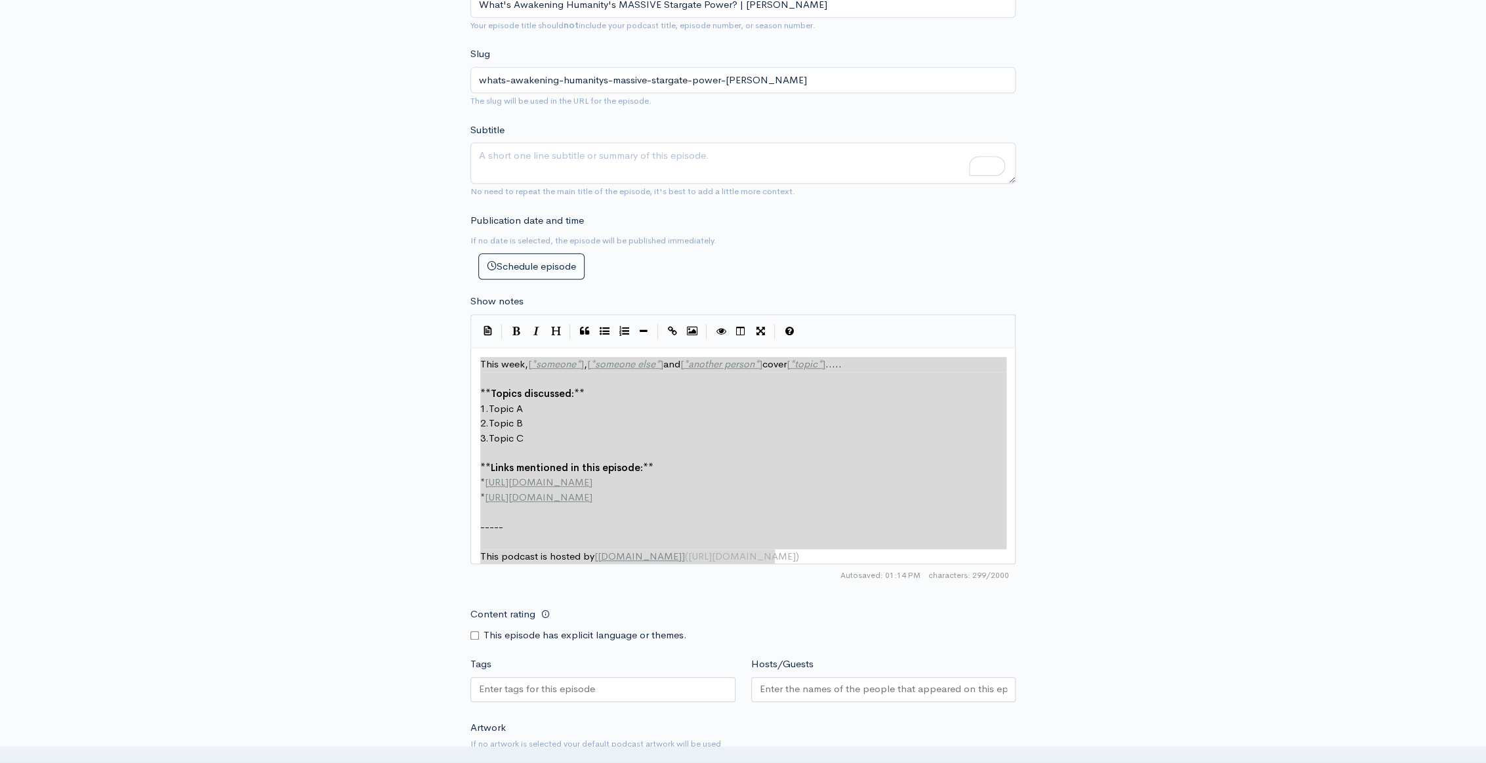
drag, startPoint x: 479, startPoint y: 362, endPoint x: 810, endPoint y: 564, distance: 387.9
type textarea "​This week, [*someone*], [*someone else*] and [*another person*] cover [*topic*…"
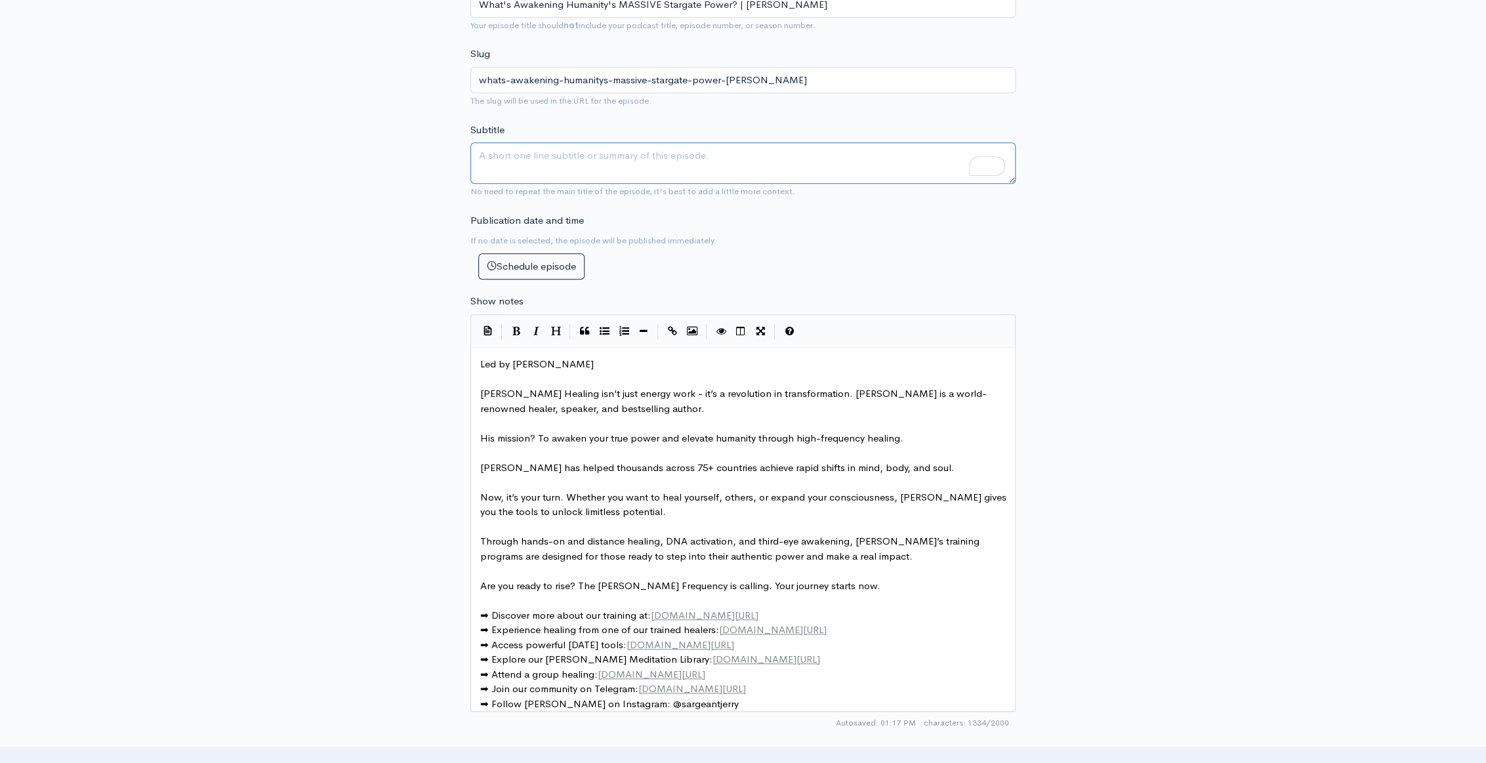
paste textarea "A look at what is awakening humanity's massive Stargate power and why the love …"
click at [803, 236] on div "Publication date and time If no date is selected, the episode will be published…" at bounding box center [743, 246] width 561 height 67
drag, startPoint x: 579, startPoint y: 171, endPoint x: 476, endPoint y: 165, distance: 103.8
click at [476, 165] on textarea "A look at what is awakening humanity's massive Stargate power and why the love …" at bounding box center [742, 162] width 545 height 41
type textarea "A look at what is awakening humanity's massive Stargate power and why the love …"
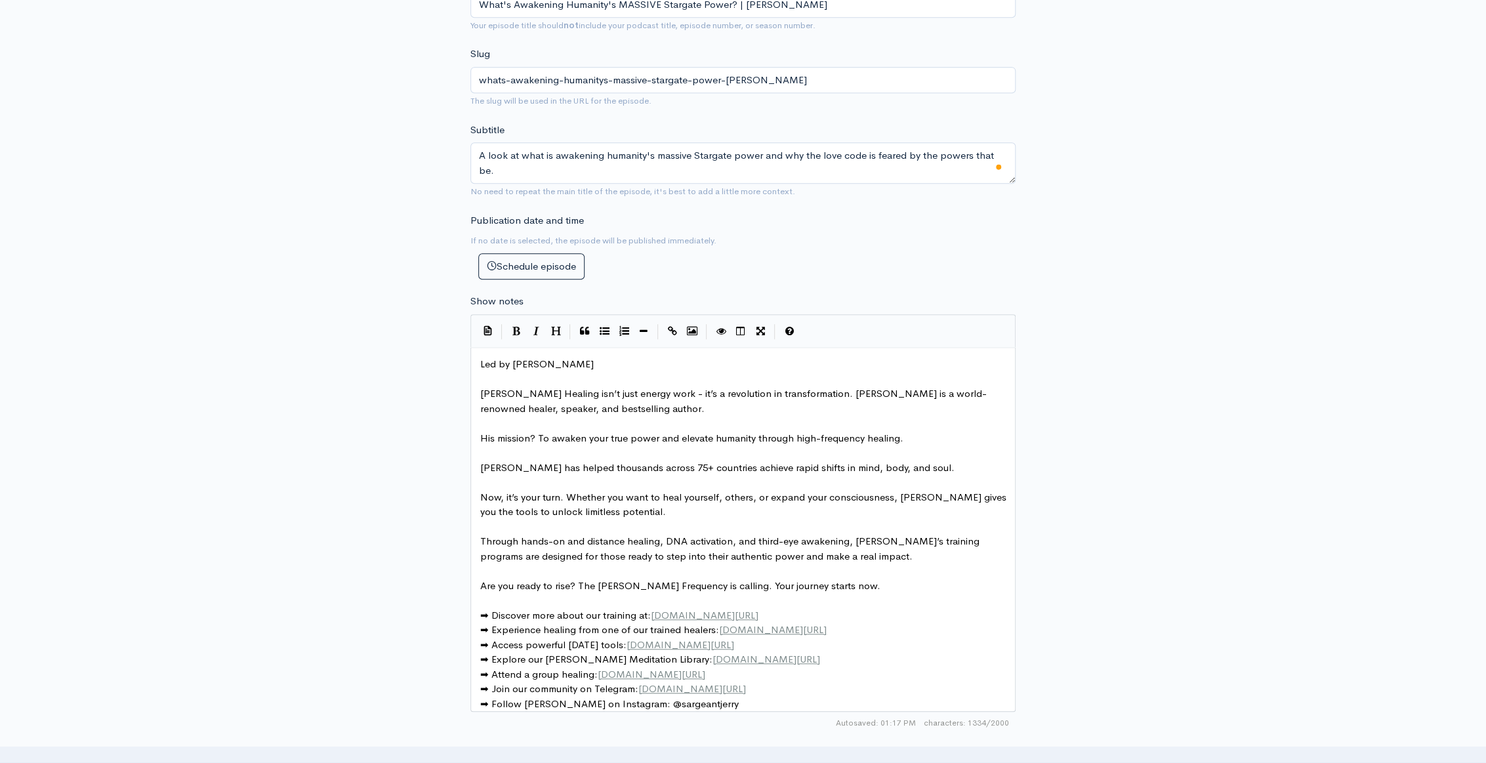
click at [1101, 291] on div "New episode Create a new episode Back to episodes Audio file Choose file What's…" at bounding box center [743, 390] width 748 height 1524
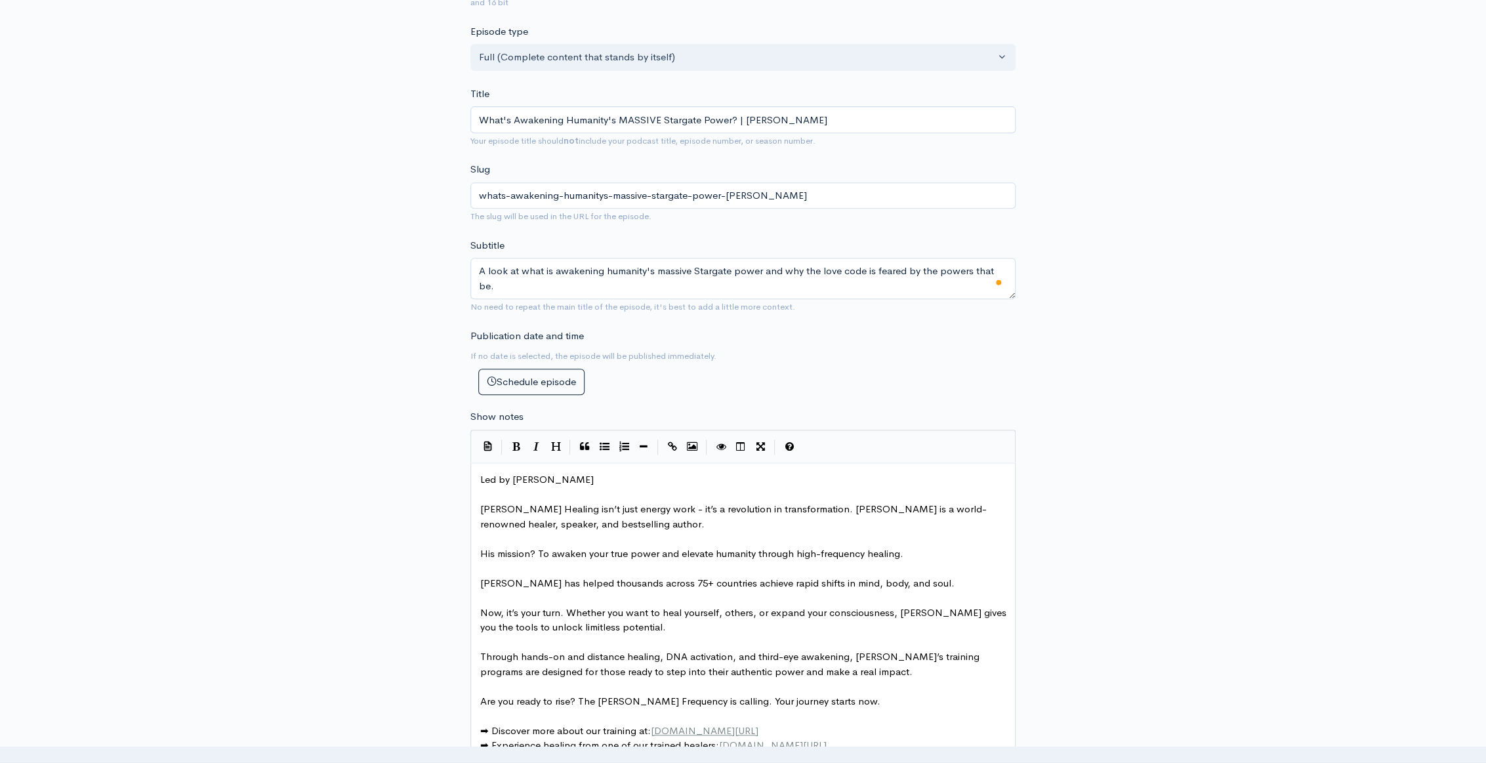
scroll to position [238, 0]
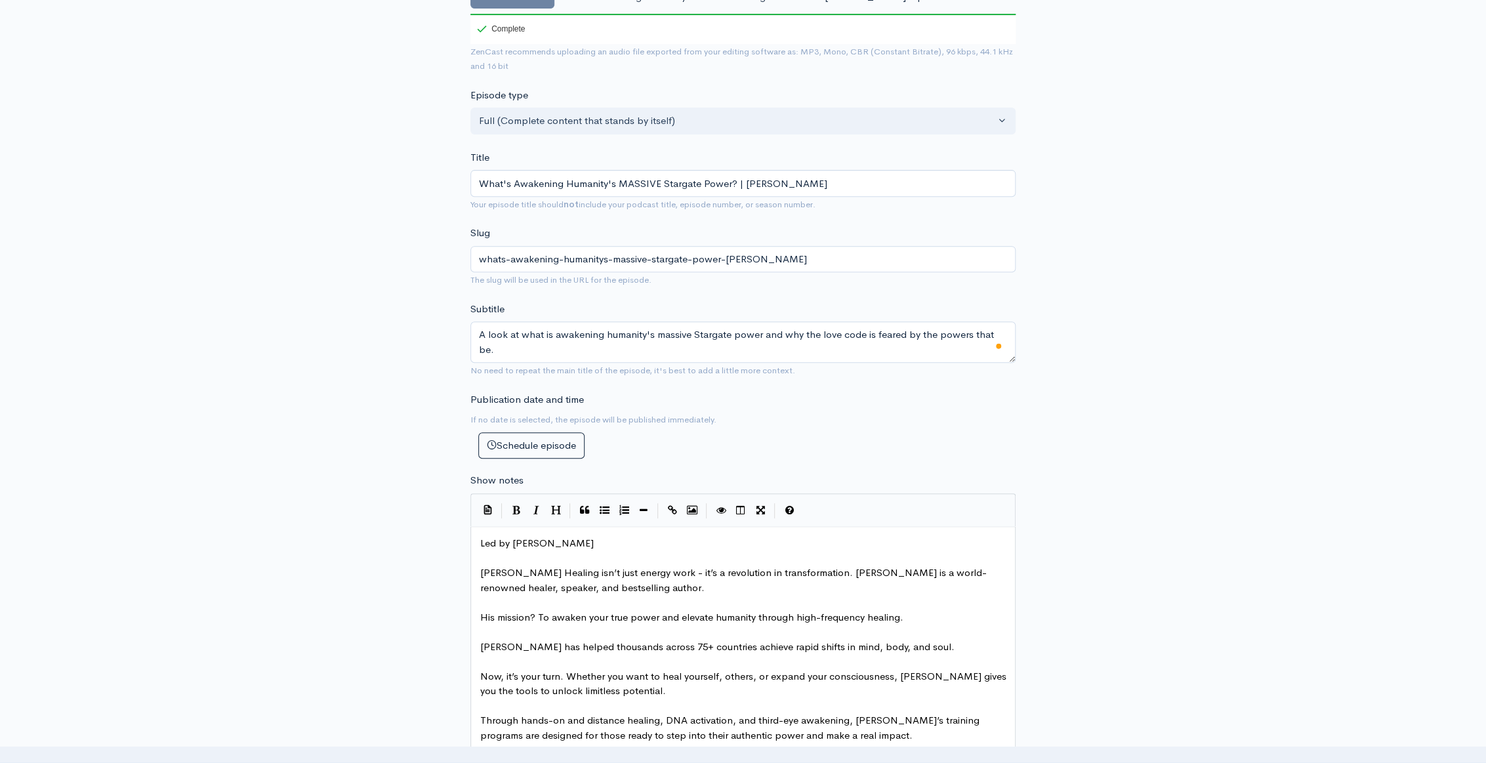
click at [1252, 249] on div "New episode Create a new episode Back to episodes Audio file Choose file What's…" at bounding box center [743, 569] width 1486 height 1524
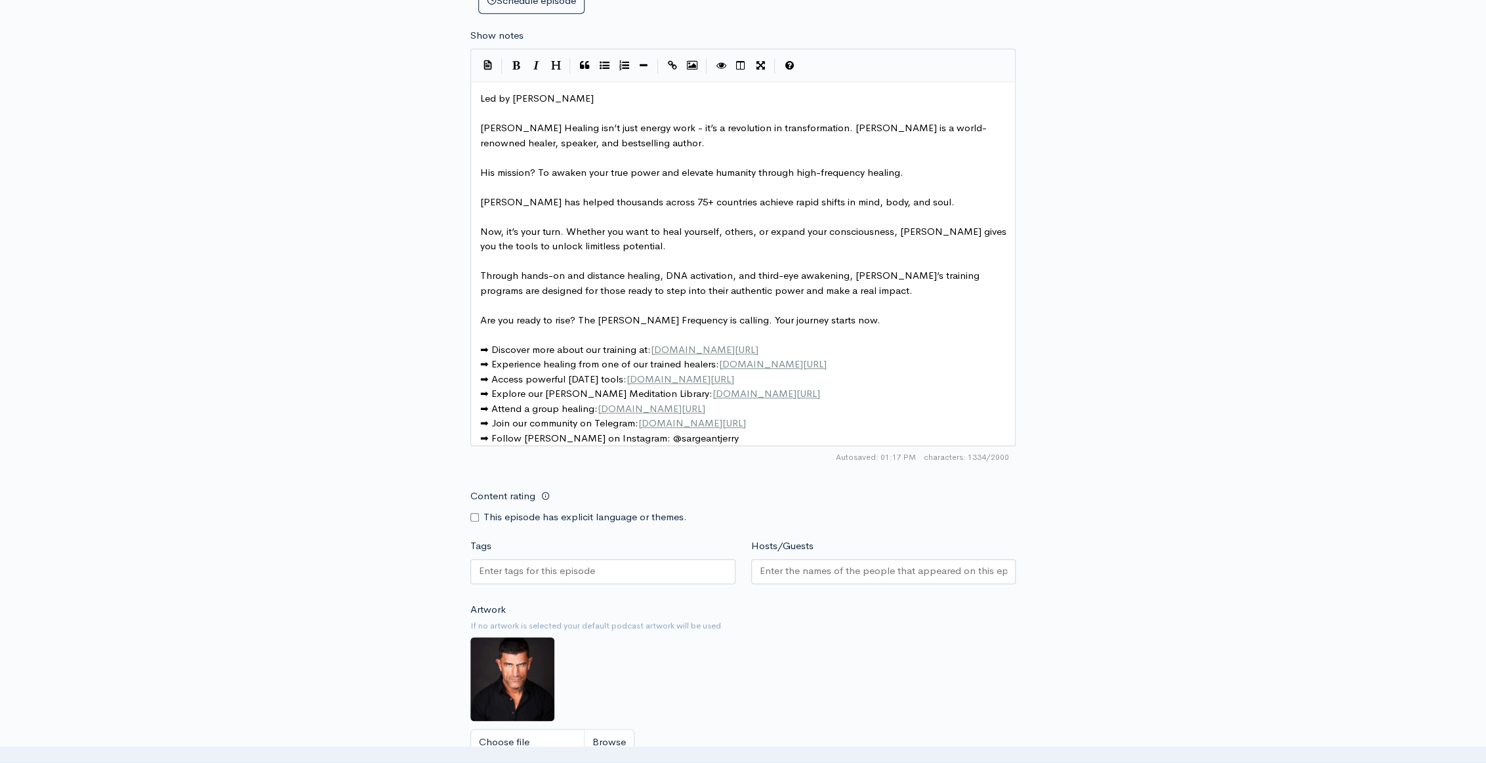
scroll to position [775, 0]
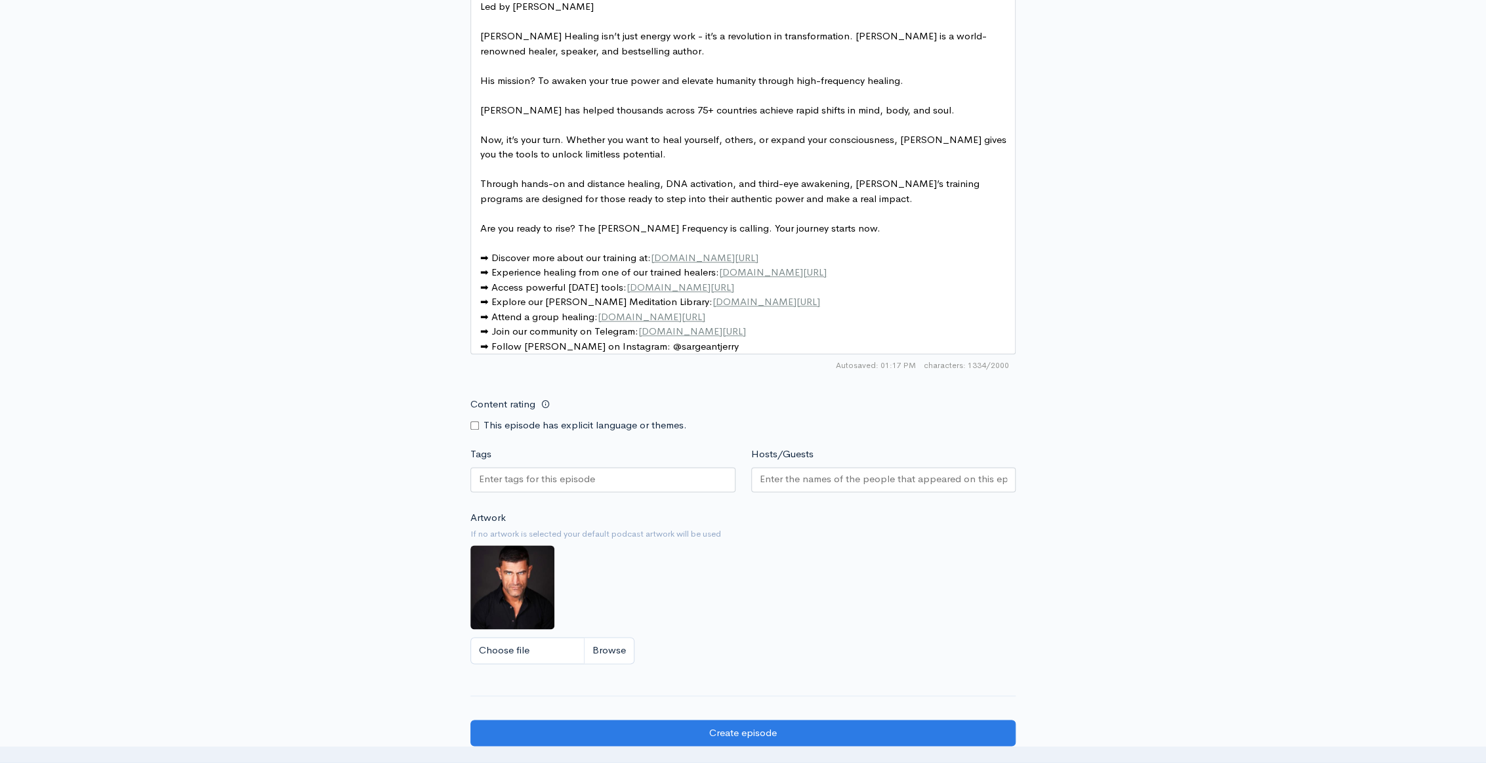
click at [606, 482] on div at bounding box center [602, 479] width 265 height 25
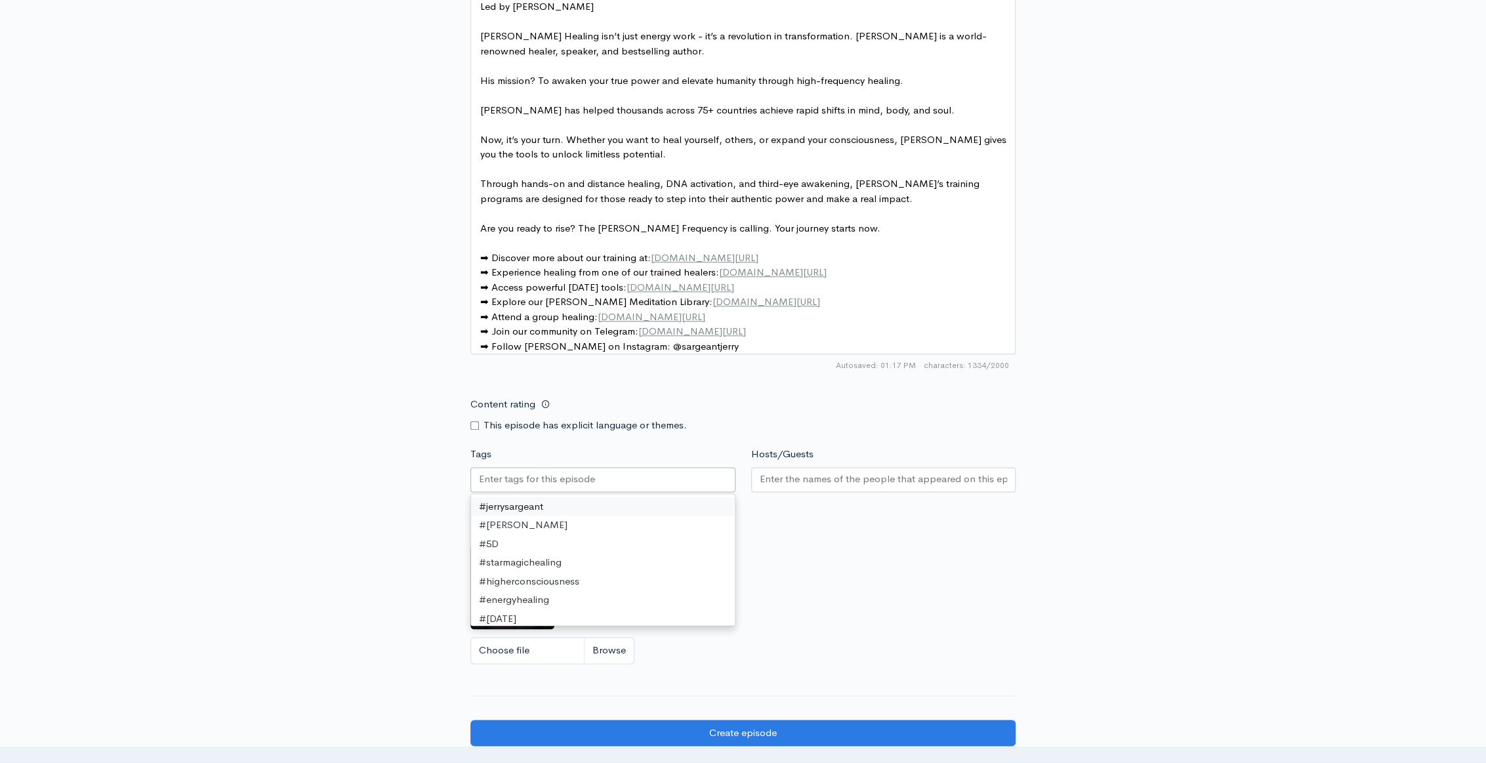
click at [1175, 432] on div "New episode Create a new episode Back to episodes Audio file Choose file What's…" at bounding box center [743, 32] width 1486 height 1524
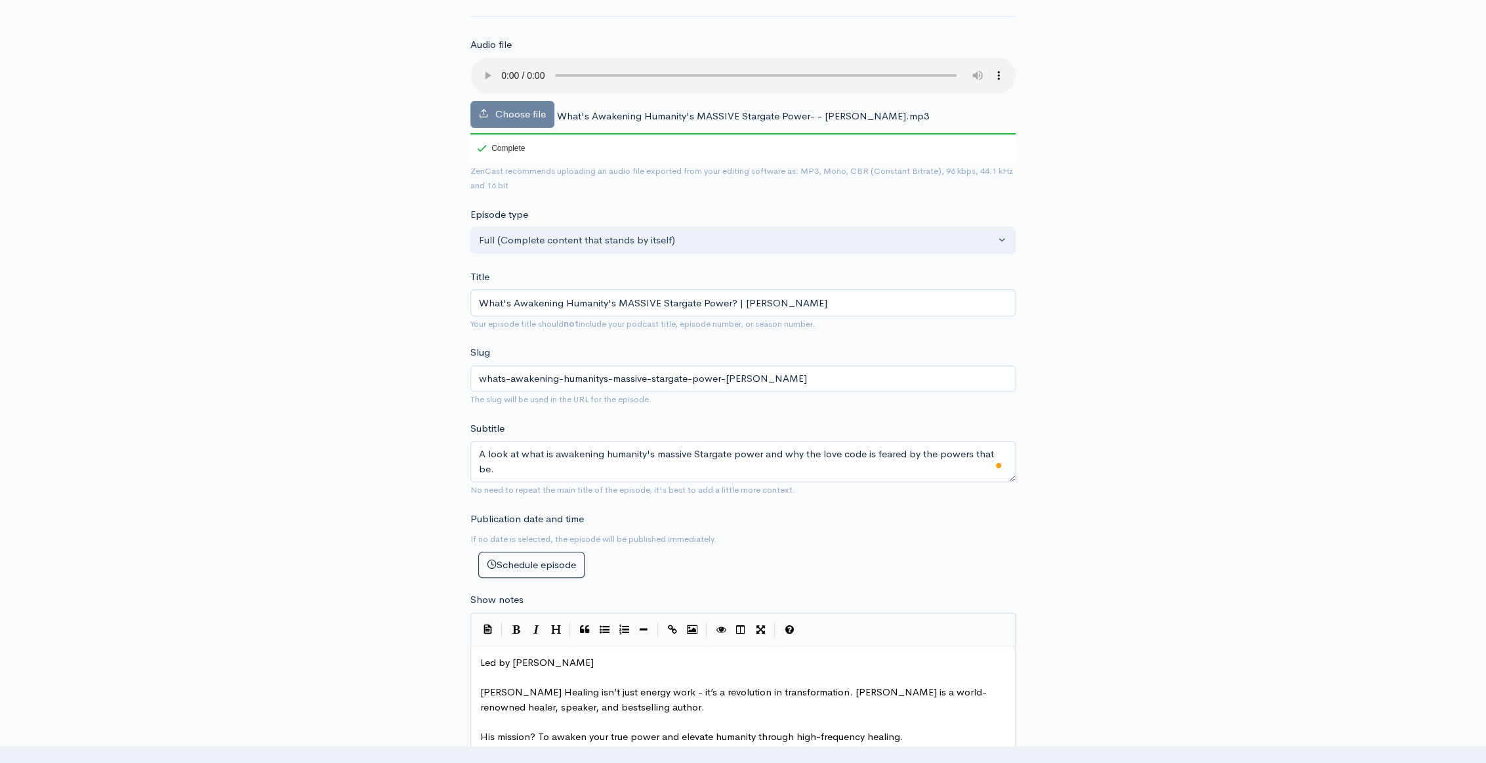
scroll to position [0, 0]
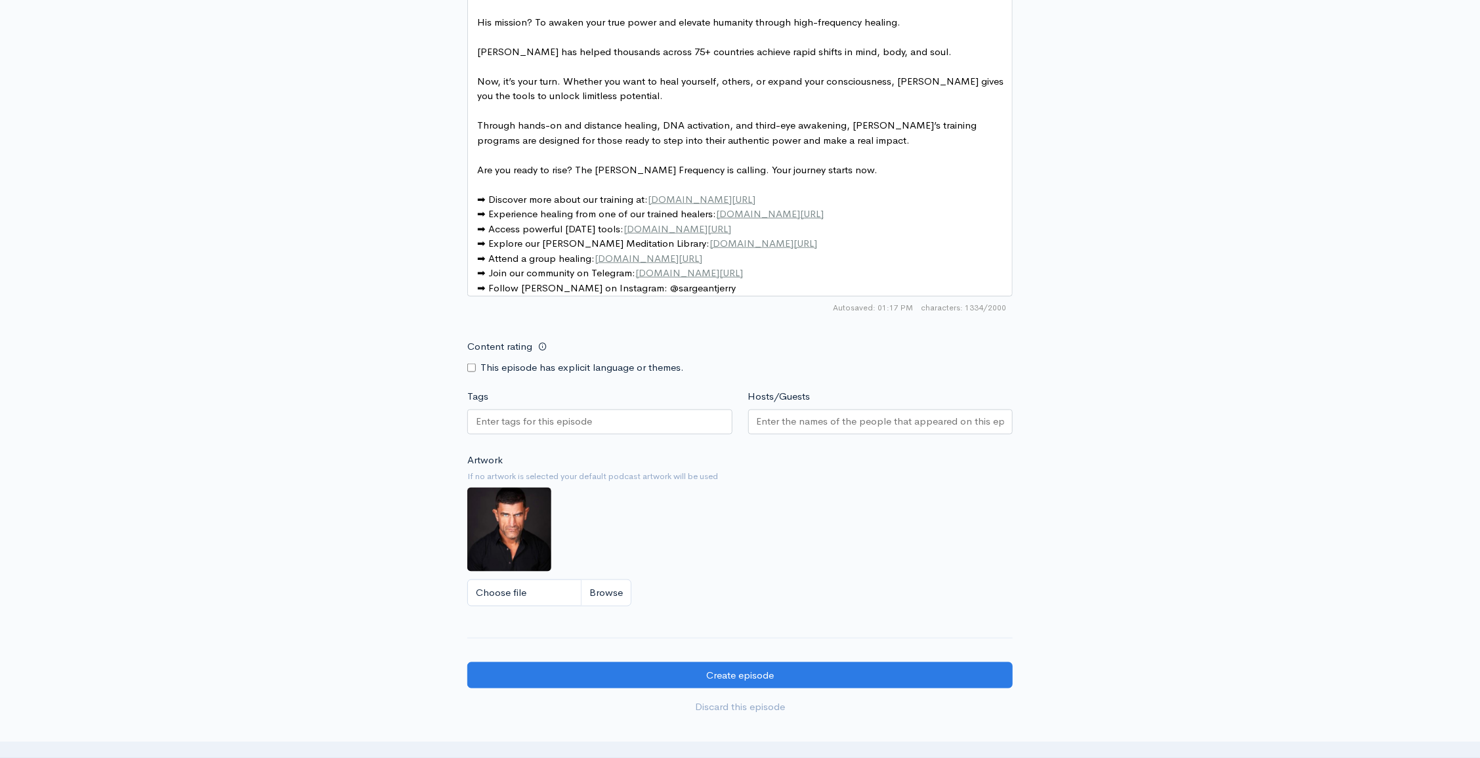
scroll to position [954, 0]
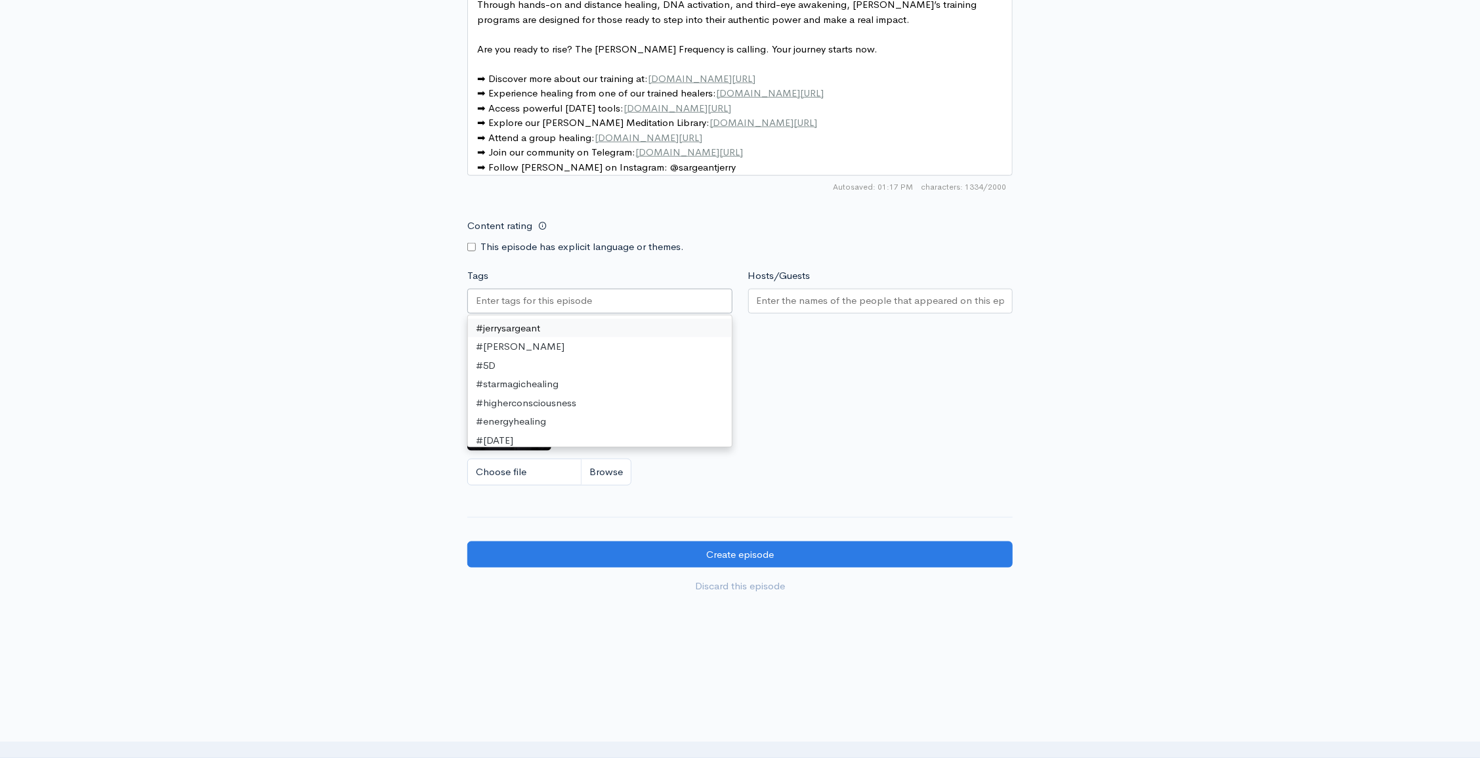
paste input "﻿#stargates﻿ ﻿#awakening﻿ ﻿#transformation﻿"
type input "﻿#stargates﻿ ﻿#awakening﻿ ﻿#transformation﻿"
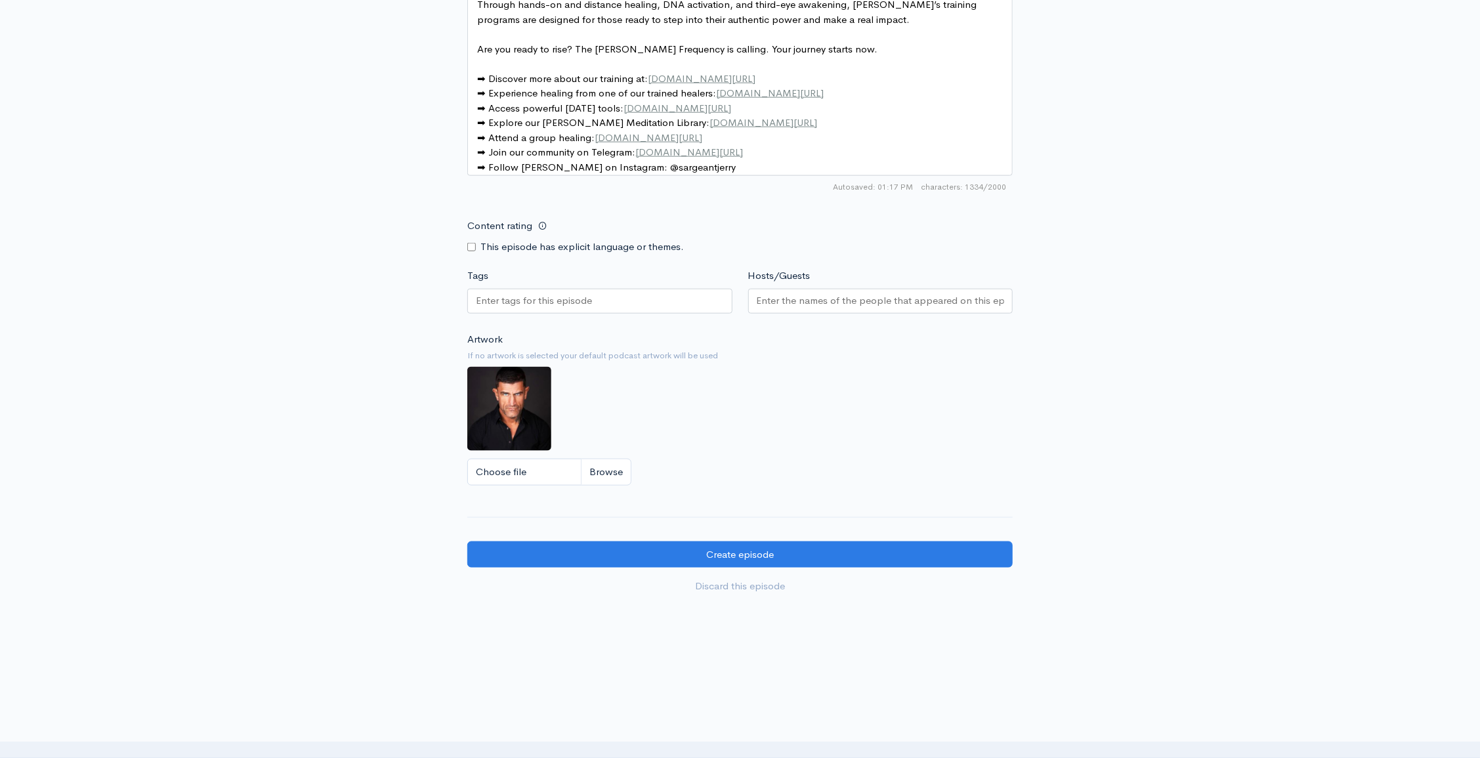
click at [524, 296] on div at bounding box center [599, 301] width 265 height 25
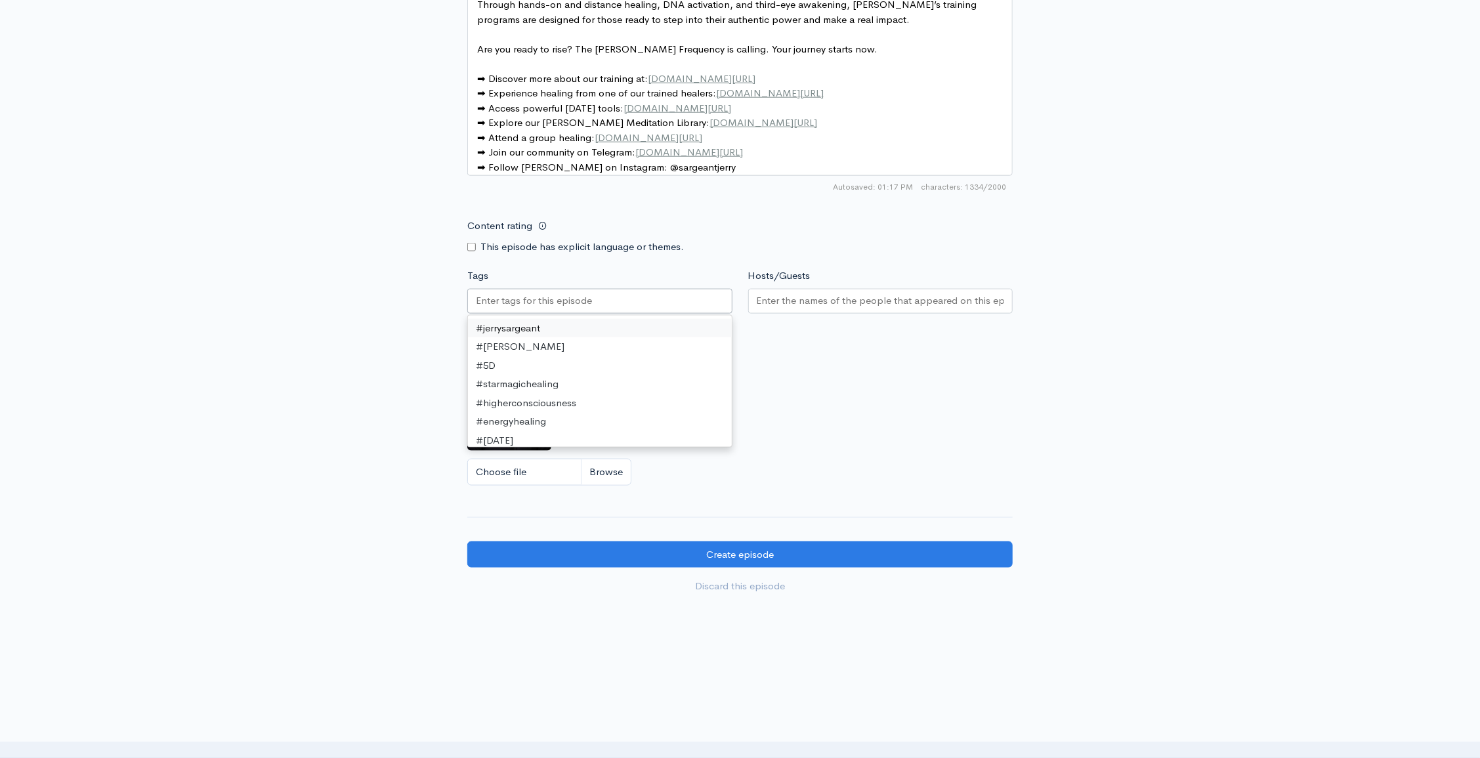
paste input "﻿#stargates﻿ ﻿#awakening﻿ ﻿#transformation﻿"
type input "﻿#stargates﻿ ﻿#awakening﻿ ﻿#transformation﻿"
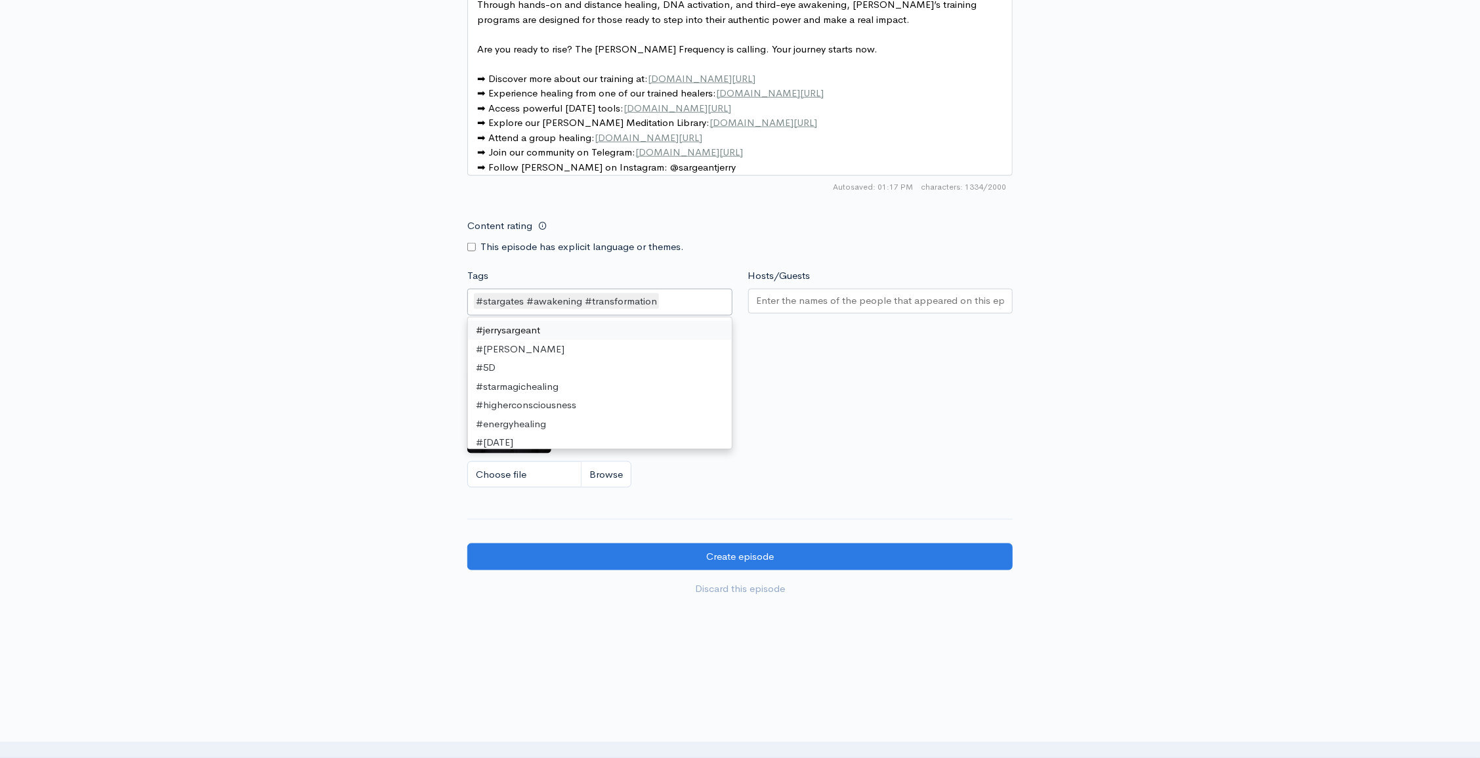
click at [663, 311] on div "#stargates﻿ ﻿#awakening﻿ ﻿#transformation" at bounding box center [599, 303] width 265 height 28
click at [804, 453] on div "Artwork If no artwork is selected your default podcast artwork will be used Cho…" at bounding box center [739, 415] width 545 height 161
click at [663, 311] on div "#stargates﻿ ﻿#awakening﻿ ﻿#transformation" at bounding box center [599, 303] width 265 height 28
click at [661, 310] on div "#stargates﻿ ﻿#awakening﻿ ﻿#transformation" at bounding box center [599, 303] width 265 height 28
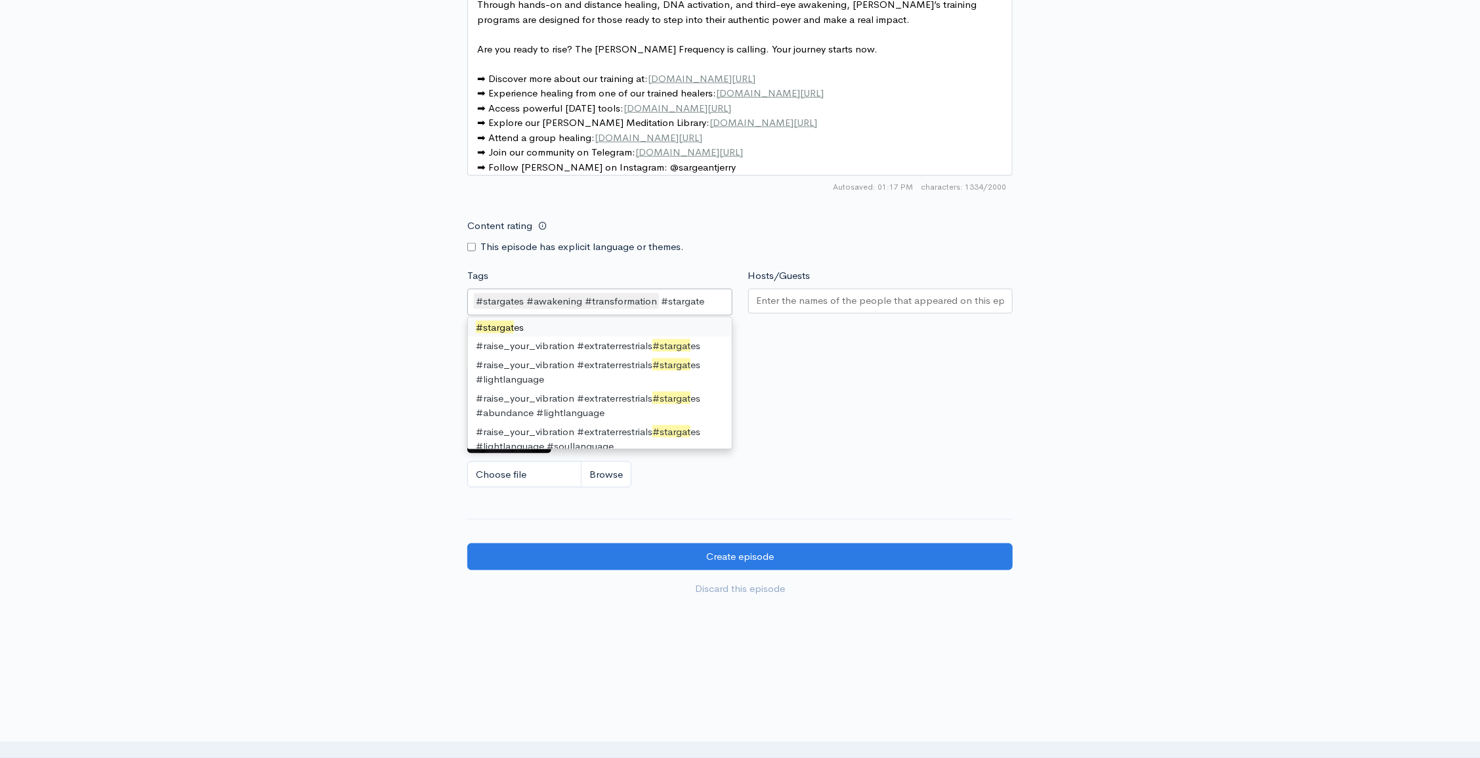
type input "#stargates"
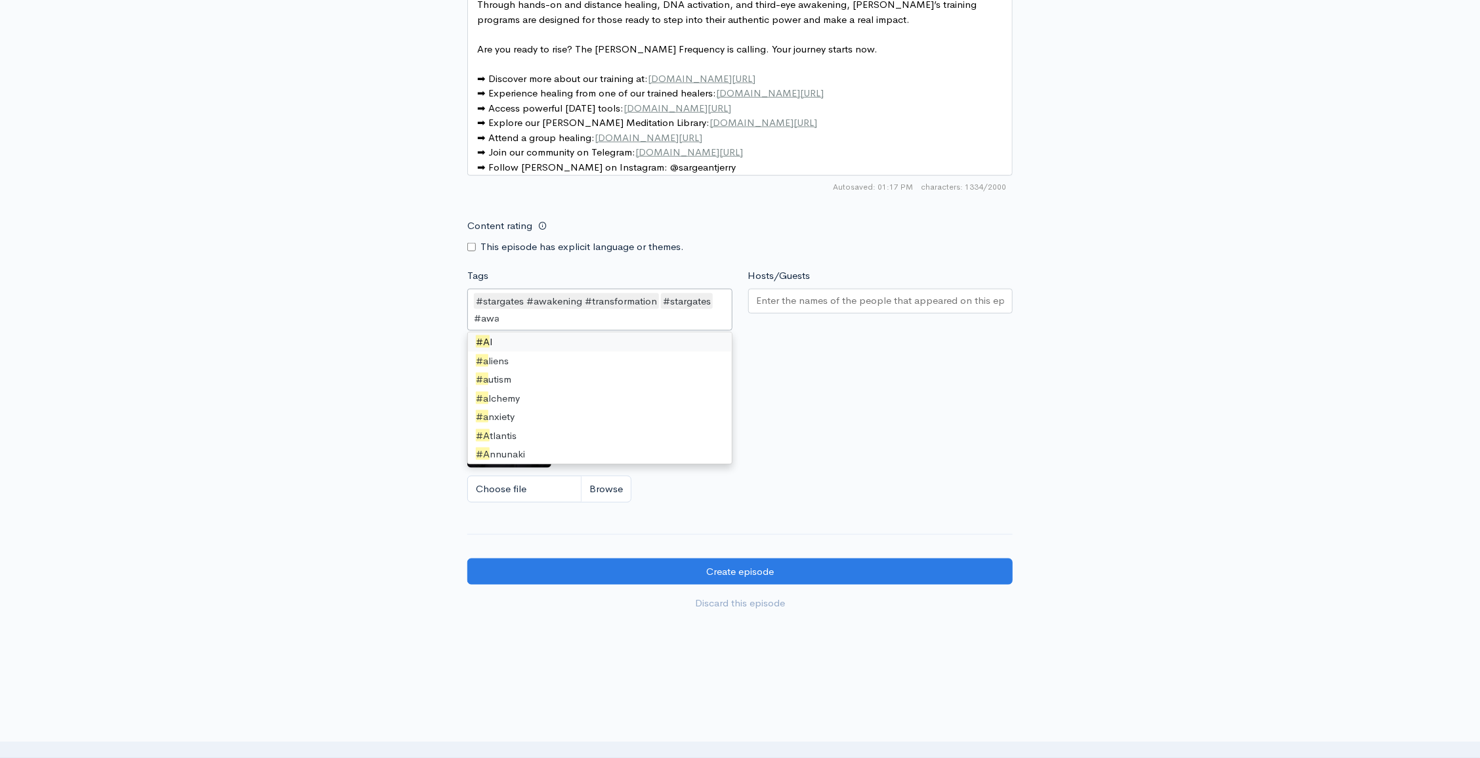
scroll to position [0, 0]
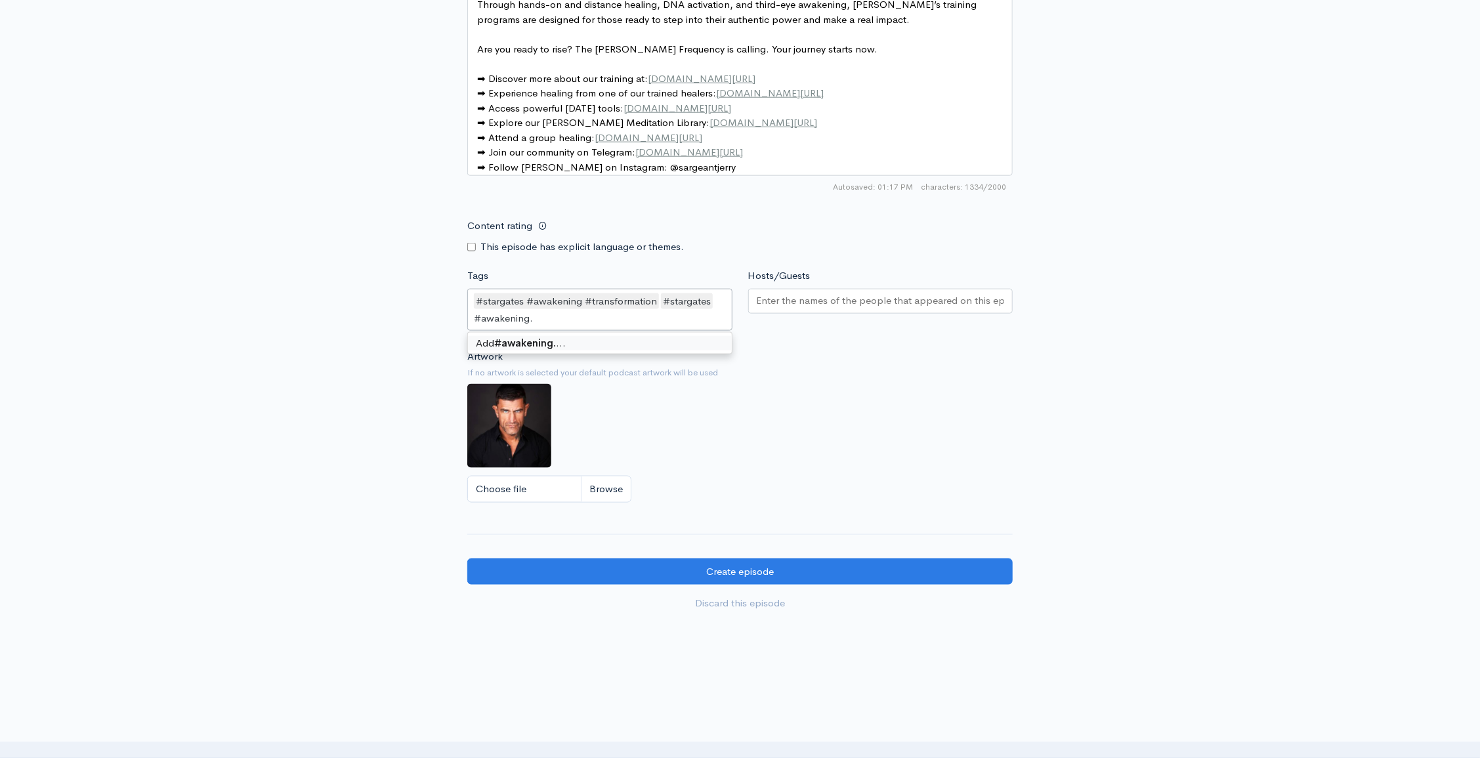
type input "#awakening"
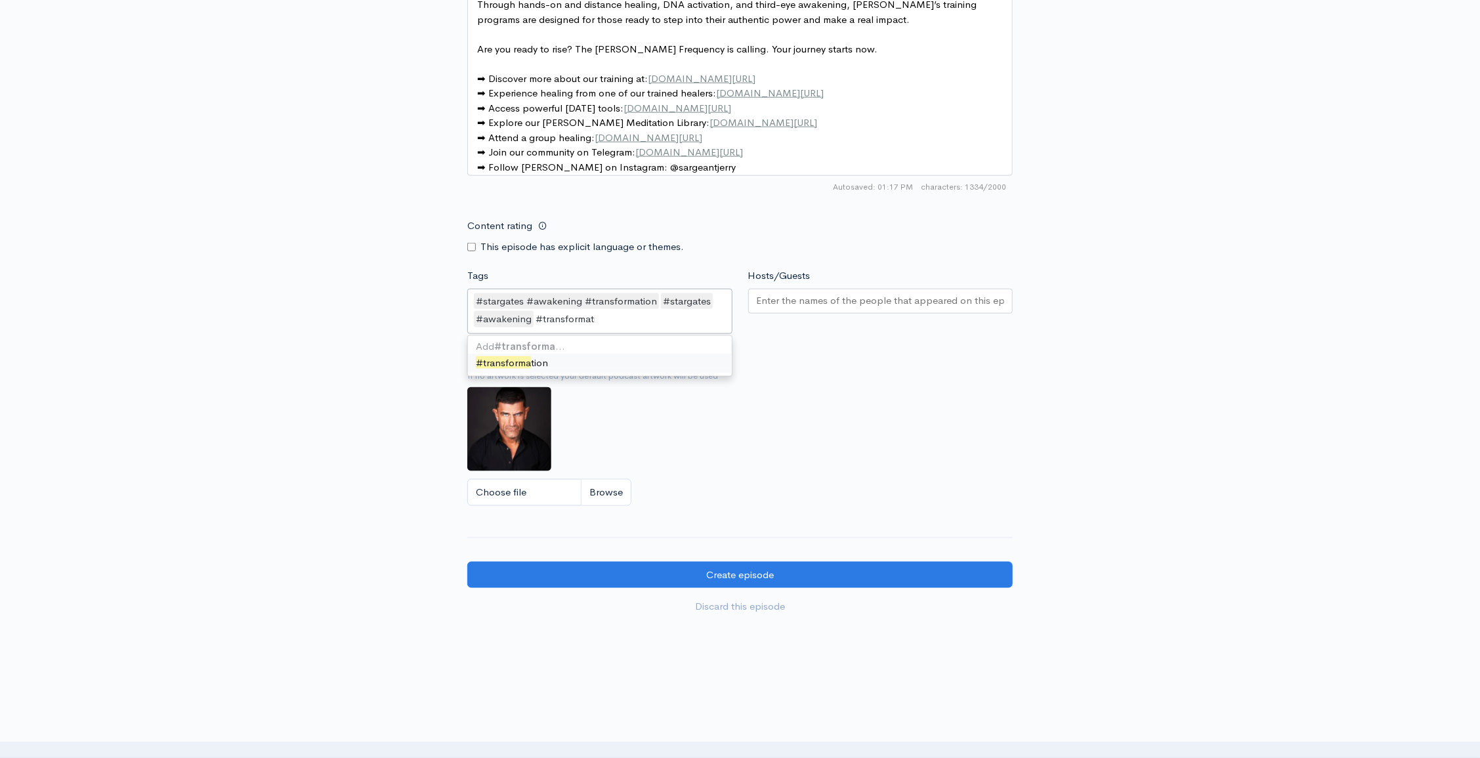
type input "#transformation"
click at [535, 327] on input "#transformation" at bounding box center [573, 319] width 76 height 15
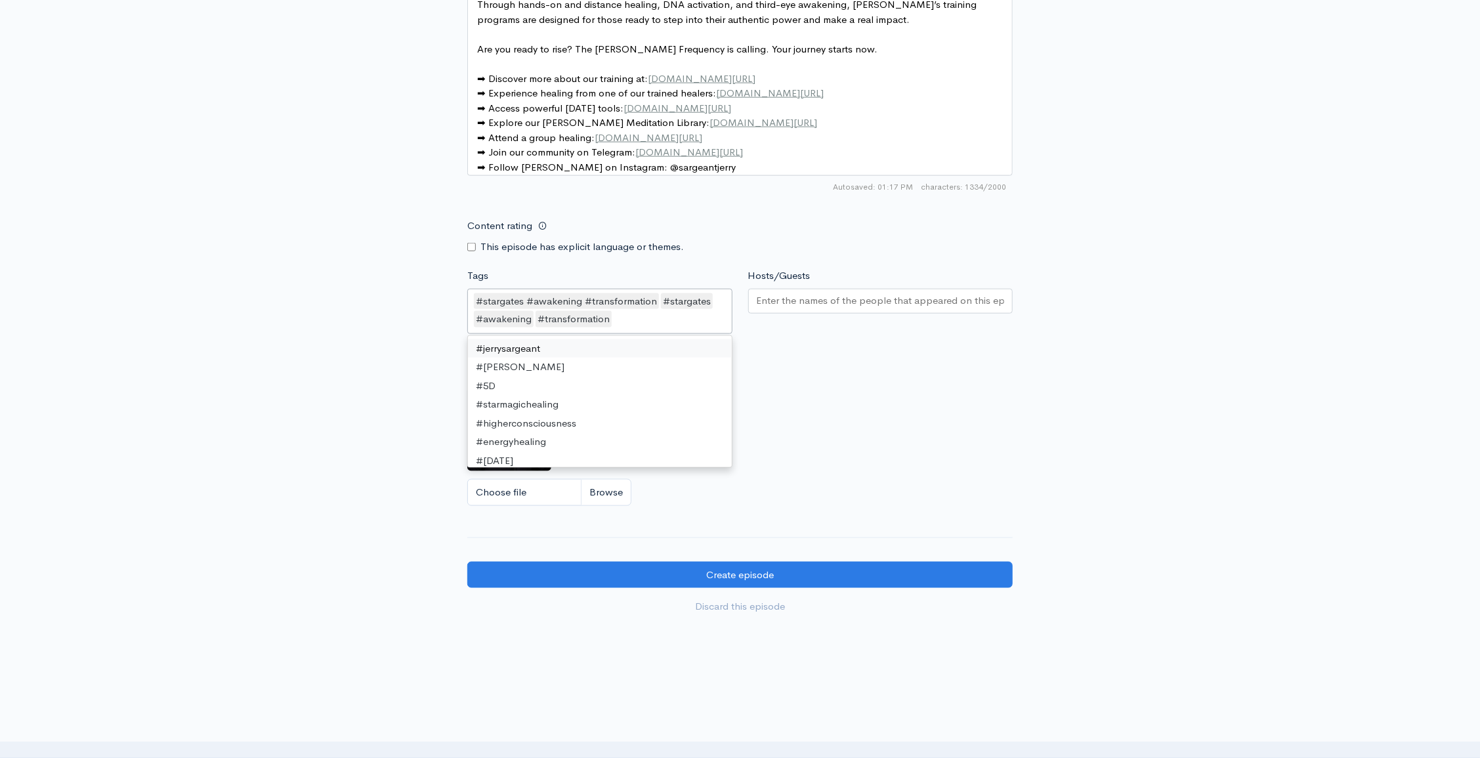
click at [596, 310] on div "#stargates﻿ ﻿#awakening﻿ ﻿#transformation" at bounding box center [566, 301] width 185 height 16
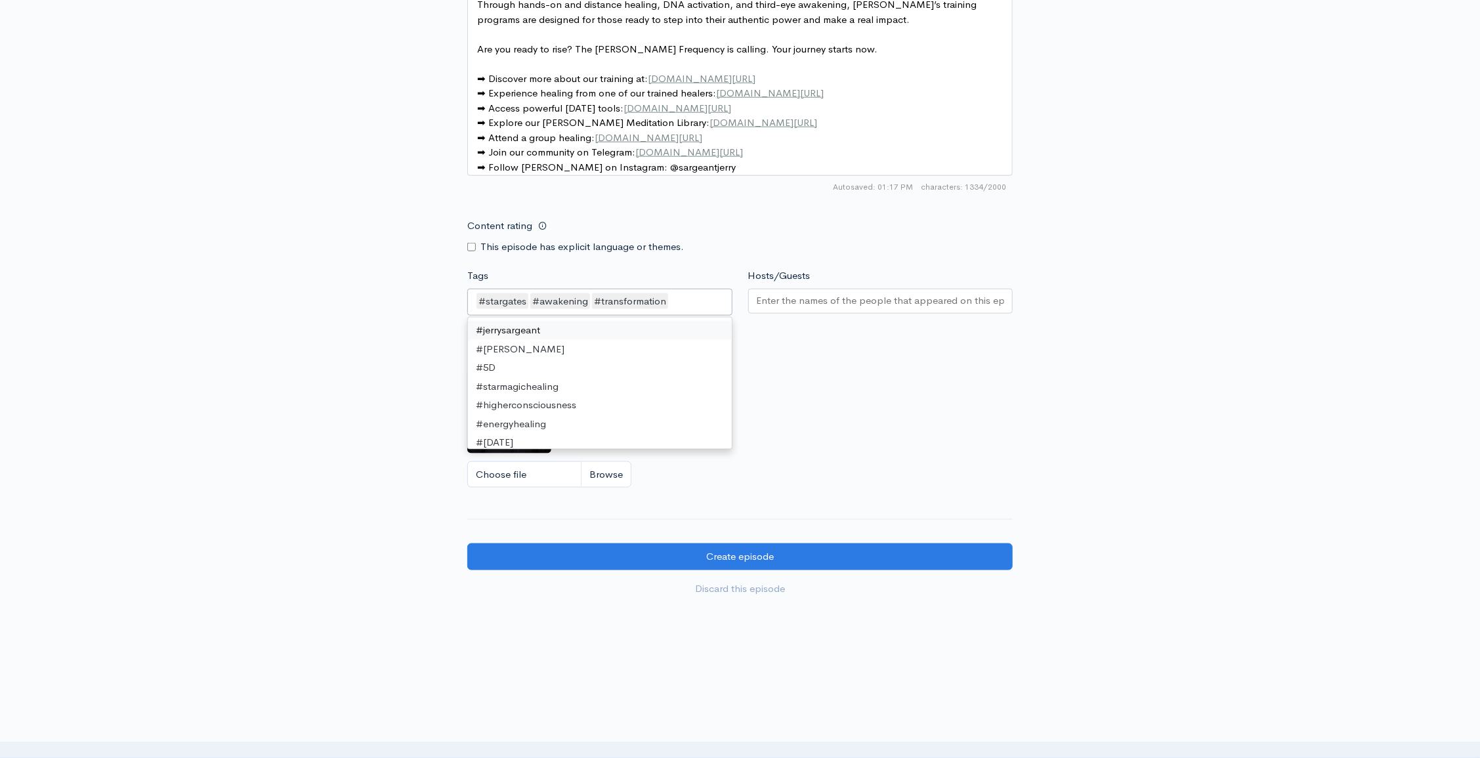
click at [886, 466] on div "Artwork If no artwork is selected your default podcast artwork will be used Cho…" at bounding box center [739, 415] width 545 height 161
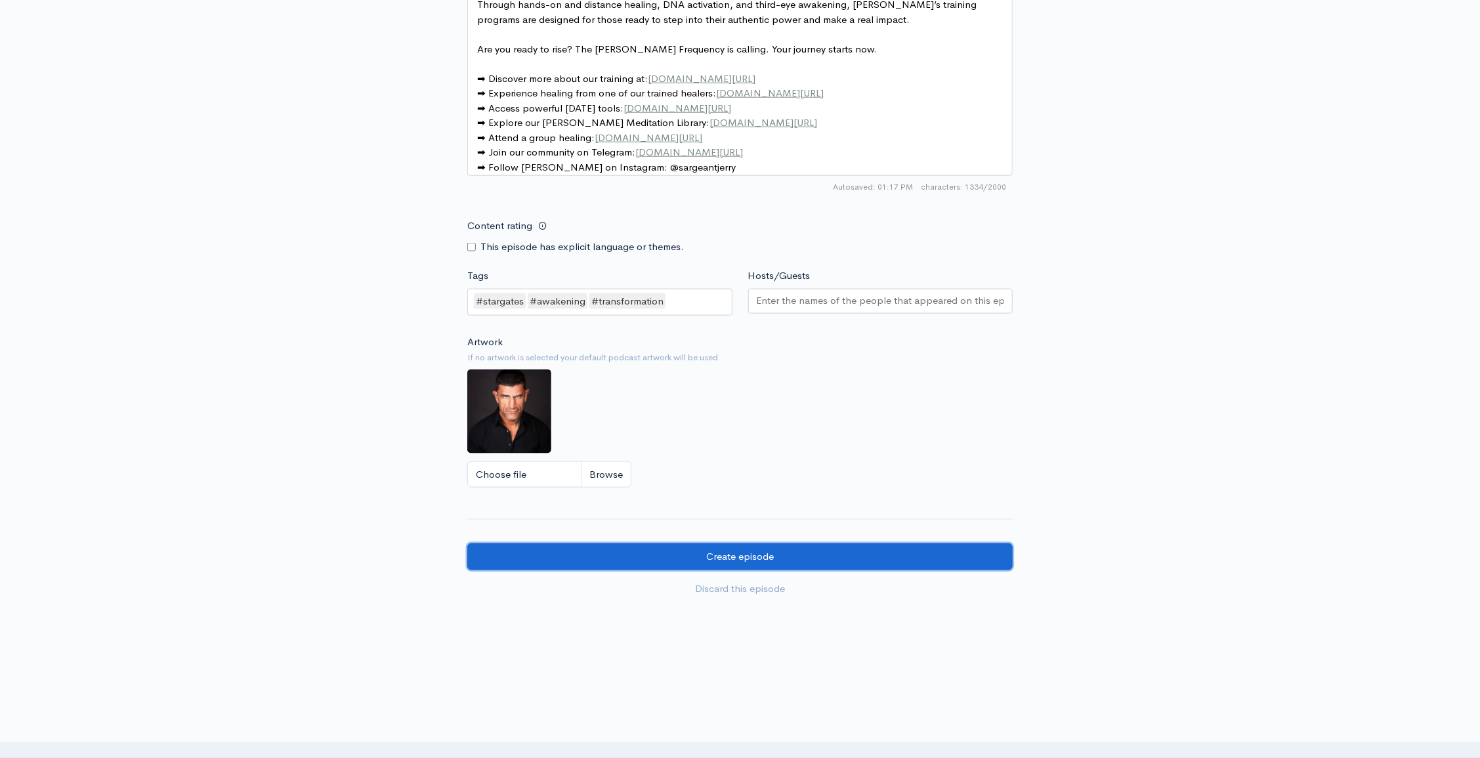
click at [755, 567] on input "Create episode" at bounding box center [739, 556] width 545 height 27
